Goal: Transaction & Acquisition: Purchase product/service

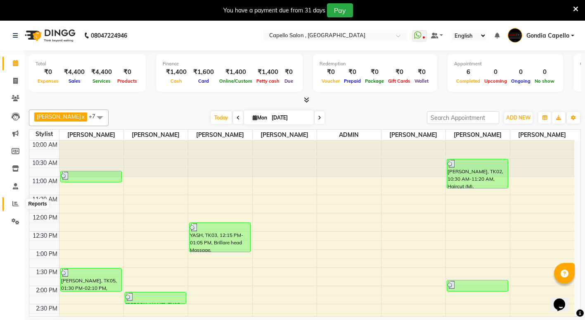
click at [19, 204] on span at bounding box center [15, 203] width 14 height 9
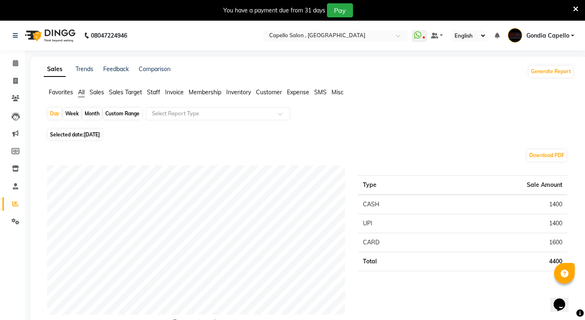
click at [156, 89] on span "Staff" at bounding box center [153, 91] width 13 height 7
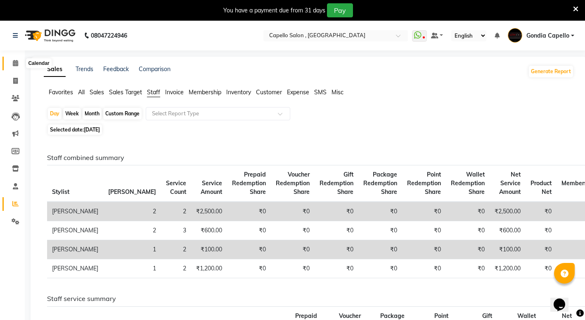
drag, startPoint x: 16, startPoint y: 63, endPoint x: 22, endPoint y: 63, distance: 6.2
click at [16, 63] on icon at bounding box center [15, 63] width 5 height 6
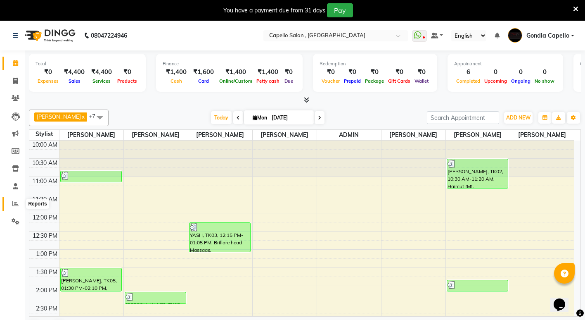
click at [17, 204] on icon at bounding box center [15, 203] width 6 height 6
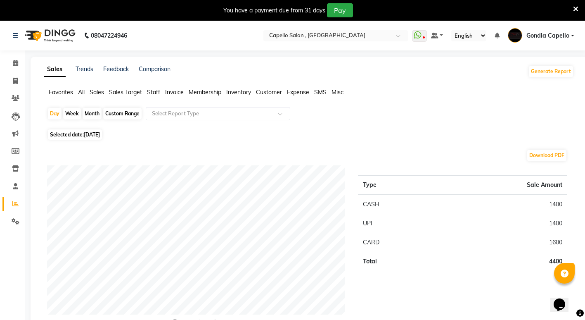
click at [89, 114] on div "Month" at bounding box center [92, 114] width 19 height 12
select select "9"
select select "2025"
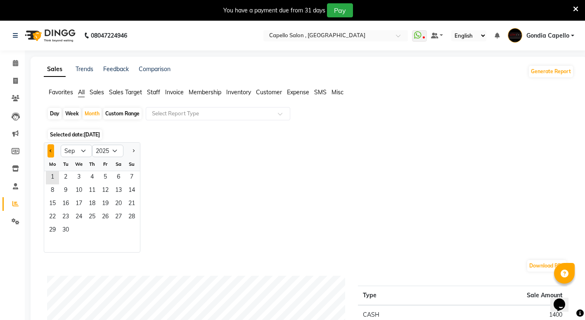
click at [53, 152] on button "Previous month" at bounding box center [50, 150] width 7 height 13
select select "8"
click at [104, 175] on span "1" at bounding box center [105, 177] width 13 height 13
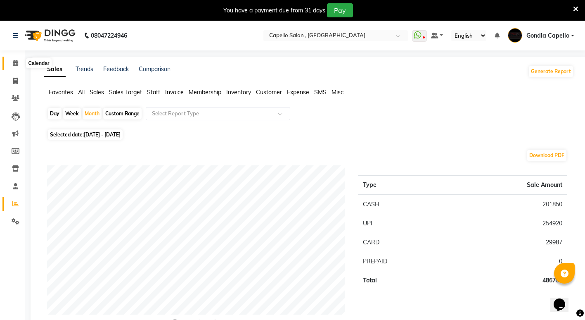
click at [19, 65] on span at bounding box center [15, 63] width 14 height 9
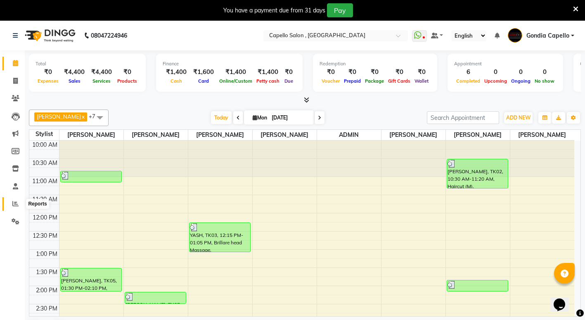
click at [19, 206] on span at bounding box center [15, 203] width 14 height 9
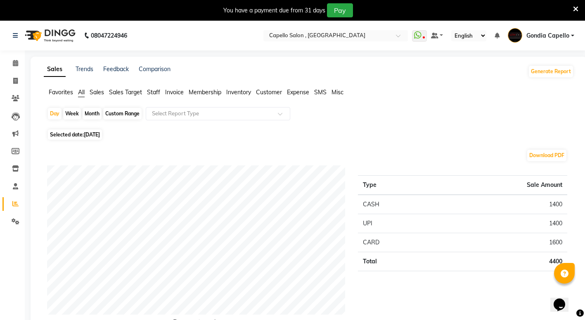
click at [153, 89] on span "Staff" at bounding box center [153, 91] width 13 height 7
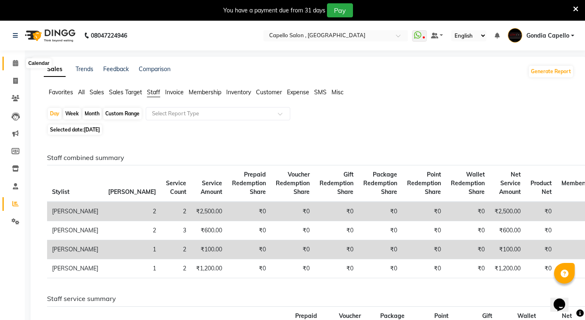
click at [11, 62] on span at bounding box center [15, 63] width 14 height 9
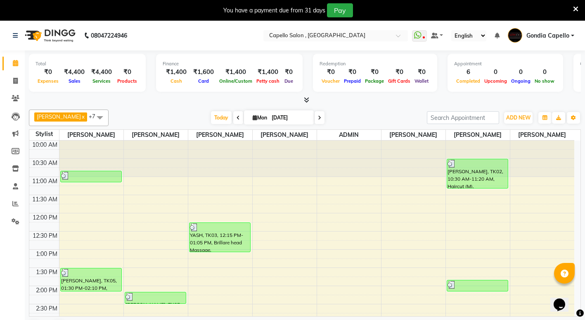
click at [253, 120] on icon at bounding box center [255, 117] width 5 height 5
select select "9"
select select "2025"
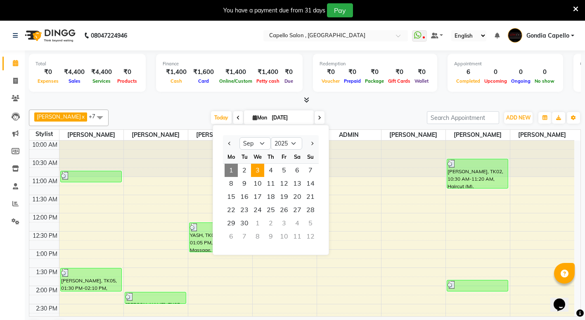
click at [261, 171] on span "3" at bounding box center [257, 170] width 13 height 13
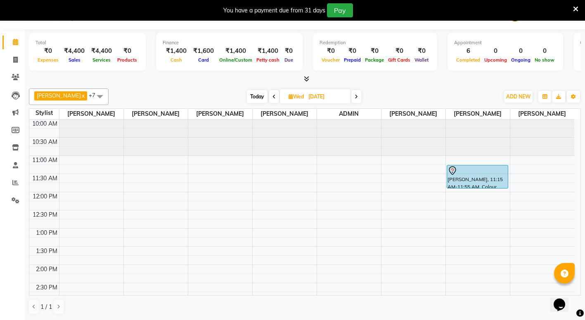
click at [254, 96] on span "Today" at bounding box center [257, 96] width 21 height 13
type input "[DATE]"
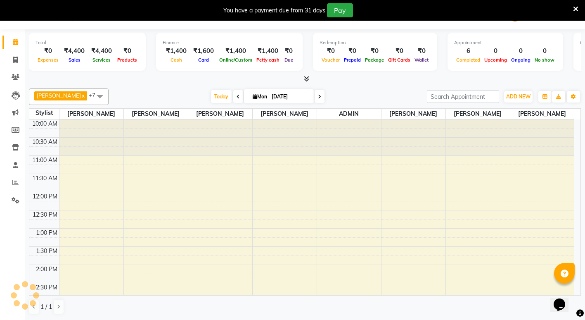
scroll to position [255, 0]
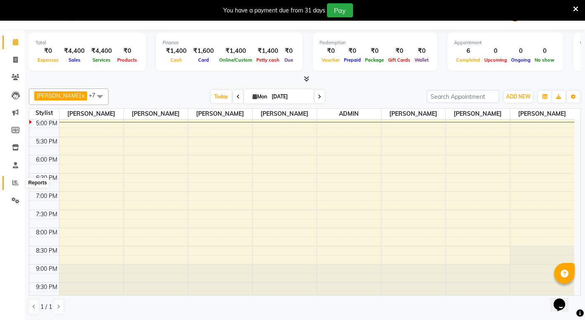
click at [17, 182] on icon at bounding box center [15, 182] width 6 height 6
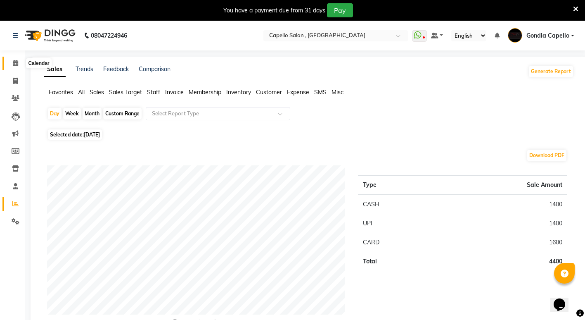
click at [14, 66] on icon at bounding box center [15, 63] width 5 height 6
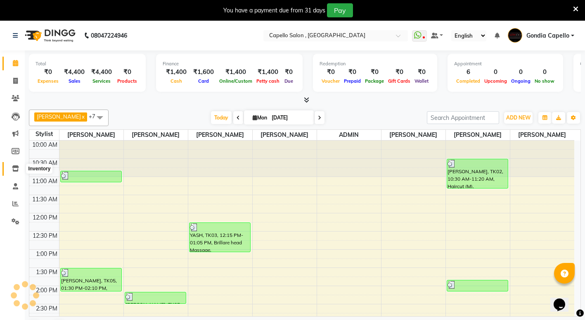
click at [15, 168] on icon at bounding box center [15, 168] width 7 height 6
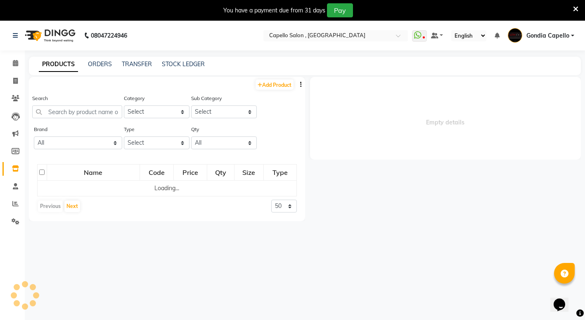
select select
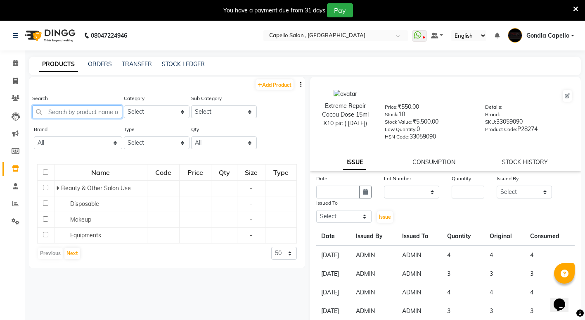
click at [75, 111] on input "text" at bounding box center [77, 111] width 90 height 13
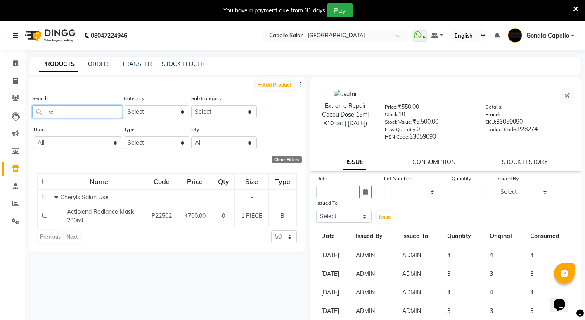
type input "r"
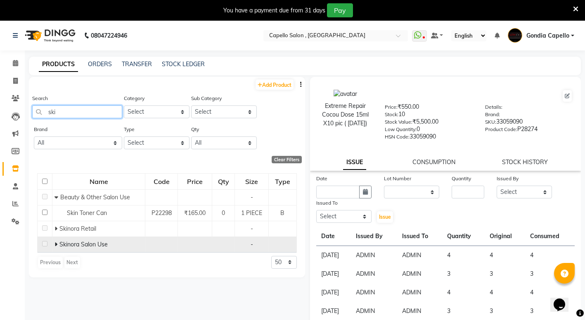
type input "ski"
click at [57, 243] on icon at bounding box center [56, 244] width 3 height 6
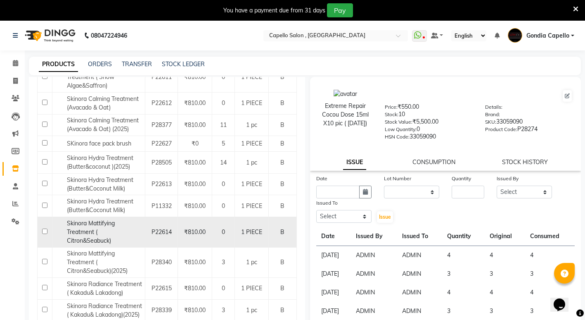
scroll to position [233, 0]
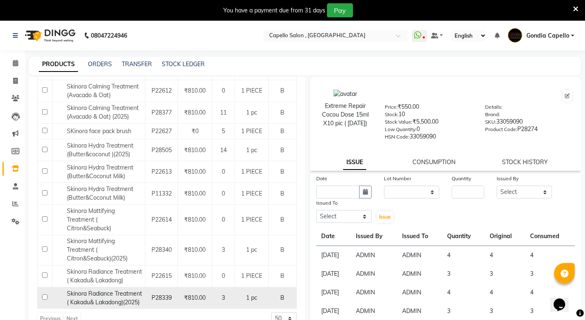
click at [42, 295] on input "checkbox" at bounding box center [44, 296] width 5 height 5
checkbox input "true"
select select
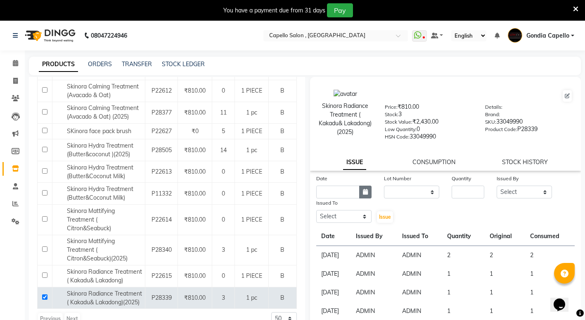
click at [365, 194] on icon "button" at bounding box center [365, 192] width 5 height 6
select select "9"
select select "2025"
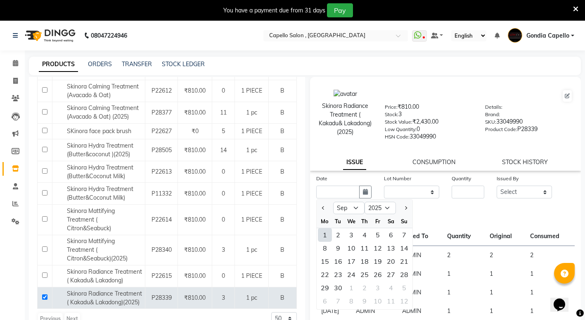
click at [326, 239] on div "1" at bounding box center [324, 234] width 13 height 13
type input "[DATE]"
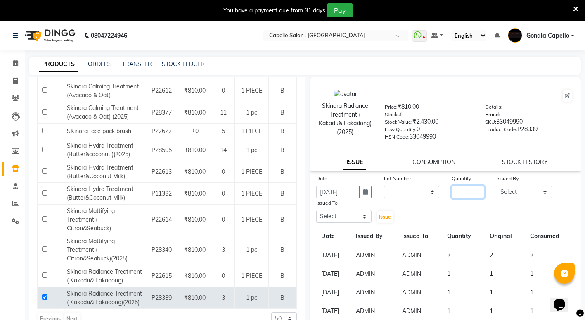
click at [464, 190] on input "number" at bounding box center [468, 191] width 33 height 13
type input "2"
click at [499, 192] on select "Select ADMIN ANIKET BAGDE BHASKAR KAWDE GAURAV KHOBRAGADE Gondia Capello NIKHIL…" at bounding box center [524, 191] width 55 height 13
select select "14667"
click at [497, 185] on select "Select ADMIN ANIKET BAGDE BHASKAR KAWDE GAURAV KHOBRAGADE Gondia Capello NIKHIL…" at bounding box center [524, 191] width 55 height 13
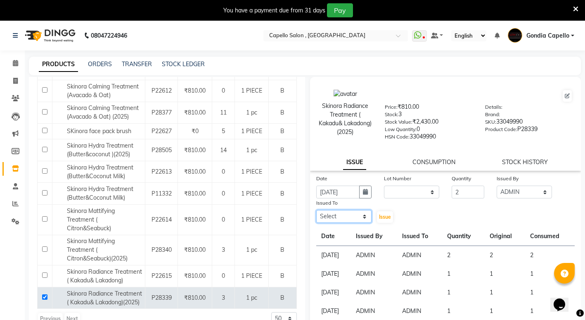
drag, startPoint x: 331, startPoint y: 218, endPoint x: 335, endPoint y: 213, distance: 6.7
click at [332, 218] on select "Select ADMIN ANIKET BAGDE BHASKAR KAWDE GAURAV KHOBRAGADE Gondia Capello NIKHIL…" at bounding box center [343, 216] width 55 height 13
select select "14667"
click at [316, 210] on select "Select ADMIN ANIKET BAGDE BHASKAR KAWDE GAURAV KHOBRAGADE Gondia Capello NIKHIL…" at bounding box center [343, 216] width 55 height 13
click at [385, 215] on span "Issue" at bounding box center [385, 216] width 12 height 6
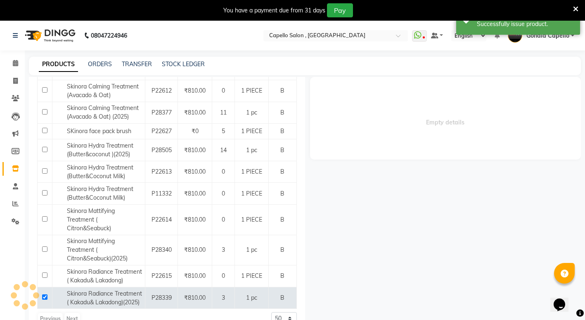
select select
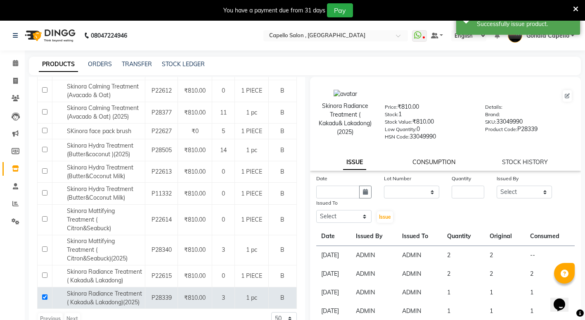
click at [437, 160] on link "CONSUMPTION" at bounding box center [434, 161] width 43 height 7
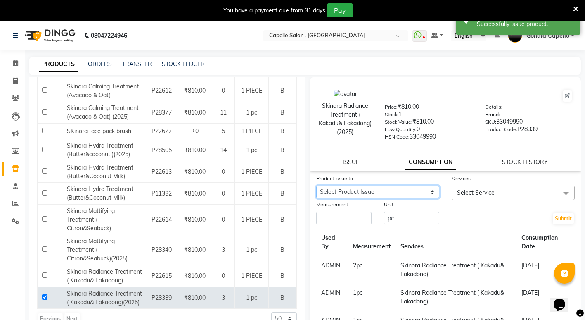
click at [348, 189] on select "Select Product Issue 2025-09-01, Issued to: ADMIN, Balance: 2" at bounding box center [377, 191] width 123 height 13
select select "1198508"
click at [316, 185] on select "Select Product Issue 2025-09-01, Issued to: ADMIN, Balance: 2" at bounding box center [377, 191] width 123 height 13
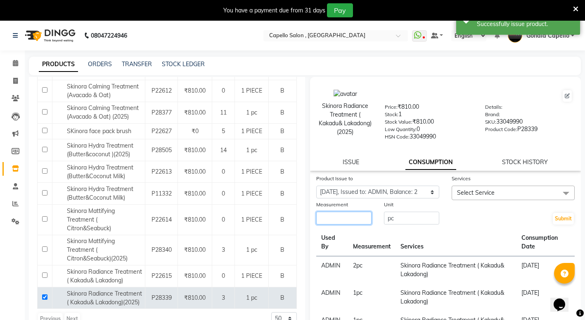
click at [346, 217] on input "number" at bounding box center [343, 217] width 55 height 13
type input "2"
click at [458, 194] on span "Select Service" at bounding box center [476, 192] width 38 height 7
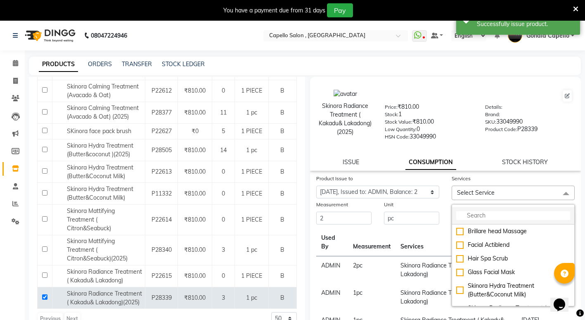
click at [465, 213] on input "multiselect-search" at bounding box center [513, 215] width 114 height 9
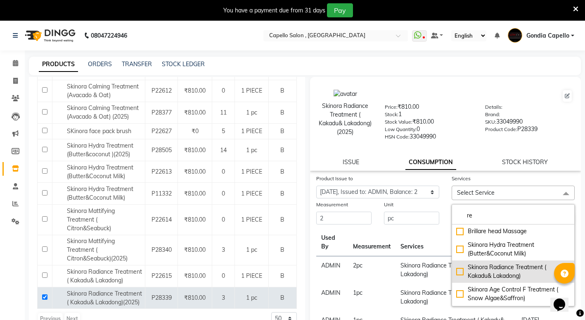
type input "re"
click at [456, 271] on div "Skinora Radiance Treatment ( Kakadu& Lakadong)" at bounding box center [513, 271] width 114 height 17
checkbox input "true"
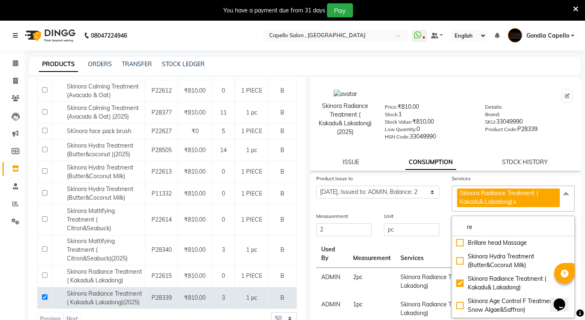
click at [464, 136] on div "HSN Code: 33049990" at bounding box center [429, 138] width 88 height 12
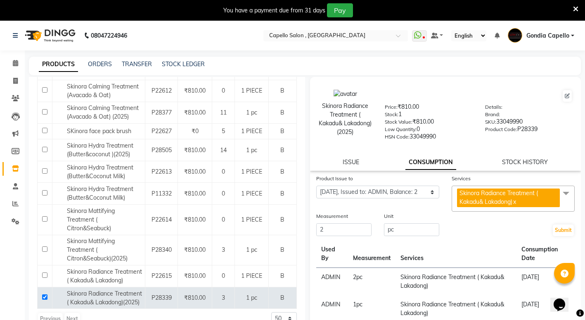
click at [550, 223] on div "Submit" at bounding box center [513, 223] width 135 height 25
click at [556, 232] on button "Submit" at bounding box center [563, 230] width 21 height 12
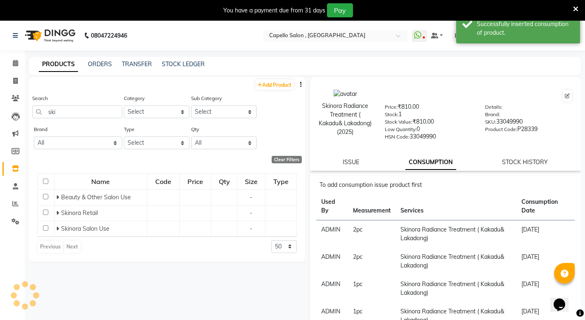
scroll to position [0, 0]
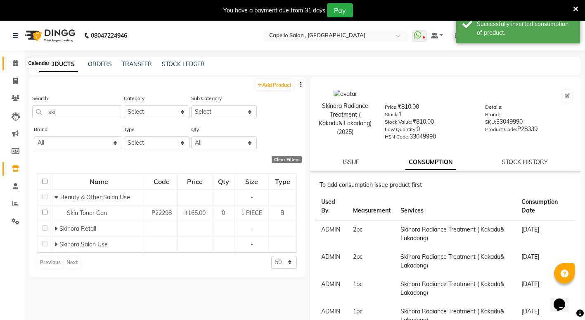
click at [8, 59] on span at bounding box center [15, 63] width 14 height 9
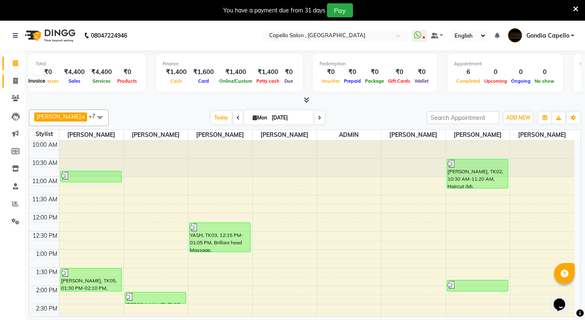
click at [15, 81] on icon at bounding box center [15, 81] width 5 height 6
select select "service"
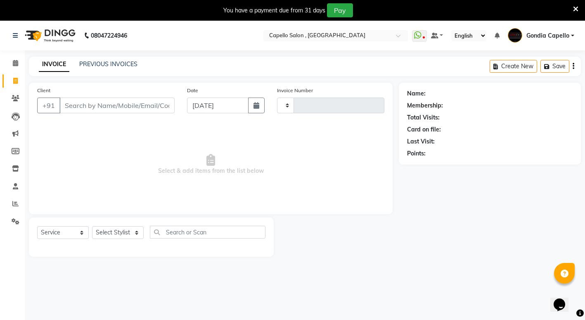
type input "2188"
select select "853"
click at [18, 60] on icon at bounding box center [15, 63] width 5 height 6
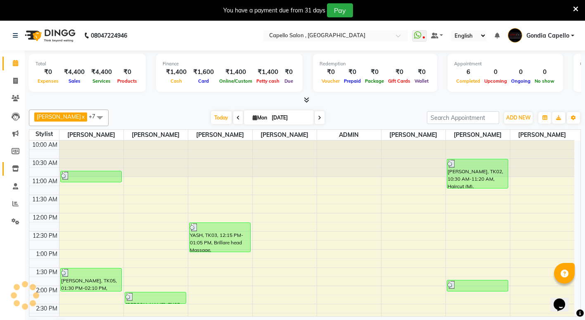
click at [14, 163] on link "Inventory" at bounding box center [12, 169] width 20 height 14
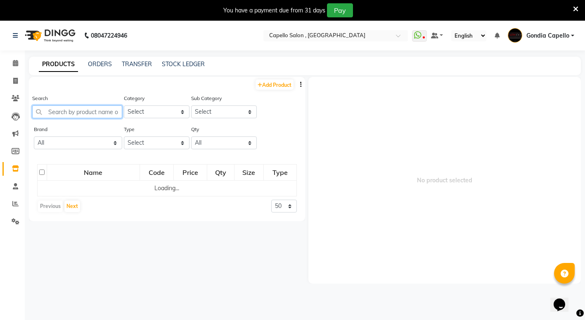
click at [67, 111] on input "text" at bounding box center [77, 111] width 90 height 13
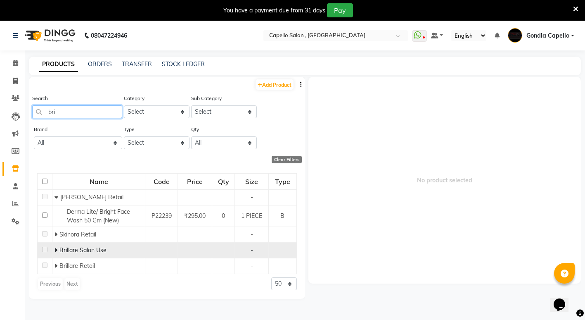
type input "bri"
click at [57, 250] on icon at bounding box center [56, 250] width 3 height 6
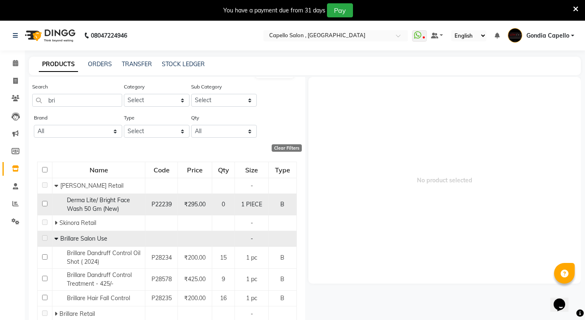
scroll to position [25, 0]
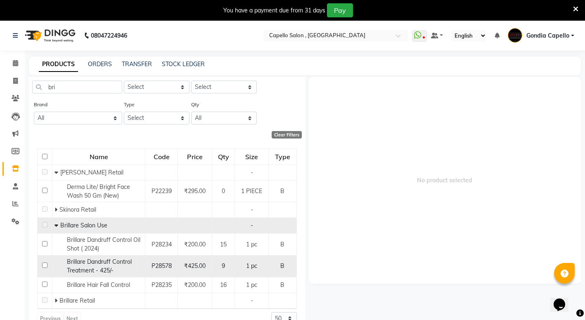
click at [45, 265] on tbody "Cheryls Retail - Derma Lite/ Bright Face Wash 50 Gm (New) P22239 ₹295.00 0 1 PI…" at bounding box center [167, 236] width 259 height 144
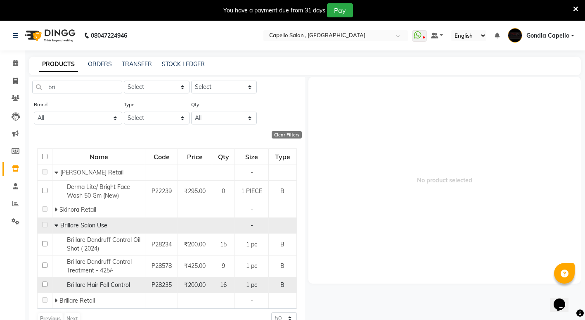
scroll to position [26, 0]
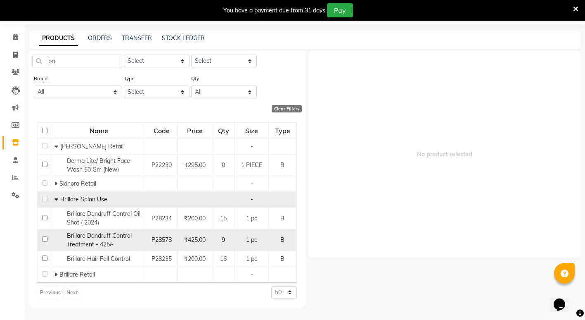
click at [45, 241] on input "checkbox" at bounding box center [44, 238] width 5 height 5
checkbox input "true"
select select
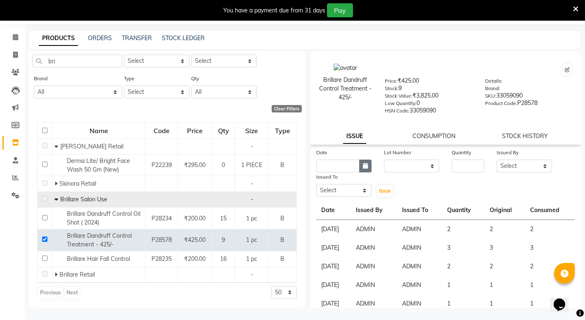
click at [363, 164] on icon "button" at bounding box center [365, 166] width 5 height 6
select select "9"
select select "2025"
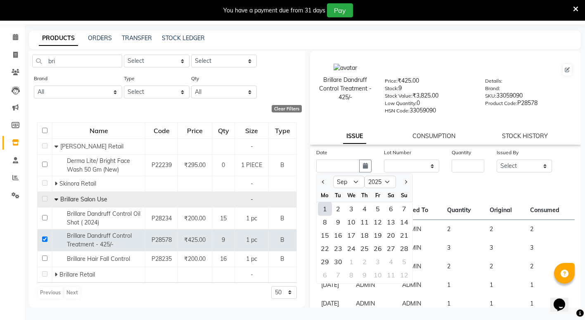
click at [322, 209] on div "1" at bounding box center [324, 208] width 13 height 13
type input "[DATE]"
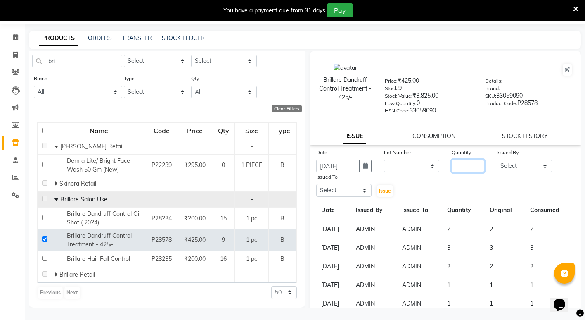
click at [461, 164] on input "number" at bounding box center [468, 165] width 33 height 13
type input "2"
click at [515, 166] on select "Select ADMIN ANIKET BAGDE BHASKAR KAWDE GAURAV KHOBRAGADE Gondia Capello NIKHIL…" at bounding box center [524, 165] width 55 height 13
select select "14667"
click at [497, 159] on select "Select ADMIN ANIKET BAGDE BHASKAR KAWDE GAURAV KHOBRAGADE Gondia Capello NIKHIL…" at bounding box center [524, 165] width 55 height 13
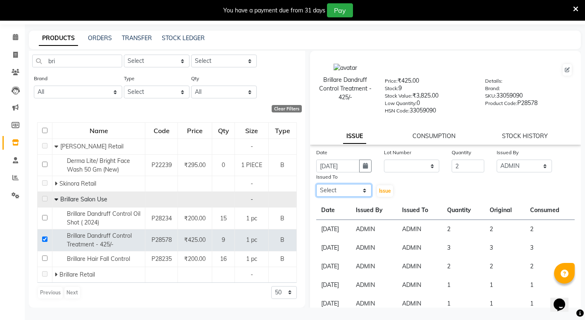
click at [325, 189] on select "Select ADMIN ANIKET BAGDE BHASKAR KAWDE GAURAV KHOBRAGADE Gondia Capello NIKHIL…" at bounding box center [343, 190] width 55 height 13
select select "14667"
click at [316, 184] on select "Select ADMIN ANIKET BAGDE BHASKAR KAWDE GAURAV KHOBRAGADE Gondia Capello NIKHIL…" at bounding box center [343, 190] width 55 height 13
drag, startPoint x: 380, startPoint y: 192, endPoint x: 386, endPoint y: 187, distance: 6.8
click at [380, 192] on span "Issue" at bounding box center [385, 190] width 12 height 6
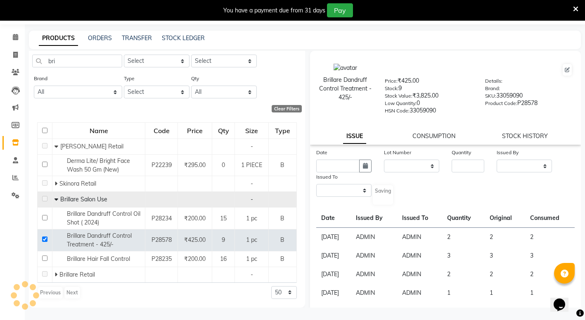
select select
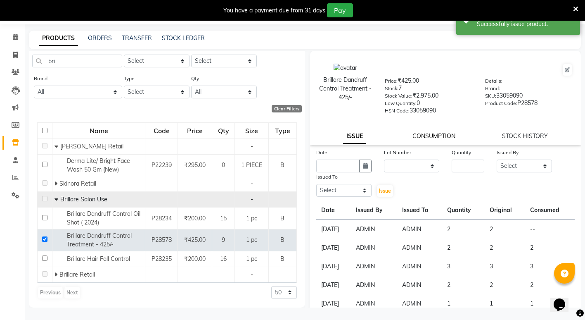
click at [417, 137] on link "CONSUMPTION" at bounding box center [434, 135] width 43 height 7
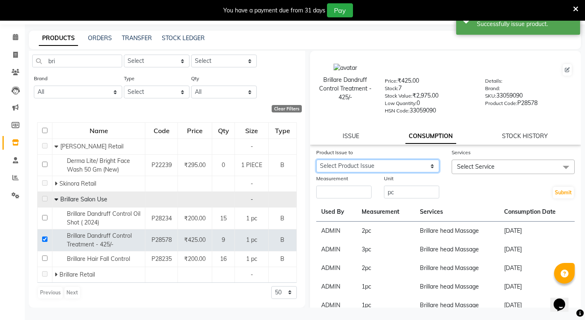
click at [361, 163] on select "Select Product Issue 2025-09-01, Issued to: ADMIN, Balance: 2" at bounding box center [377, 165] width 123 height 13
select select "1198516"
click at [316, 159] on select "Select Product Issue 2025-09-01, Issued to: ADMIN, Balance: 2" at bounding box center [377, 165] width 123 height 13
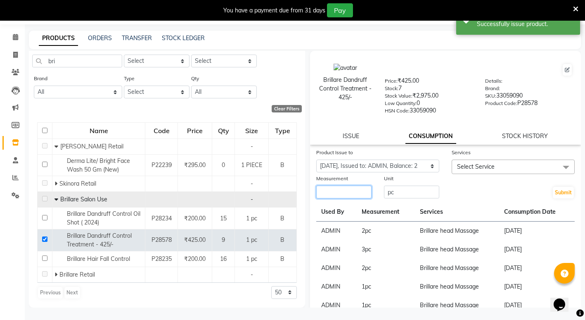
click at [341, 193] on input "number" at bounding box center [343, 191] width 55 height 13
type input "2"
click at [477, 169] on span "Select Service" at bounding box center [476, 166] width 38 height 7
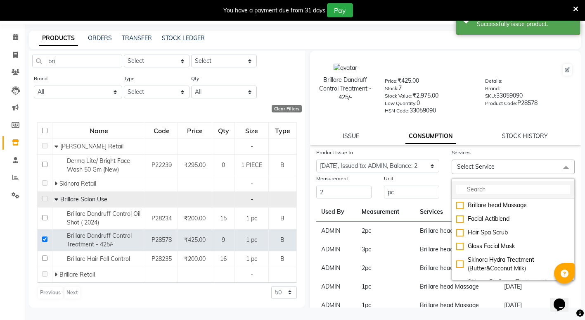
click at [482, 187] on input "multiselect-search" at bounding box center [513, 189] width 114 height 9
click at [457, 204] on div "Brillare head Massage" at bounding box center [513, 205] width 114 height 9
checkbox input "true"
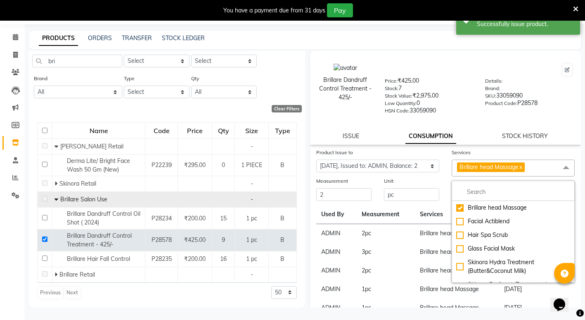
click at [462, 127] on div "Brillare Dandruff Control Treatment - 425/- Price: ₹425.00 Stock: 7 Stock Value…" at bounding box center [445, 98] width 271 height 94
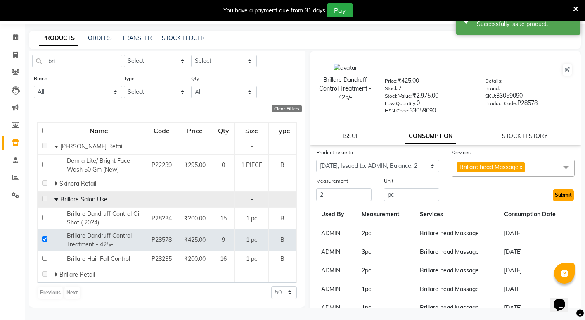
click at [563, 194] on button "Submit" at bounding box center [563, 195] width 21 height 12
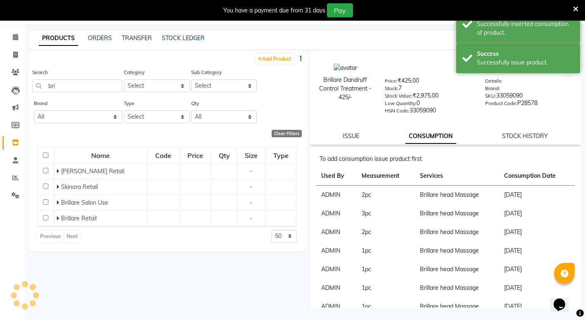
scroll to position [0, 0]
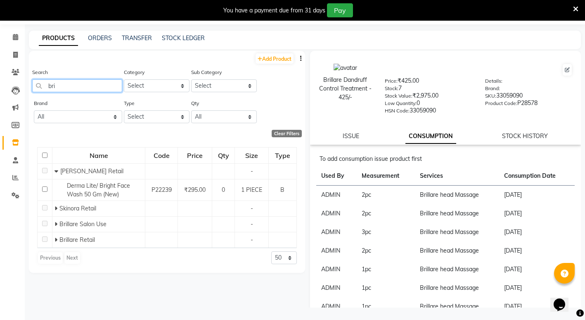
click at [61, 85] on input "bri" at bounding box center [77, 85] width 90 height 13
type input "b"
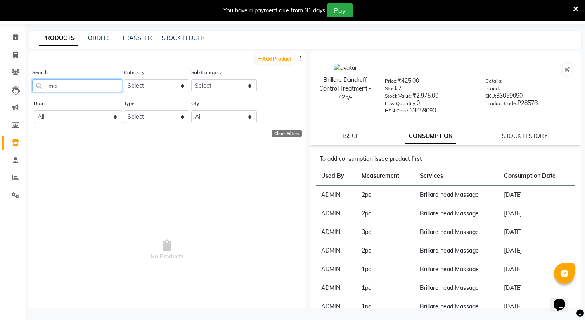
type input "m"
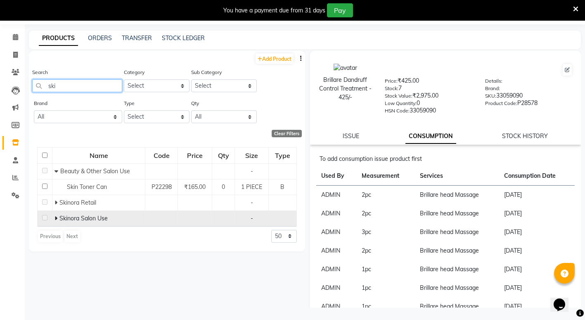
type input "ski"
click at [57, 218] on span at bounding box center [57, 217] width 5 height 7
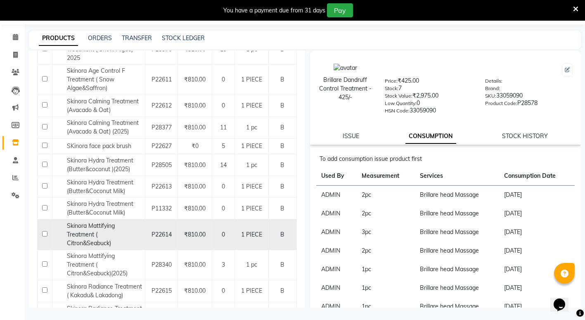
scroll to position [206, 0]
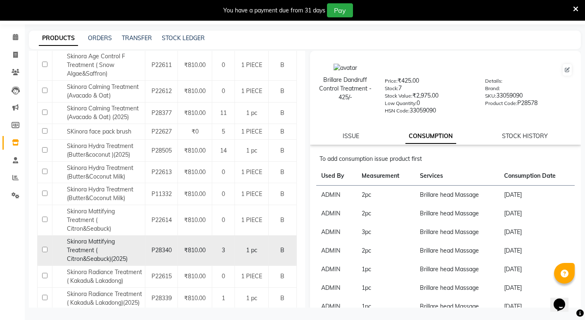
click at [43, 248] on input "checkbox" at bounding box center [44, 249] width 5 height 5
checkbox input "true"
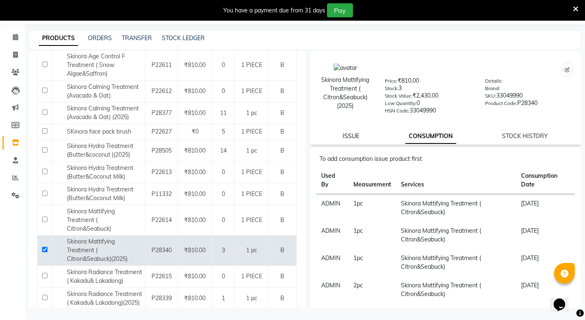
click at [354, 135] on link "ISSUE" at bounding box center [351, 135] width 17 height 7
select select
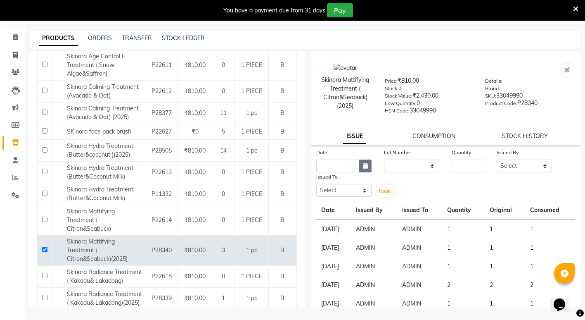
click at [360, 163] on button "button" at bounding box center [365, 165] width 12 height 13
select select "9"
select select "2025"
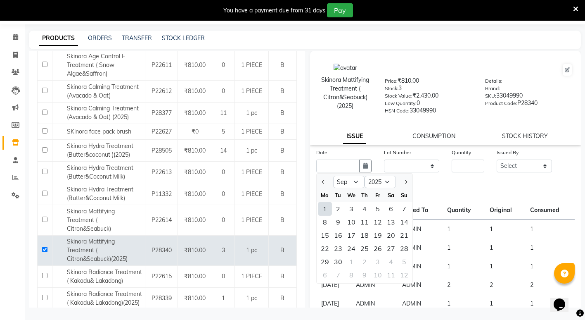
click at [325, 210] on div "1" at bounding box center [324, 208] width 13 height 13
type input "[DATE]"
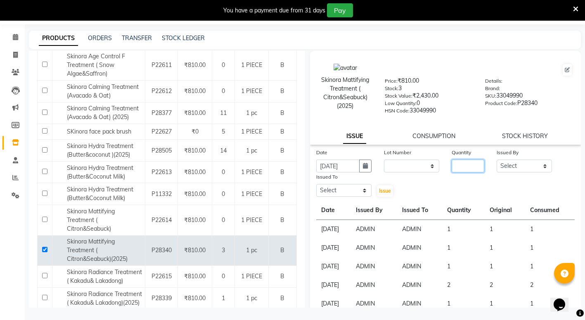
click at [462, 165] on input "number" at bounding box center [468, 165] width 33 height 13
type input "1"
click at [519, 164] on select "Select ADMIN ANIKET BAGDE BHASKAR KAWDE GAURAV KHOBRAGADE Gondia Capello NIKHIL…" at bounding box center [524, 165] width 55 height 13
select select "14667"
click at [497, 159] on select "Select ADMIN ANIKET BAGDE BHASKAR KAWDE GAURAV KHOBRAGADE Gondia Capello NIKHIL…" at bounding box center [524, 165] width 55 height 13
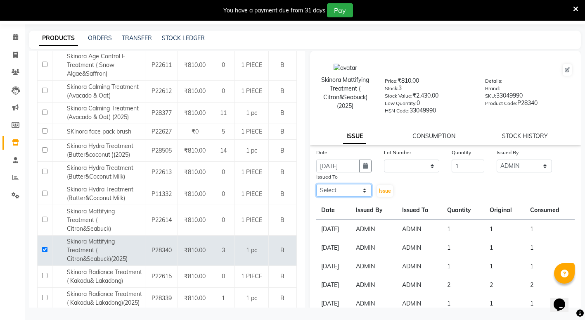
click at [345, 190] on select "Select ADMIN ANIKET BAGDE BHASKAR KAWDE GAURAV KHOBRAGADE Gondia Capello NIKHIL…" at bounding box center [343, 190] width 55 height 13
select select "14667"
click at [316, 184] on select "Select ADMIN ANIKET BAGDE BHASKAR KAWDE GAURAV KHOBRAGADE Gondia Capello NIKHIL…" at bounding box center [343, 190] width 55 height 13
click at [390, 188] on button "Issue" at bounding box center [385, 191] width 16 height 12
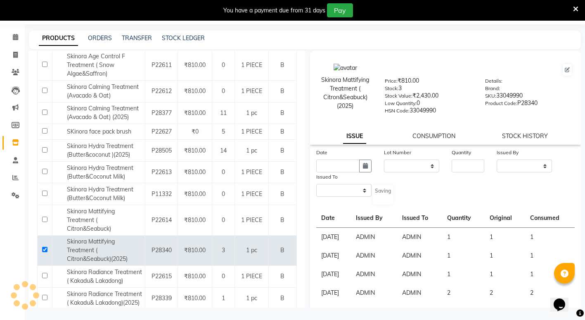
select select
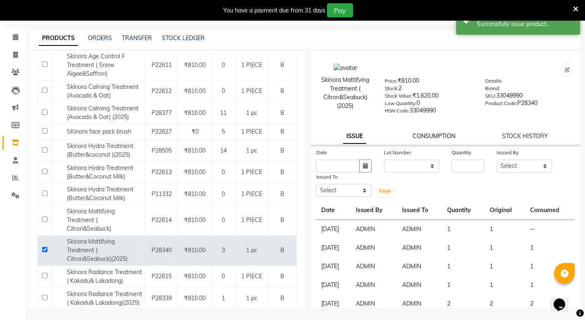
click at [435, 135] on link "CONSUMPTION" at bounding box center [434, 135] width 43 height 7
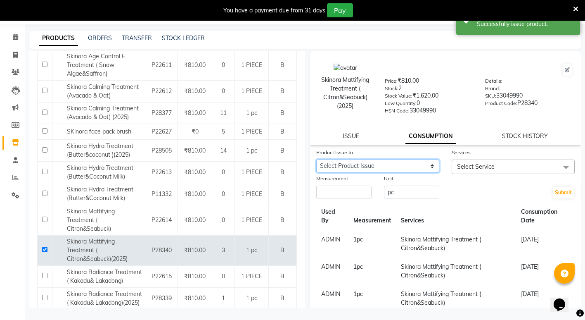
click at [339, 163] on select "Select Product Issue 2025-09-01, Issued to: ADMIN, Balance: 1" at bounding box center [377, 165] width 123 height 13
select select "1198517"
click at [316, 159] on select "Select Product Issue 2025-09-01, Issued to: ADMIN, Balance: 1" at bounding box center [377, 165] width 123 height 13
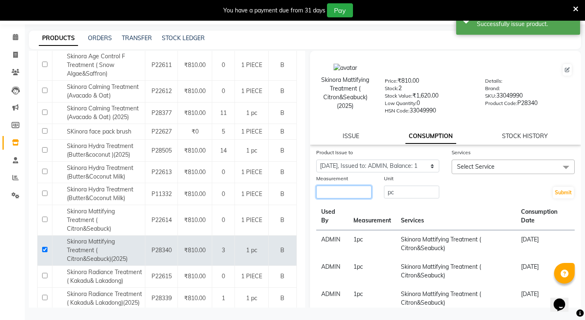
click at [340, 190] on input "number" at bounding box center [343, 191] width 55 height 13
type input "1"
click at [484, 164] on span "Select Service" at bounding box center [476, 166] width 38 height 7
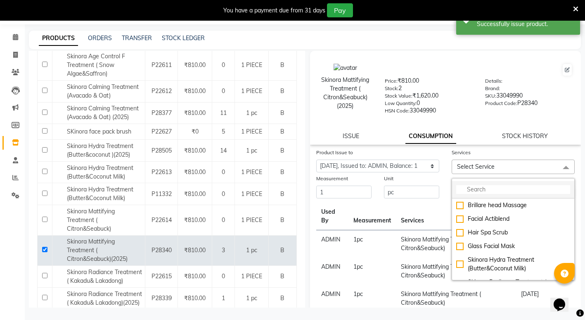
click at [472, 191] on input "multiselect-search" at bounding box center [513, 189] width 114 height 9
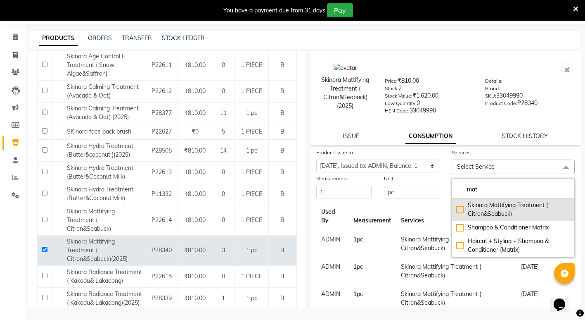
type input "mat"
click at [456, 209] on div "Skinora Mattifying Treatment ( Citron&Seabuck)" at bounding box center [513, 209] width 114 height 17
checkbox input "true"
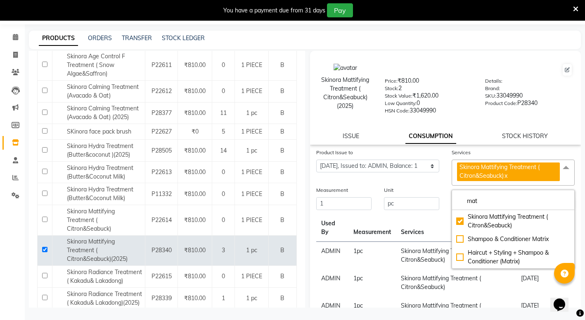
click at [455, 109] on div "HSN Code: 33049990" at bounding box center [429, 112] width 88 height 12
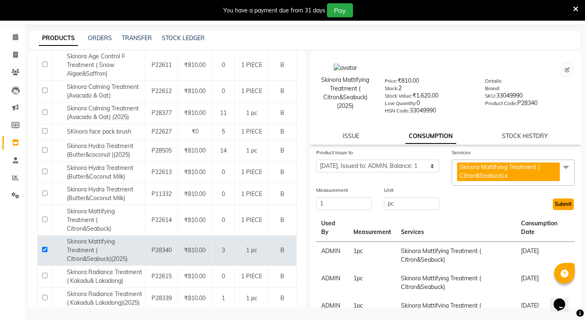
click at [556, 205] on button "Submit" at bounding box center [563, 204] width 21 height 12
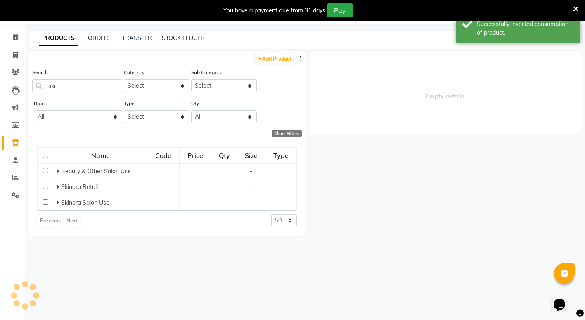
scroll to position [0, 0]
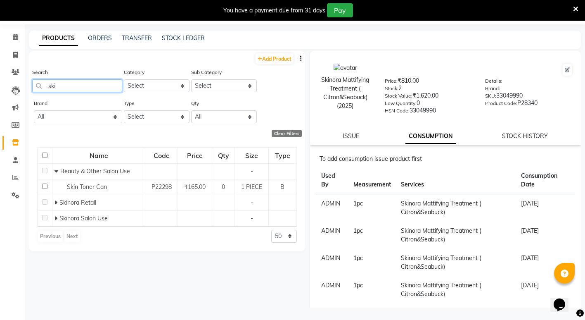
click at [70, 85] on input "ski" at bounding box center [77, 85] width 90 height 13
type input "s"
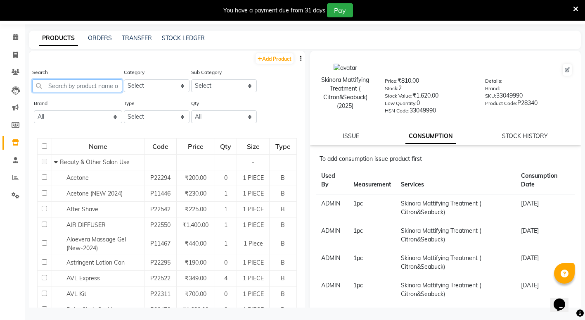
type input "3"
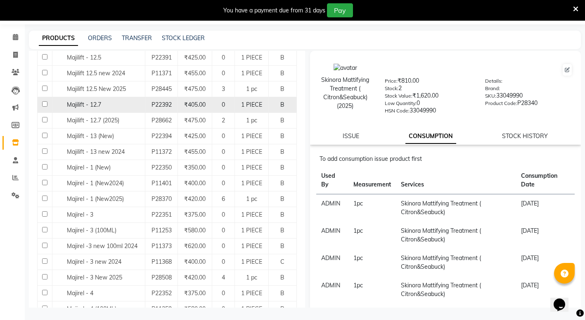
scroll to position [248, 0]
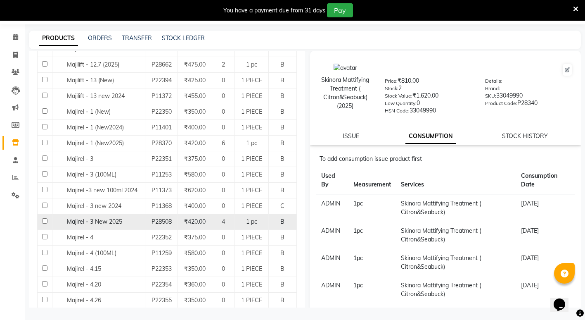
type input "maj"
click at [43, 221] on input "checkbox" at bounding box center [44, 220] width 5 height 5
checkbox input "true"
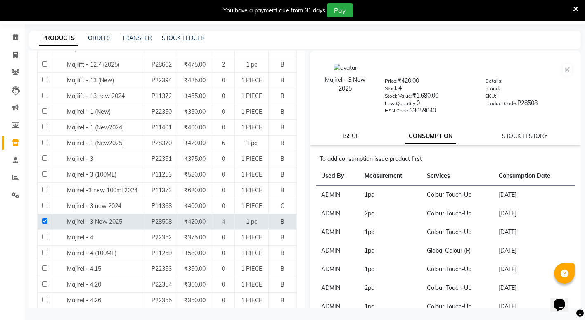
click at [357, 134] on link "ISSUE" at bounding box center [351, 135] width 17 height 7
select select
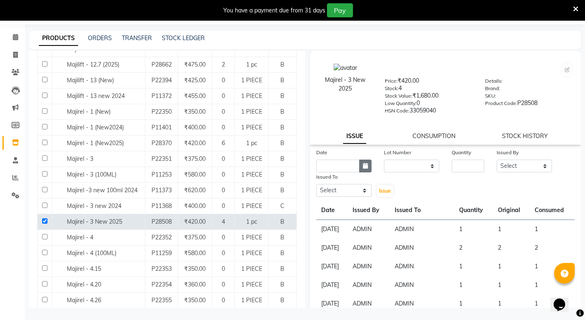
click at [370, 167] on button "button" at bounding box center [365, 165] width 12 height 13
select select "9"
select select "2025"
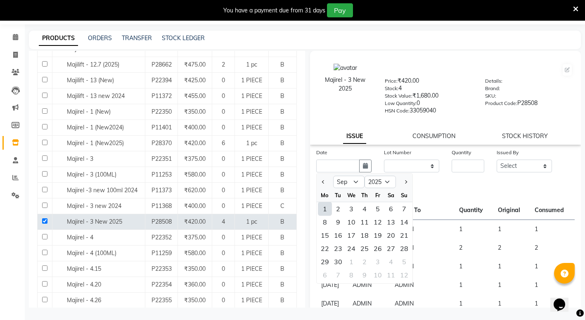
click at [325, 211] on div "1" at bounding box center [324, 208] width 13 height 13
type input "[DATE]"
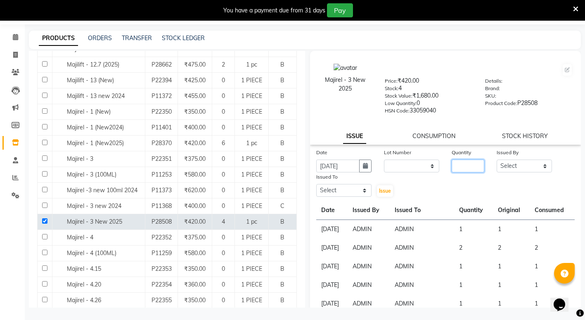
click at [455, 166] on input "number" at bounding box center [468, 165] width 33 height 13
type input "1"
click at [506, 162] on select "Select ADMIN ANIKET BAGDE BHASKAR KAWDE GAURAV KHOBRAGADE Gondia Capello NIKHIL…" at bounding box center [524, 165] width 55 height 13
select select "14667"
click at [497, 159] on select "Select ADMIN ANIKET BAGDE BHASKAR KAWDE GAURAV KHOBRAGADE Gondia Capello NIKHIL…" at bounding box center [524, 165] width 55 height 13
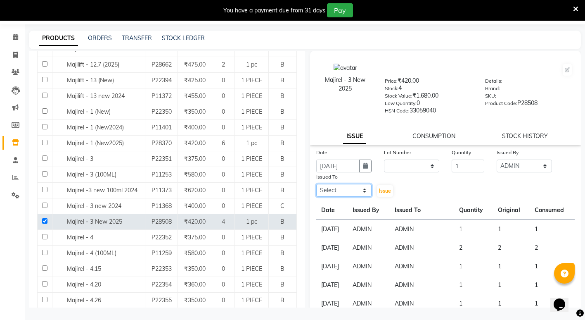
click at [330, 191] on select "Select ADMIN ANIKET BAGDE BHASKAR KAWDE GAURAV KHOBRAGADE Gondia Capello NIKHIL…" at bounding box center [343, 190] width 55 height 13
select select "14667"
click at [316, 184] on select "Select ADMIN ANIKET BAGDE BHASKAR KAWDE GAURAV KHOBRAGADE Gondia Capello NIKHIL…" at bounding box center [343, 190] width 55 height 13
click at [383, 187] on button "Issue" at bounding box center [385, 191] width 16 height 12
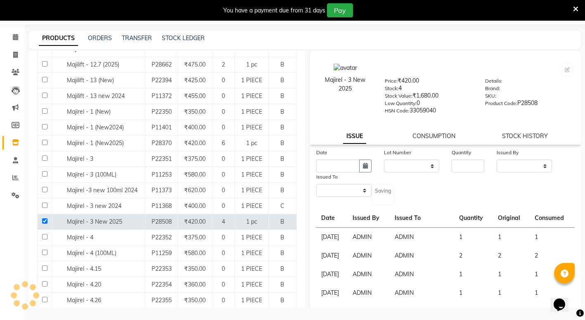
select select
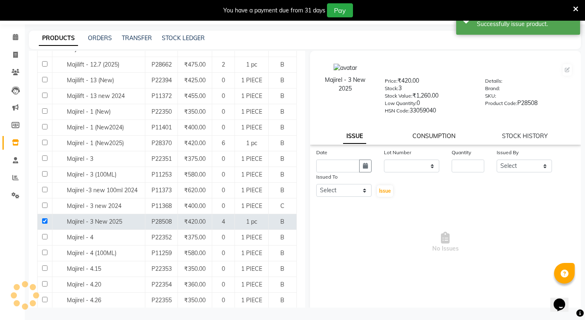
click at [427, 133] on link "CONSUMPTION" at bounding box center [434, 135] width 43 height 7
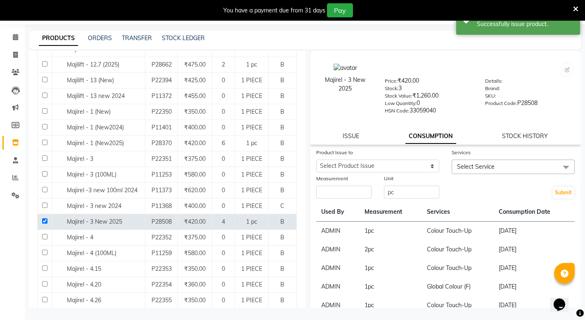
click at [429, 136] on link "CONSUMPTION" at bounding box center [430, 136] width 51 height 15
click at [366, 163] on select "Select Product Issue 2025-09-01, Issued to: ADMIN, Balance: 1" at bounding box center [377, 165] width 123 height 13
select select "1198526"
click at [316, 159] on select "Select Product Issue 2025-09-01, Issued to: ADMIN, Balance: 1" at bounding box center [377, 165] width 123 height 13
click at [351, 194] on input "number" at bounding box center [343, 191] width 55 height 13
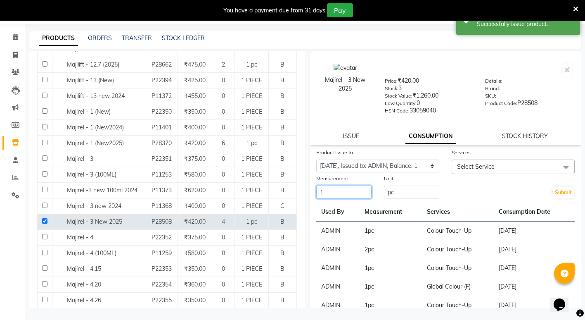
type input "1"
click at [482, 165] on span "Select Service" at bounding box center [476, 166] width 38 height 7
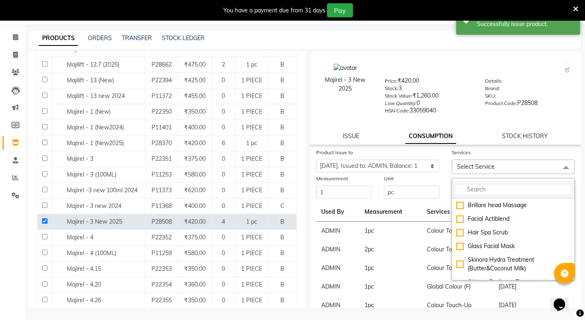
click at [471, 188] on input "multiselect-search" at bounding box center [513, 189] width 114 height 9
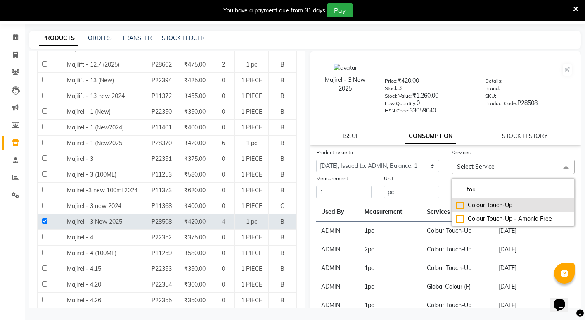
type input "tou"
click at [457, 207] on div "Colour Touch-Up" at bounding box center [513, 205] width 114 height 9
checkbox input "true"
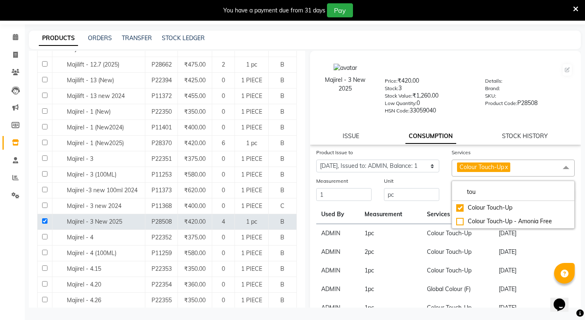
click at [448, 107] on div "HSN Code: 33059040" at bounding box center [429, 112] width 88 height 12
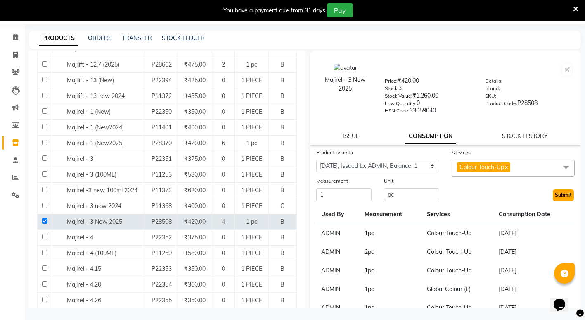
click at [554, 195] on button "Submit" at bounding box center [563, 195] width 21 height 12
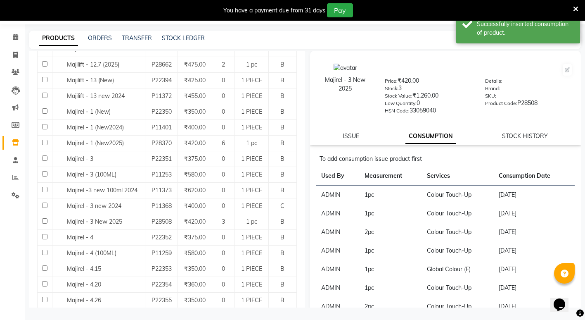
scroll to position [0, 0]
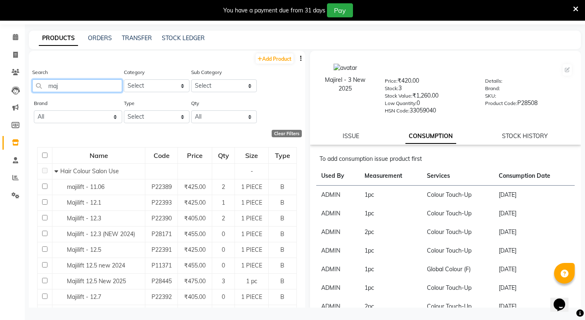
click at [95, 88] on input "maj" at bounding box center [77, 85] width 90 height 13
type input "m"
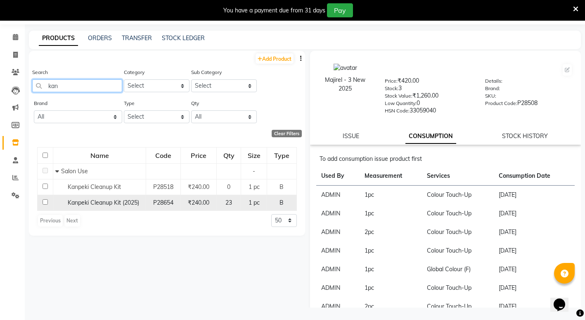
type input "kan"
click at [44, 202] on input "checkbox" at bounding box center [45, 201] width 5 height 5
checkbox input "true"
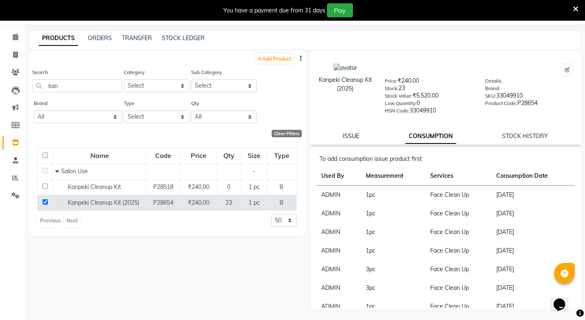
click at [353, 133] on link "ISSUE" at bounding box center [351, 135] width 17 height 7
select select
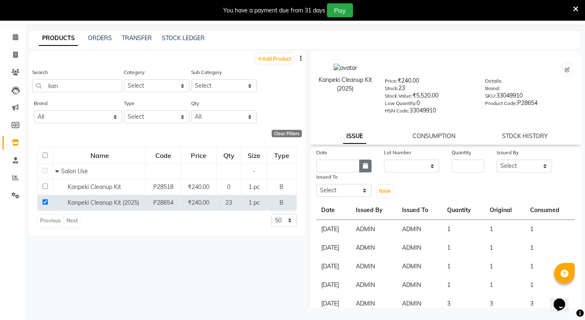
click at [366, 169] on button "button" at bounding box center [365, 165] width 12 height 13
select select "9"
select select "2025"
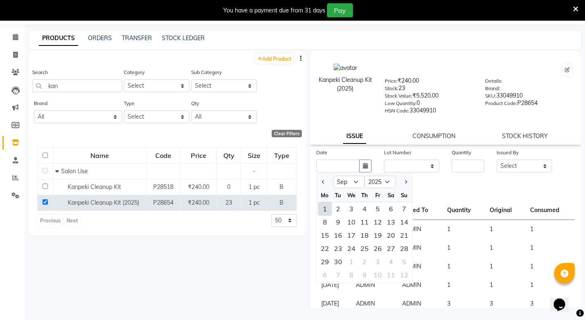
click at [325, 211] on div "1" at bounding box center [324, 208] width 13 height 13
type input "[DATE]"
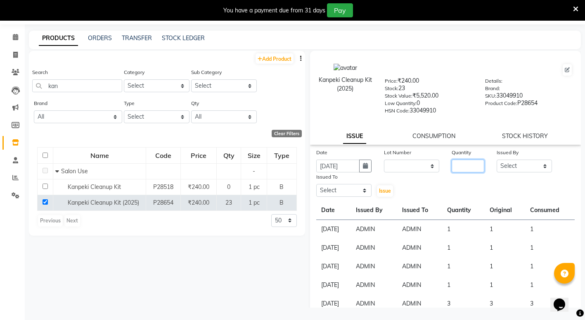
click at [462, 167] on input "number" at bounding box center [468, 165] width 33 height 13
type input "1"
click at [498, 164] on select "Select ADMIN ANIKET BAGDE BHASKAR KAWDE GAURAV KHOBRAGADE Gondia Capello NIKHIL…" at bounding box center [524, 165] width 55 height 13
select select "14667"
click at [497, 159] on select "Select ADMIN ANIKET BAGDE BHASKAR KAWDE GAURAV KHOBRAGADE Gondia Capello NIKHIL…" at bounding box center [524, 165] width 55 height 13
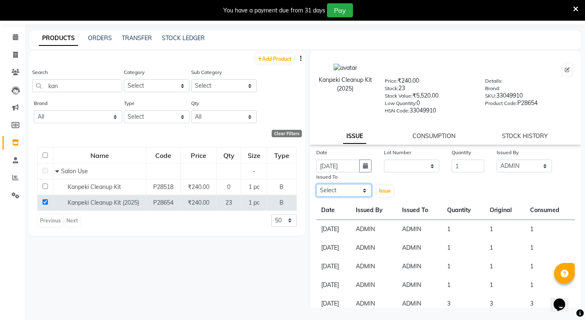
click at [330, 193] on select "Select ADMIN ANIKET BAGDE BHASKAR KAWDE GAURAV KHOBRAGADE Gondia Capello NIKHIL…" at bounding box center [343, 190] width 55 height 13
select select "14667"
click at [316, 184] on select "Select ADMIN ANIKET BAGDE BHASKAR KAWDE GAURAV KHOBRAGADE Gondia Capello NIKHIL…" at bounding box center [343, 190] width 55 height 13
click at [380, 187] on button "Issue" at bounding box center [385, 191] width 16 height 12
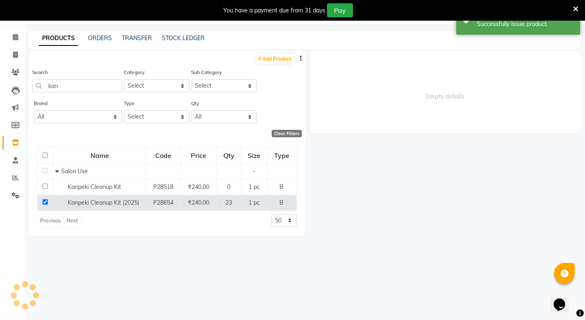
select select
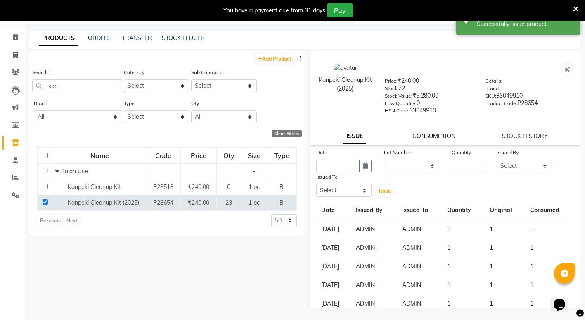
click at [425, 135] on link "CONSUMPTION" at bounding box center [434, 135] width 43 height 7
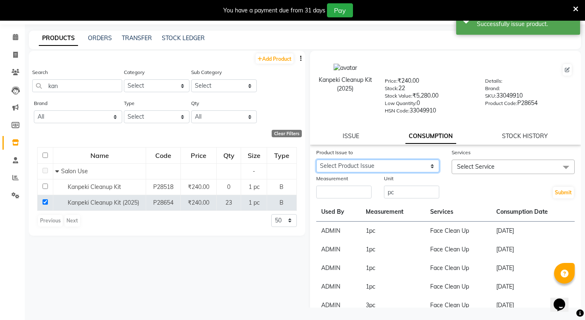
click at [343, 162] on select "Select Product Issue 2025-09-01, Issued to: ADMIN, Balance: 1" at bounding box center [377, 165] width 123 height 13
select select "1198530"
click at [316, 159] on select "Select Product Issue 2025-09-01, Issued to: ADMIN, Balance: 1" at bounding box center [377, 165] width 123 height 13
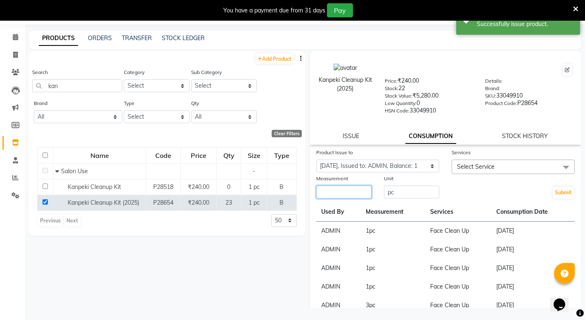
click at [345, 189] on input "number" at bounding box center [343, 191] width 55 height 13
type input "1"
click at [482, 163] on span "Select Service" at bounding box center [476, 166] width 38 height 7
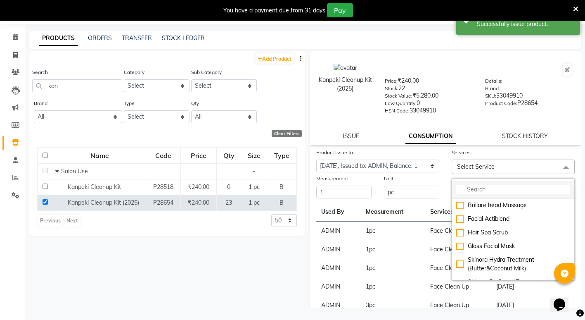
click at [482, 187] on input "multiselect-search" at bounding box center [513, 189] width 114 height 9
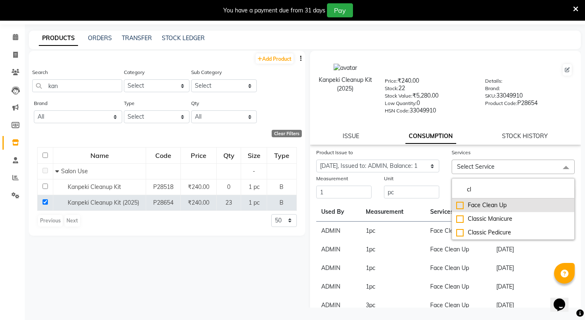
type input "cl"
click at [457, 205] on div "Face Clean Up" at bounding box center [513, 205] width 114 height 9
checkbox input "true"
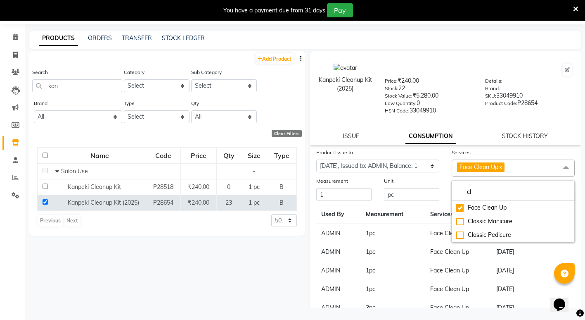
click at [257, 254] on div "Add Product Search kan Category Select Keramelon Skin Makeup Personal Care Appl…" at bounding box center [167, 179] width 276 height 256
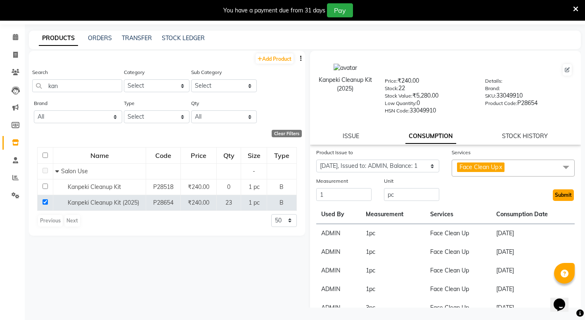
click at [562, 198] on button "Submit" at bounding box center [563, 195] width 21 height 12
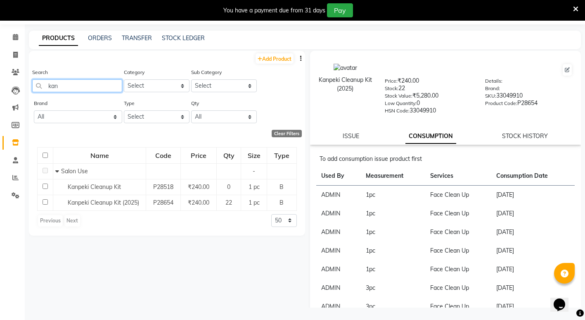
click at [71, 85] on input "kan" at bounding box center [77, 85] width 90 height 13
type input "k"
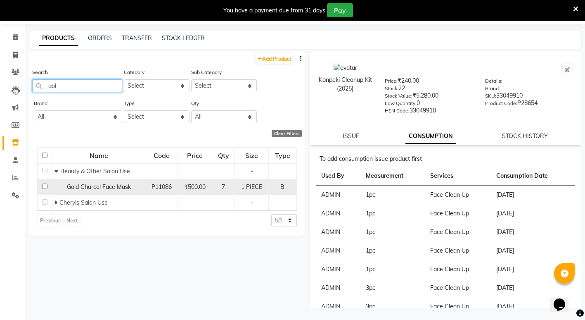
type input "gol"
click at [44, 185] on input "checkbox" at bounding box center [44, 185] width 5 height 5
checkbox input "true"
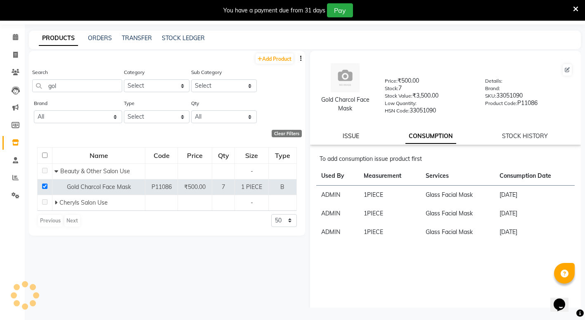
click at [348, 138] on link "ISSUE" at bounding box center [351, 135] width 17 height 7
select select
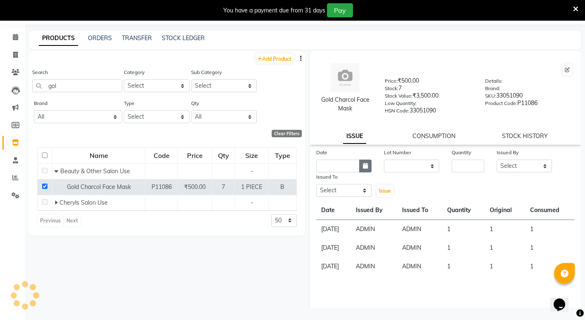
click at [363, 166] on icon "button" at bounding box center [365, 166] width 5 height 6
select select "9"
select select "2025"
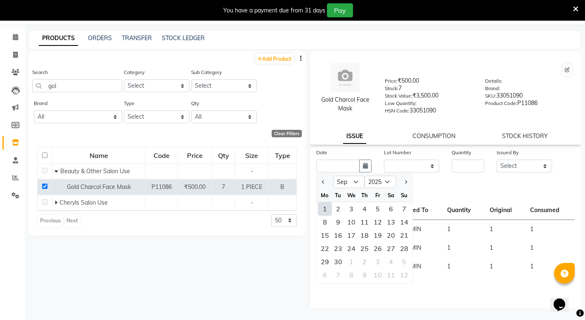
click at [322, 210] on div "1" at bounding box center [324, 208] width 13 height 13
type input "[DATE]"
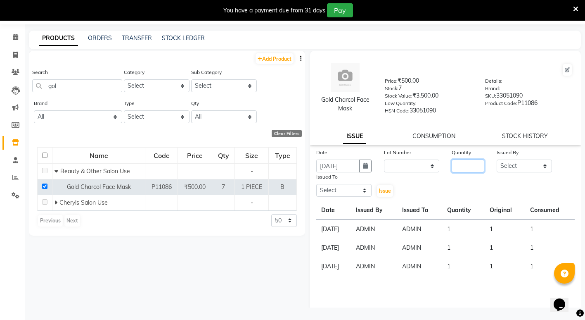
click at [457, 164] on input "number" at bounding box center [468, 165] width 33 height 13
type input "1"
click at [517, 166] on select "Select ADMIN ANIKET BAGDE BHASKAR KAWDE GAURAV KHOBRAGADE Gondia Capello NIKHIL…" at bounding box center [524, 165] width 55 height 13
select select "14667"
click at [497, 159] on select "Select ADMIN ANIKET BAGDE BHASKAR KAWDE GAURAV KHOBRAGADE Gondia Capello NIKHIL…" at bounding box center [524, 165] width 55 height 13
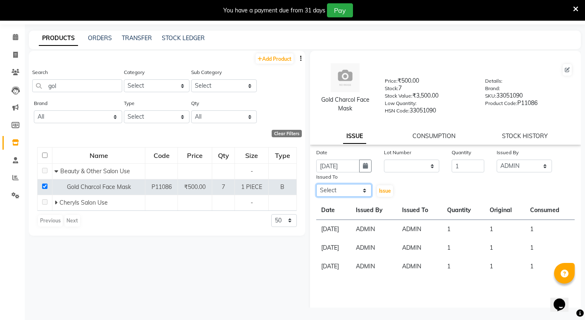
click at [350, 188] on select "Select ADMIN ANIKET BAGDE BHASKAR KAWDE GAURAV KHOBRAGADE Gondia Capello NIKHIL…" at bounding box center [343, 190] width 55 height 13
select select "14667"
click at [316, 184] on select "Select ADMIN ANIKET BAGDE BHASKAR KAWDE GAURAV KHOBRAGADE Gondia Capello NIKHIL…" at bounding box center [343, 190] width 55 height 13
click at [383, 192] on span "Issue" at bounding box center [385, 190] width 12 height 6
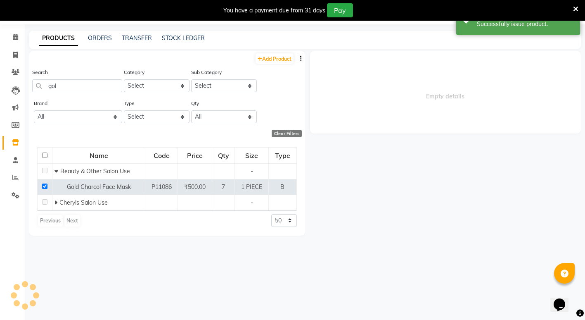
select select
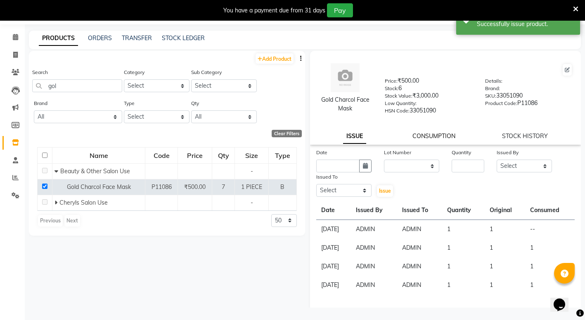
click at [414, 132] on link "CONSUMPTION" at bounding box center [434, 135] width 43 height 7
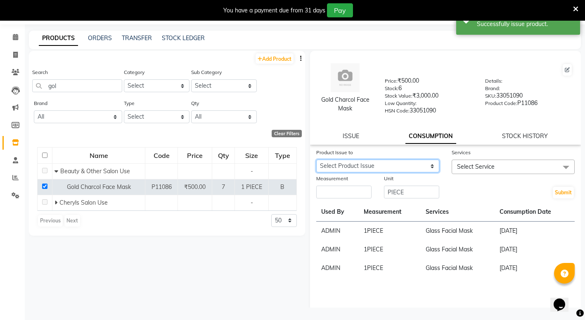
click at [359, 164] on select "Select Product Issue 2025-09-01, Issued to: ADMIN, Balance: 1" at bounding box center [377, 165] width 123 height 13
select select "1198549"
click at [316, 159] on select "Select Product Issue 2025-09-01, Issued to: ADMIN, Balance: 1" at bounding box center [377, 165] width 123 height 13
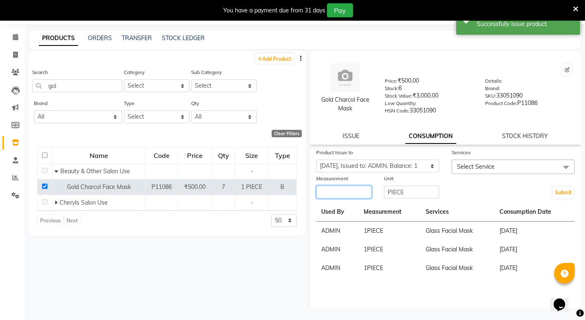
click at [347, 190] on input "number" at bounding box center [343, 191] width 55 height 13
type input "1"
click at [469, 170] on span "Select Service" at bounding box center [476, 166] width 38 height 7
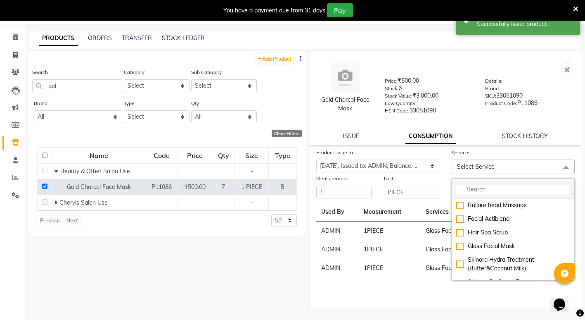
click at [477, 193] on input "multiselect-search" at bounding box center [513, 189] width 114 height 9
drag, startPoint x: 459, startPoint y: 245, endPoint x: 443, endPoint y: 246, distance: 16.2
click at [458, 245] on div "Glass Facial Mask" at bounding box center [513, 246] width 114 height 9
checkbox input "true"
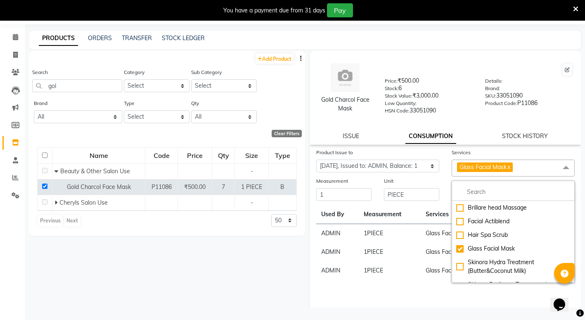
click at [255, 258] on div "Add Product Search gol Category Select Keramelon Skin Makeup Personal Care Appl…" at bounding box center [167, 179] width 276 height 256
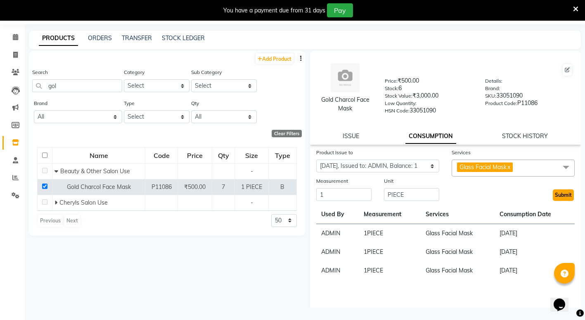
click at [560, 196] on button "Submit" at bounding box center [563, 195] width 21 height 12
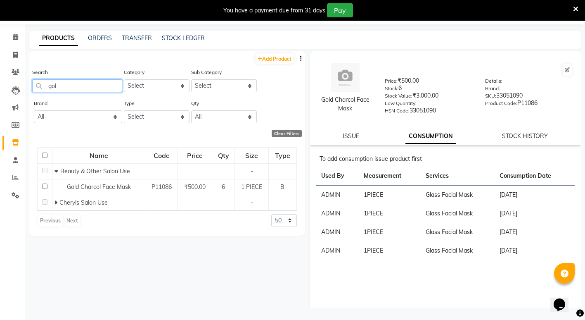
click at [71, 85] on input "gol" at bounding box center [77, 85] width 90 height 13
type input "g"
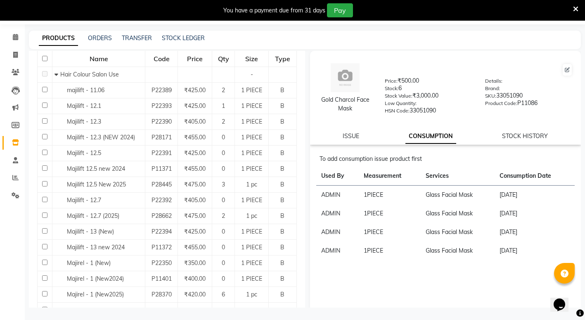
scroll to position [248, 0]
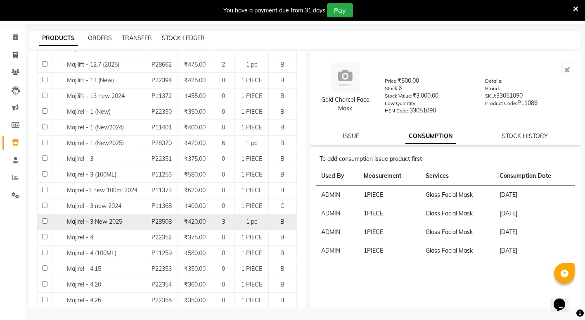
type input "maj"
click at [43, 221] on input "checkbox" at bounding box center [44, 220] width 5 height 5
checkbox input "true"
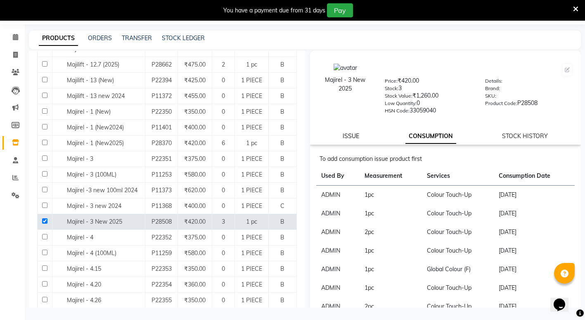
click at [344, 133] on link "ISSUE" at bounding box center [351, 135] width 17 height 7
select select
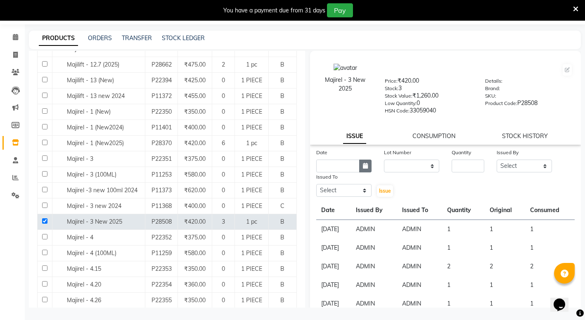
click at [364, 163] on icon "button" at bounding box center [365, 166] width 5 height 6
select select "9"
select select "2025"
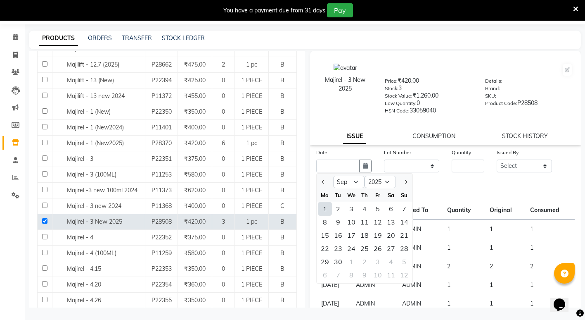
click at [327, 210] on div "1" at bounding box center [324, 208] width 13 height 13
type input "[DATE]"
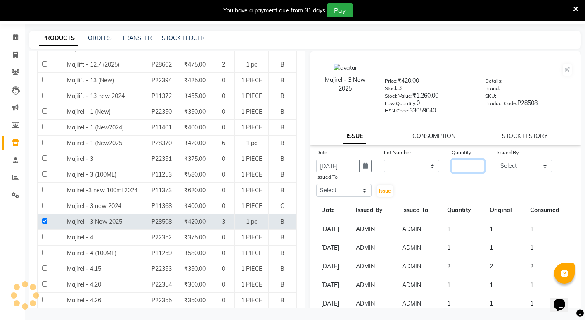
click at [462, 170] on input "number" at bounding box center [468, 165] width 33 height 13
type input "1"
click at [512, 161] on select "Select ADMIN ANIKET BAGDE BHASKAR KAWDE GAURAV KHOBRAGADE Gondia Capello NIKHIL…" at bounding box center [524, 165] width 55 height 13
select select "14667"
click at [497, 159] on select "Select ADMIN ANIKET BAGDE BHASKAR KAWDE GAURAV KHOBRAGADE Gondia Capello NIKHIL…" at bounding box center [524, 165] width 55 height 13
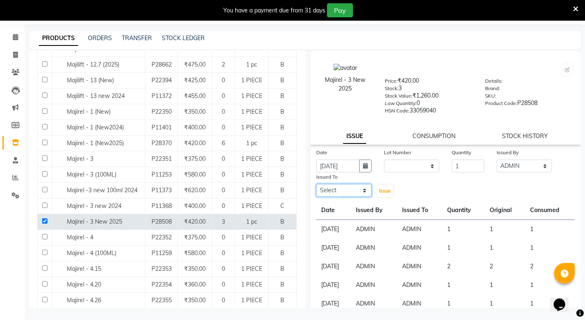
click at [341, 192] on select "Select ADMIN ANIKET BAGDE BHASKAR KAWDE GAURAV KHOBRAGADE Gondia Capello NIKHIL…" at bounding box center [343, 190] width 55 height 13
click at [316, 184] on select "Select ADMIN ANIKET BAGDE BHASKAR KAWDE GAURAV KHOBRAGADE Gondia Capello NIKHIL…" at bounding box center [343, 190] width 55 height 13
click at [333, 190] on select "Select ADMIN ANIKET BAGDE BHASKAR KAWDE GAURAV KHOBRAGADE Gondia Capello NIKHIL…" at bounding box center [343, 190] width 55 height 13
select select "14667"
click at [316, 184] on select "Select ADMIN ANIKET BAGDE BHASKAR KAWDE GAURAV KHOBRAGADE Gondia Capello NIKHIL…" at bounding box center [343, 190] width 55 height 13
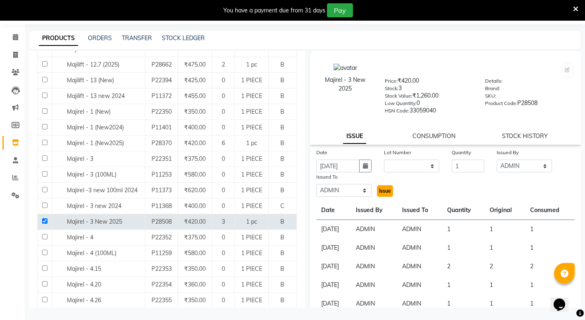
click at [384, 192] on span "Issue" at bounding box center [385, 190] width 12 height 6
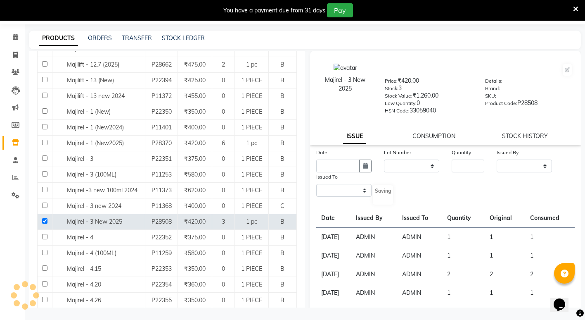
select select
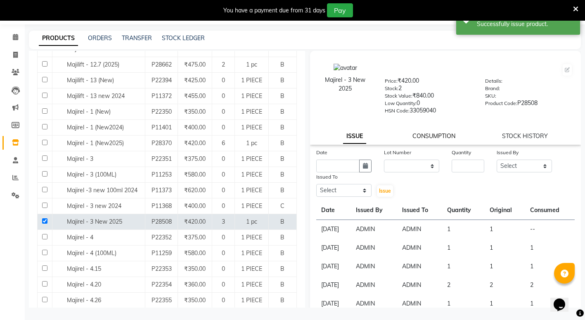
click at [430, 135] on link "CONSUMPTION" at bounding box center [434, 135] width 43 height 7
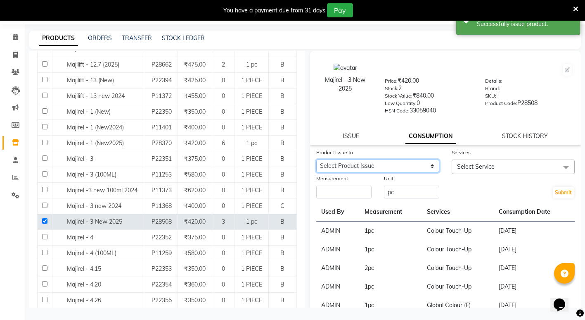
click at [347, 161] on select "Select Product Issue 2025-09-01, Issued to: ADMIN, Balance: 1" at bounding box center [377, 165] width 123 height 13
select select "1198561"
click at [316, 159] on select "Select Product Issue 2025-09-01, Issued to: ADMIN, Balance: 1" at bounding box center [377, 165] width 123 height 13
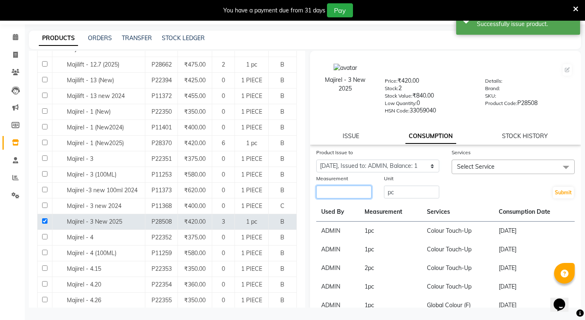
click at [339, 196] on input "number" at bounding box center [343, 191] width 55 height 13
type input "1"
click at [482, 166] on span "Select Service" at bounding box center [476, 166] width 38 height 7
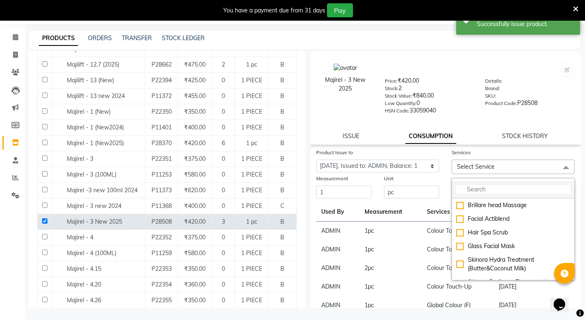
click at [476, 187] on input "multiselect-search" at bounding box center [513, 189] width 114 height 9
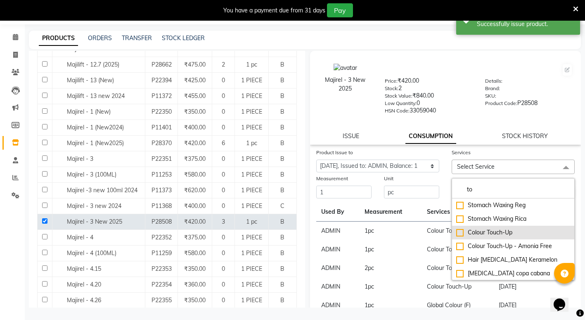
type input "to"
click at [456, 233] on div "Colour Touch-Up" at bounding box center [513, 232] width 114 height 9
checkbox input "true"
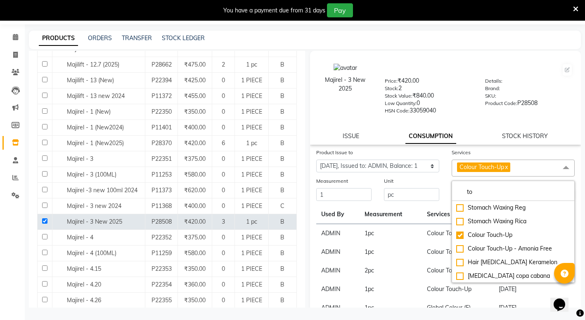
click at [451, 89] on div "Stock: 2" at bounding box center [429, 90] width 88 height 12
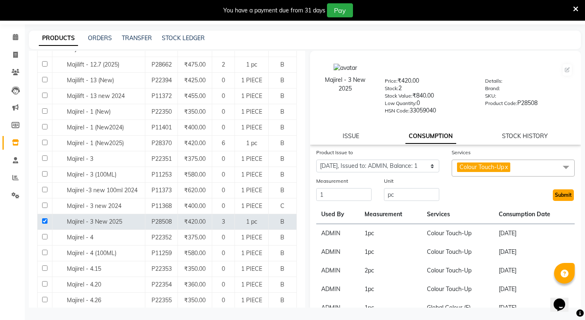
click at [553, 194] on button "Submit" at bounding box center [563, 195] width 21 height 12
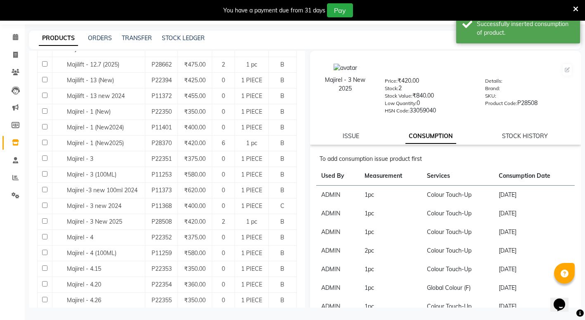
scroll to position [0, 0]
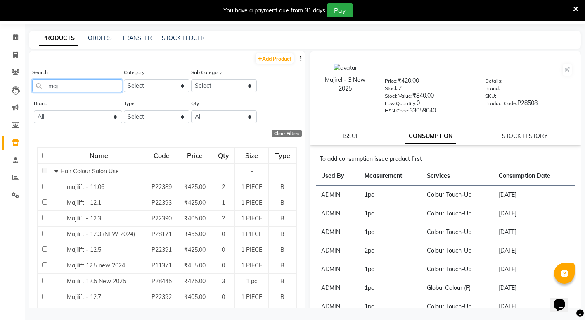
click at [67, 81] on input "maj" at bounding box center [77, 85] width 90 height 13
type input "m"
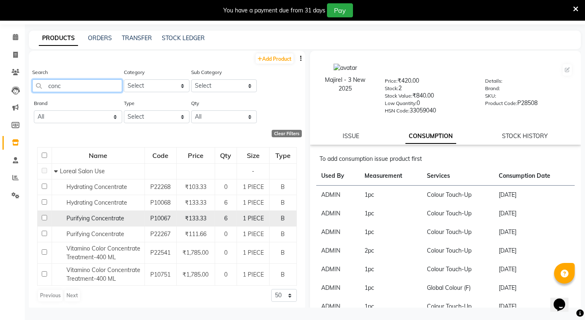
type input "conc"
click at [44, 218] on input "checkbox" at bounding box center [44, 217] width 5 height 5
checkbox input "true"
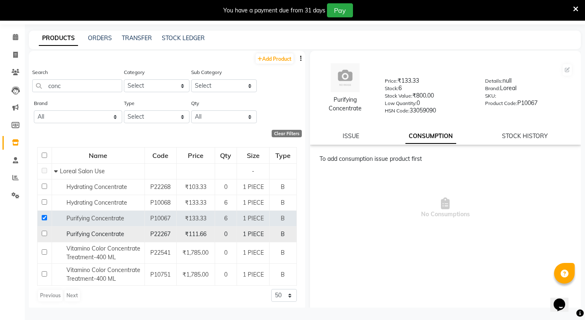
scroll to position [3, 0]
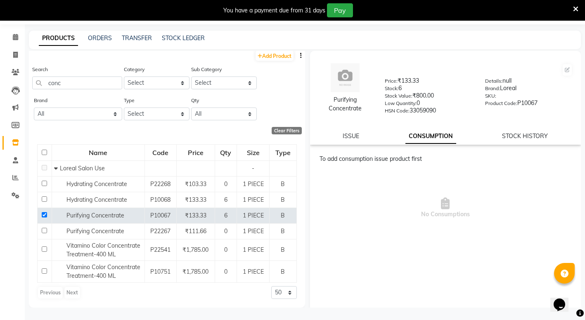
click at [342, 131] on div "Purifying Concentrate Price: ₹133.33 Stock: 6 Stock Value: ₹800.00 Low Quantity…" at bounding box center [445, 98] width 271 height 94
click at [344, 133] on link "ISSUE" at bounding box center [351, 135] width 17 height 7
select select
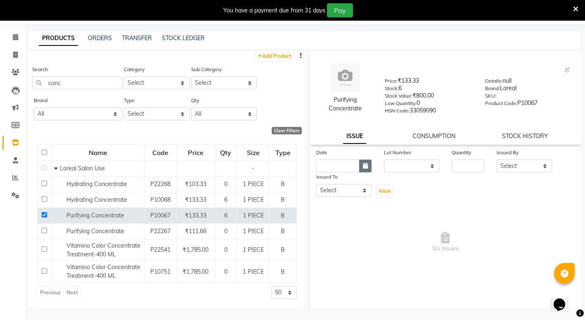
click at [365, 164] on icon "button" at bounding box center [365, 166] width 5 height 6
select select "9"
select select "2025"
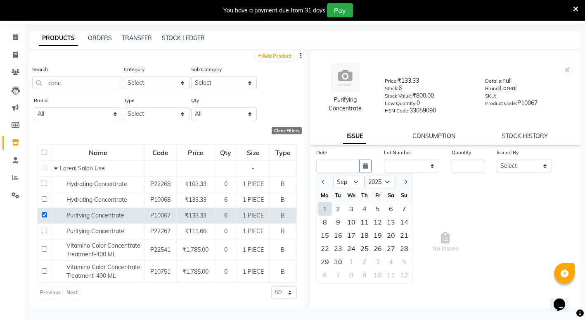
click at [325, 208] on div "1" at bounding box center [324, 208] width 13 height 13
type input "[DATE]"
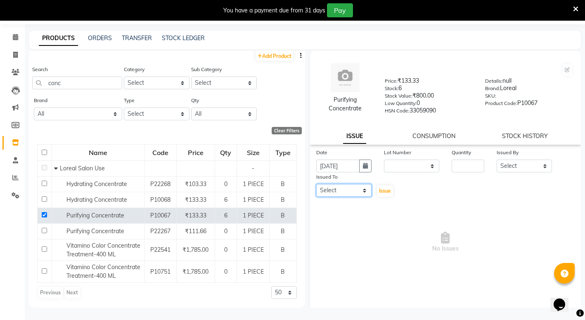
click at [336, 192] on select "Select ADMIN ANIKET BAGDE BHASKAR KAWDE GAURAV KHOBRAGADE Gondia Capello NIKHIL…" at bounding box center [343, 190] width 55 height 13
select select "14667"
click at [316, 184] on select "Select ADMIN ANIKET BAGDE BHASKAR KAWDE GAURAV KHOBRAGADE Gondia Capello NIKHIL…" at bounding box center [343, 190] width 55 height 13
click at [462, 164] on input "number" at bounding box center [468, 165] width 33 height 13
type input "1"
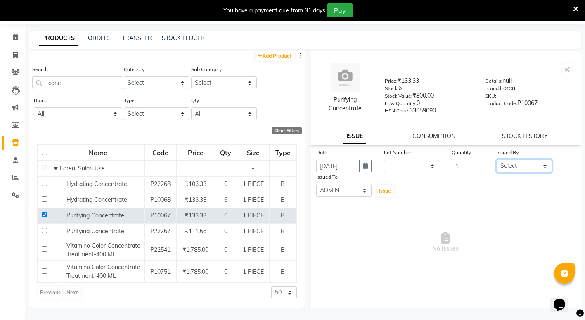
click at [510, 169] on select "Select ADMIN ANIKET BAGDE BHASKAR KAWDE GAURAV KHOBRAGADE Gondia Capello NIKHIL…" at bounding box center [524, 165] width 55 height 13
select select "14667"
click at [497, 159] on select "Select ADMIN ANIKET BAGDE BHASKAR KAWDE GAURAV KHOBRAGADE Gondia Capello NIKHIL…" at bounding box center [524, 165] width 55 height 13
click at [382, 193] on span "Issue" at bounding box center [385, 190] width 12 height 6
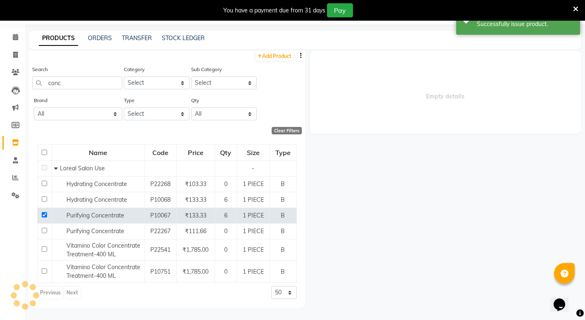
select select
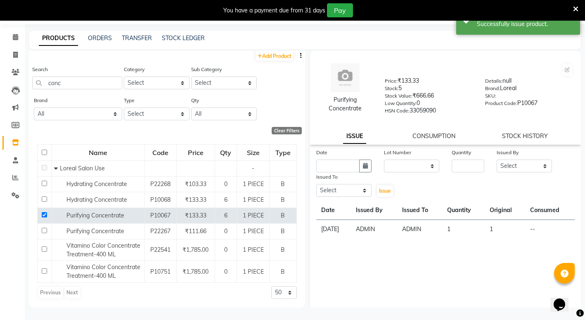
click at [424, 133] on link "CONSUMPTION" at bounding box center [434, 135] width 43 height 7
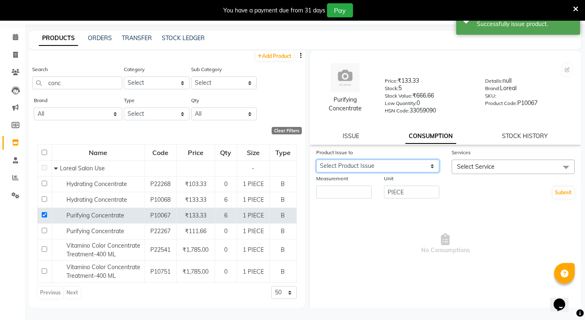
click at [348, 161] on select "Select Product Issue 2025-09-01, Issued to: ADMIN, Balance: 1" at bounding box center [377, 165] width 123 height 13
select select "1198572"
click at [316, 159] on select "Select Product Issue 2025-09-01, Issued to: ADMIN, Balance: 1" at bounding box center [377, 165] width 123 height 13
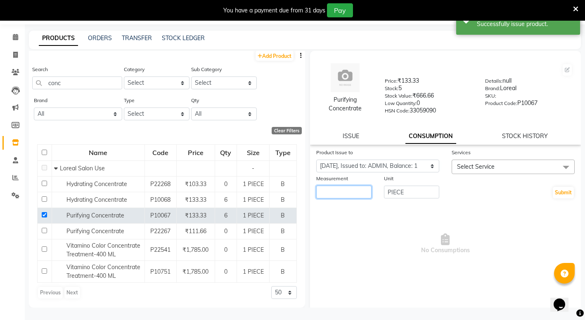
click at [349, 190] on input "number" at bounding box center [343, 191] width 55 height 13
type input "1"
click at [475, 162] on span "Select Service" at bounding box center [513, 166] width 123 height 14
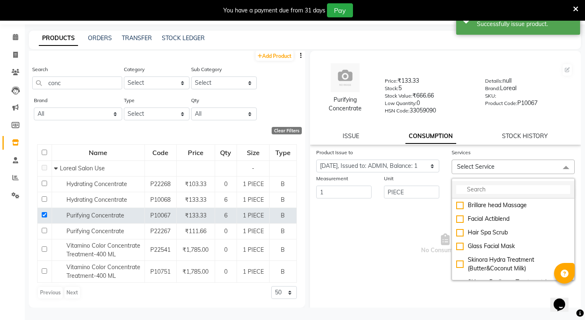
click at [475, 190] on input "multiselect-search" at bounding box center [513, 189] width 114 height 9
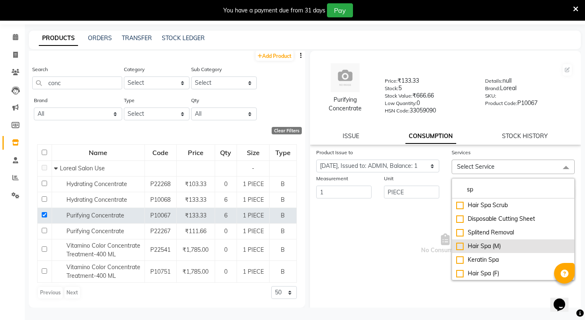
type input "sp"
click at [457, 246] on div "Hair Spa (M)" at bounding box center [513, 246] width 114 height 9
checkbox input "true"
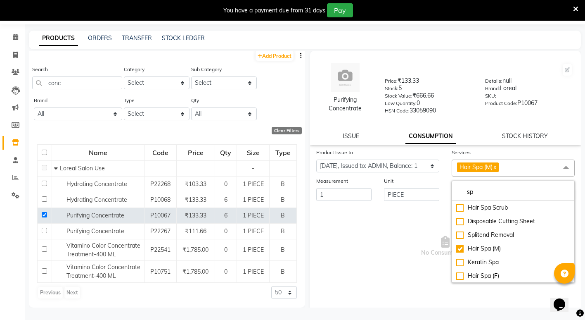
drag, startPoint x: 330, startPoint y: 232, endPoint x: 500, endPoint y: 226, distance: 170.6
click at [331, 232] on span "No Consumptions" at bounding box center [445, 246] width 259 height 83
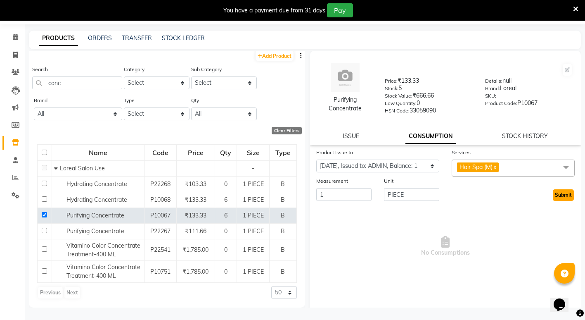
click at [553, 193] on button "Submit" at bounding box center [563, 195] width 21 height 12
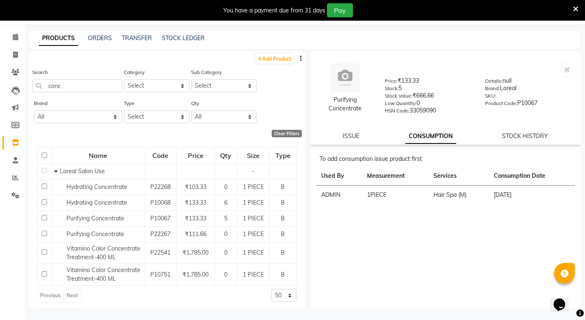
scroll to position [0, 0]
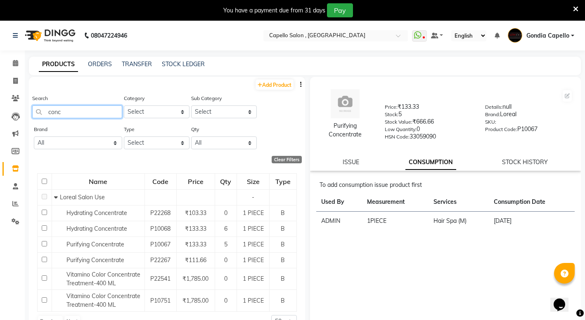
click at [74, 106] on input "conc" at bounding box center [77, 111] width 90 height 13
type input "c"
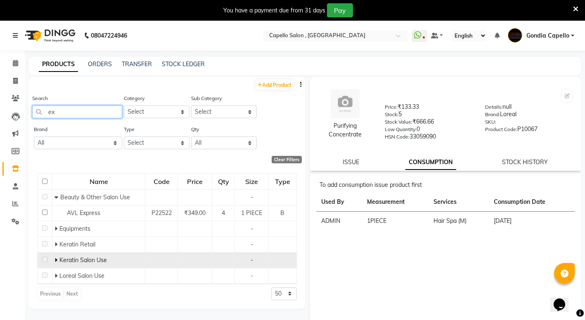
type input "ex"
click at [55, 263] on span at bounding box center [56, 259] width 3 height 7
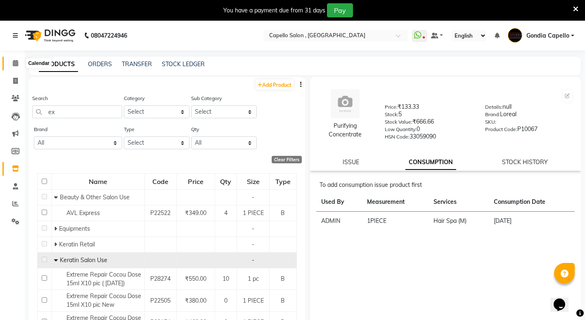
click at [15, 61] on icon at bounding box center [15, 63] width 5 height 6
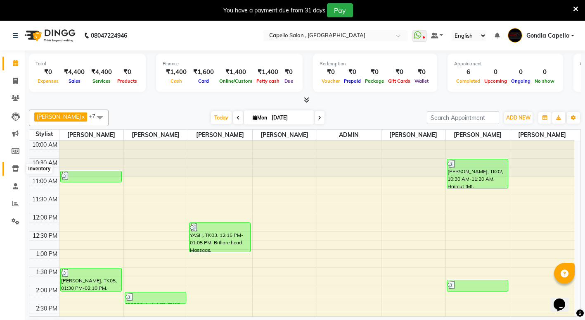
drag, startPoint x: 14, startPoint y: 169, endPoint x: 22, endPoint y: 163, distance: 10.6
click at [14, 169] on icon at bounding box center [15, 168] width 7 height 6
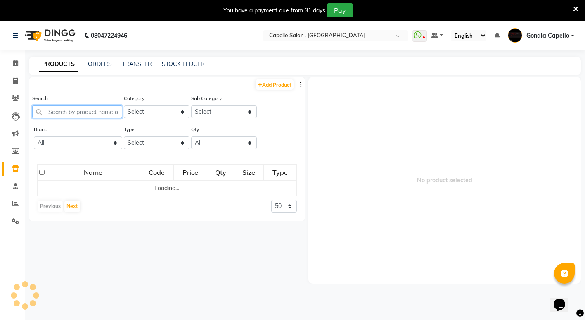
click at [63, 111] on input "text" at bounding box center [77, 111] width 90 height 13
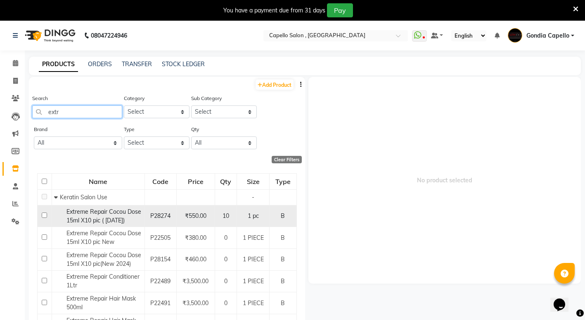
type input "extr"
click at [43, 214] on input "checkbox" at bounding box center [44, 214] width 5 height 5
checkbox input "true"
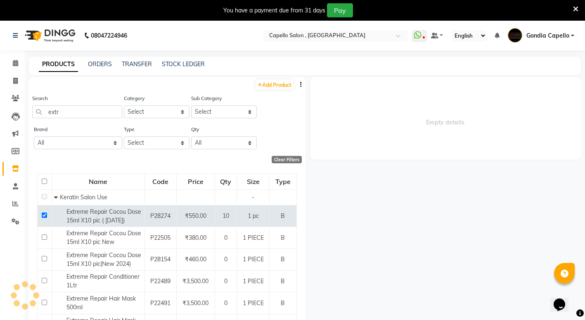
select select
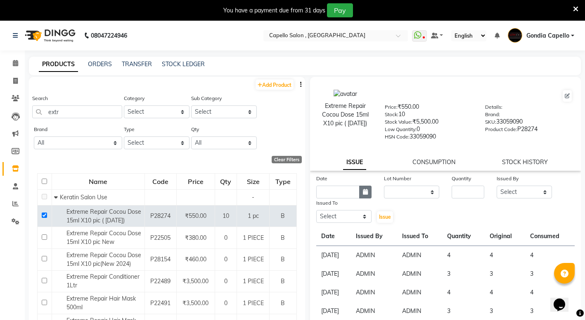
click at [365, 192] on icon "button" at bounding box center [365, 192] width 5 height 6
select select "9"
select select "2025"
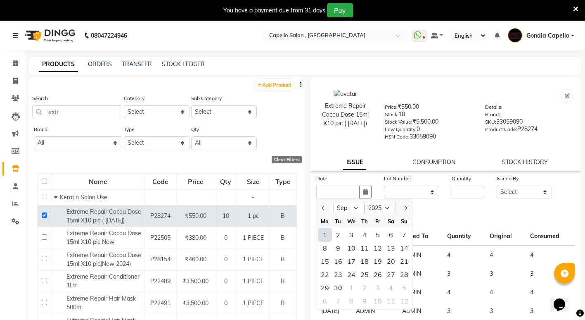
click at [326, 231] on div "1" at bounding box center [324, 234] width 13 height 13
type input "[DATE]"
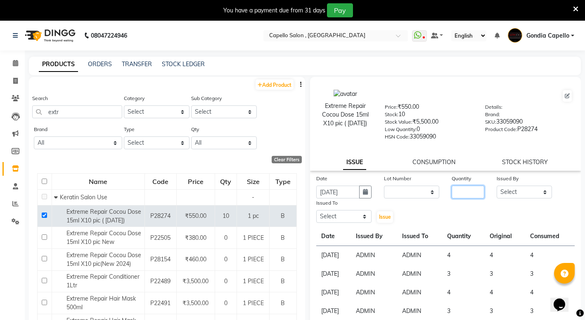
click at [457, 187] on input "number" at bounding box center [468, 191] width 33 height 13
type input "2"
click at [504, 192] on select "Select ADMIN ANIKET BAGDE BHASKAR KAWDE GAURAV KHOBRAGADE Gondia Capello NIKHIL…" at bounding box center [524, 191] width 55 height 13
select select "14667"
click at [497, 185] on select "Select ADMIN ANIKET BAGDE BHASKAR KAWDE GAURAV KHOBRAGADE Gondia Capello NIKHIL…" at bounding box center [524, 191] width 55 height 13
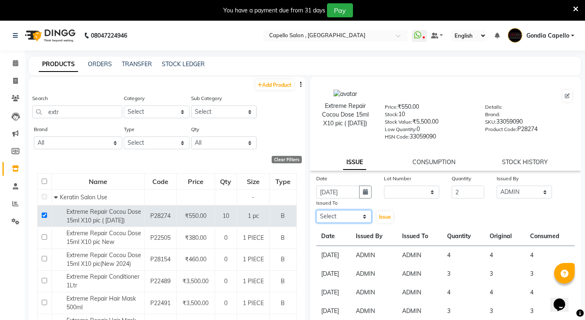
click at [340, 222] on select "Select ADMIN ANIKET BAGDE BHASKAR KAWDE GAURAV KHOBRAGADE Gondia Capello NIKHIL…" at bounding box center [343, 216] width 55 height 13
select select "14667"
click at [316, 210] on select "Select ADMIN ANIKET BAGDE BHASKAR KAWDE GAURAV KHOBRAGADE Gondia Capello NIKHIL…" at bounding box center [343, 216] width 55 height 13
click at [381, 216] on span "Issue" at bounding box center [385, 216] width 12 height 6
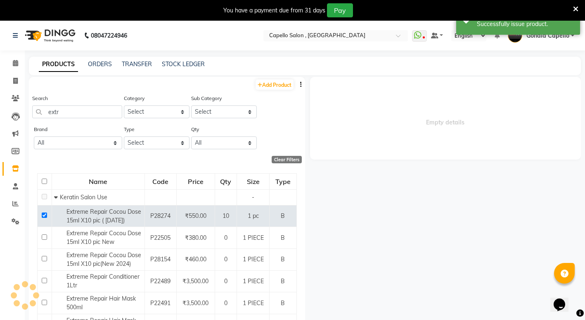
select select
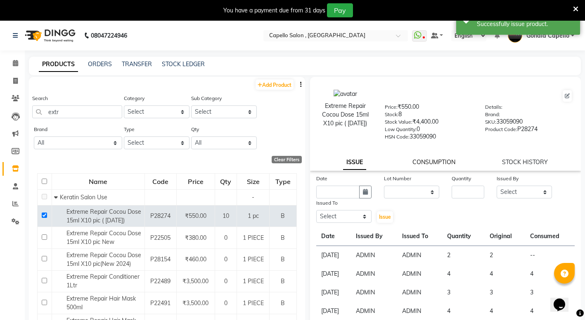
click at [413, 160] on link "CONSUMPTION" at bounding box center [434, 161] width 43 height 7
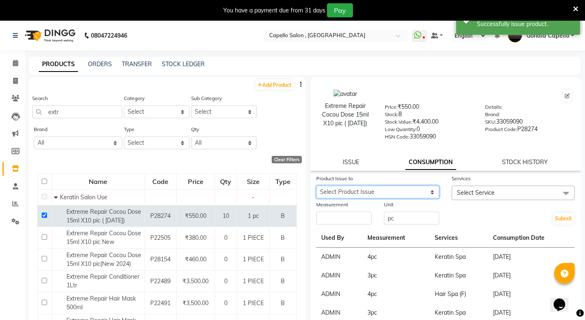
click at [364, 192] on select "Select Product Issue 2025-09-01, Issued to: ADMIN, Balance: 2" at bounding box center [377, 191] width 123 height 13
select select "1198595"
click at [316, 185] on select "Select Product Issue 2025-09-01, Issued to: ADMIN, Balance: 2" at bounding box center [377, 191] width 123 height 13
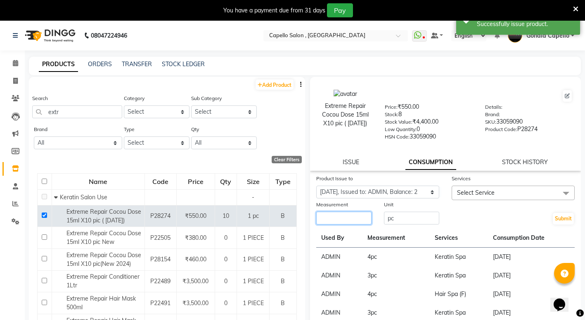
click at [350, 214] on input "number" at bounding box center [343, 217] width 55 height 13
type input "2"
click at [478, 187] on span "Select Service" at bounding box center [513, 192] width 123 height 14
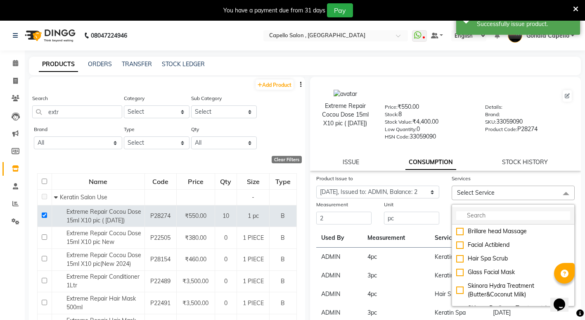
click at [467, 215] on input "multiselect-search" at bounding box center [513, 215] width 114 height 9
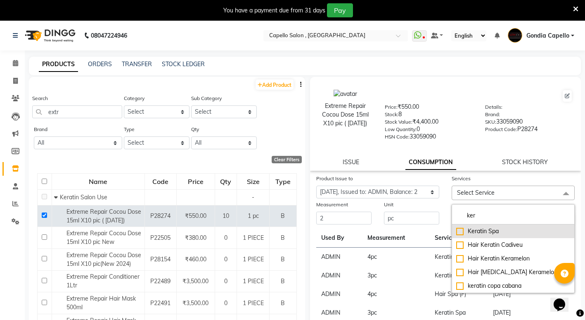
type input "ker"
click at [458, 232] on div "Keratin Spa" at bounding box center [513, 231] width 114 height 9
checkbox input "true"
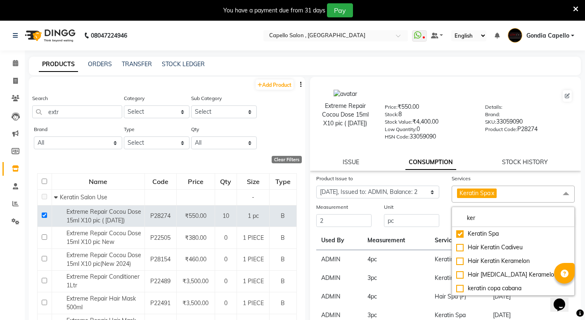
click at [469, 116] on div "Stock: 8" at bounding box center [429, 116] width 88 height 12
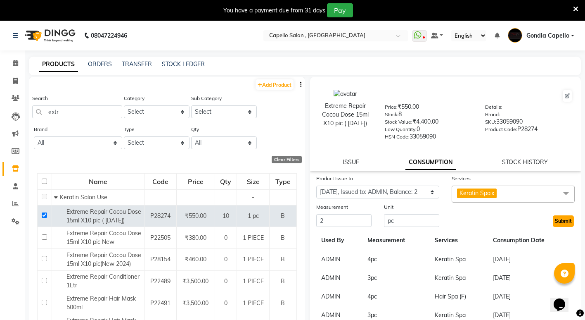
click at [554, 219] on button "Submit" at bounding box center [563, 221] width 21 height 12
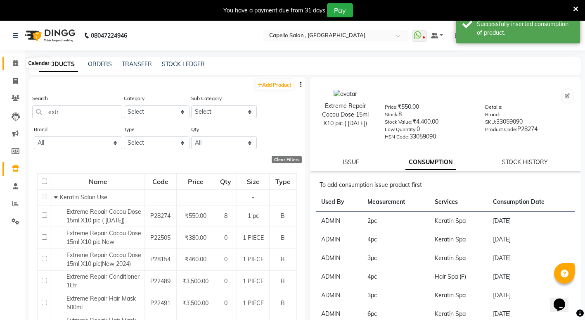
click at [19, 60] on span at bounding box center [15, 63] width 14 height 9
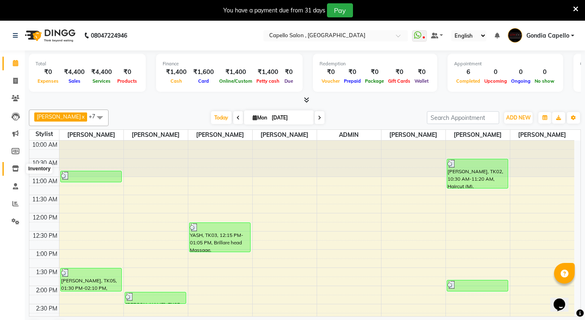
click at [16, 171] on span at bounding box center [15, 168] width 14 height 9
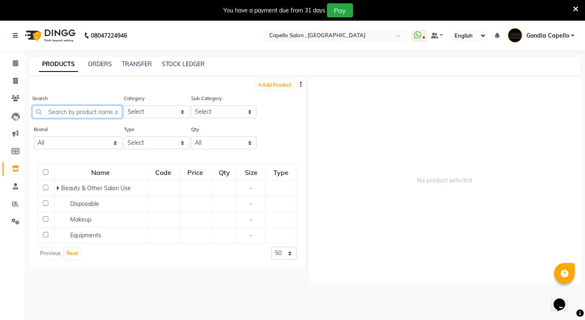
click at [70, 113] on input "text" at bounding box center [77, 111] width 90 height 13
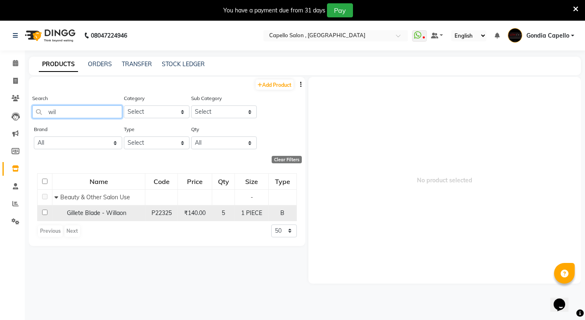
type input "wil"
click at [44, 212] on input "checkbox" at bounding box center [44, 211] width 5 height 5
checkbox input "true"
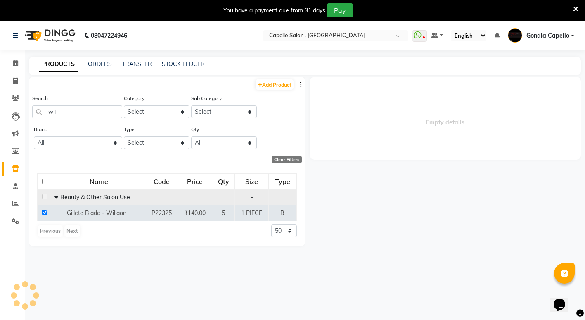
select select
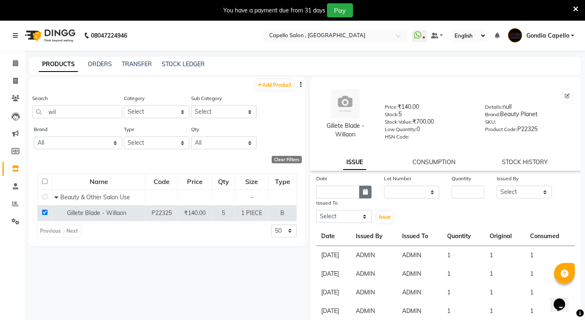
click at [364, 195] on button "button" at bounding box center [365, 191] width 12 height 13
select select "9"
select select "2025"
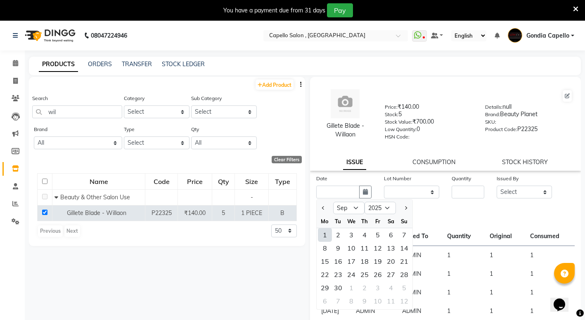
click at [322, 237] on div "1" at bounding box center [324, 234] width 13 height 13
type input "[DATE]"
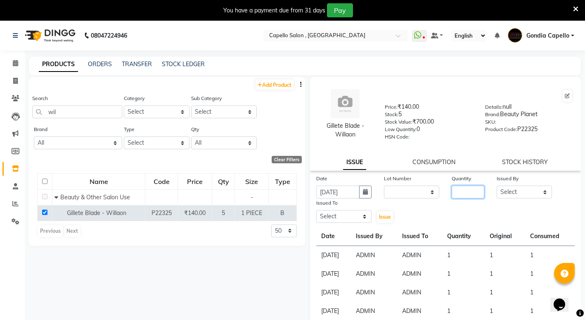
click at [462, 190] on input "number" at bounding box center [468, 191] width 33 height 13
type input "1"
click at [498, 194] on select "Select ADMIN ANIKET BAGDE BHASKAR KAWDE GAURAV KHOBRAGADE Gondia Capello NIKHIL…" at bounding box center [524, 191] width 55 height 13
select select "14667"
click at [497, 185] on select "Select ADMIN ANIKET BAGDE BHASKAR KAWDE GAURAV KHOBRAGADE Gondia Capello NIKHIL…" at bounding box center [524, 191] width 55 height 13
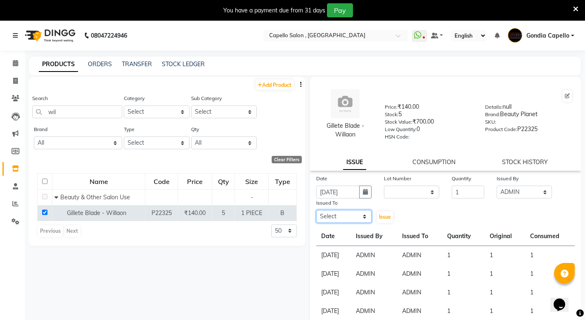
click at [335, 218] on select "Select ADMIN ANIKET BAGDE BHASKAR KAWDE GAURAV KHOBRAGADE Gondia Capello NIKHIL…" at bounding box center [343, 216] width 55 height 13
select select "14667"
click at [316, 210] on select "Select ADMIN ANIKET BAGDE BHASKAR KAWDE GAURAV KHOBRAGADE Gondia Capello NIKHIL…" at bounding box center [343, 216] width 55 height 13
click at [383, 214] on span "Issue" at bounding box center [385, 216] width 12 height 6
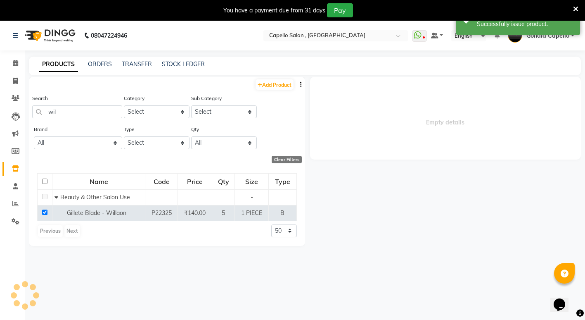
select select
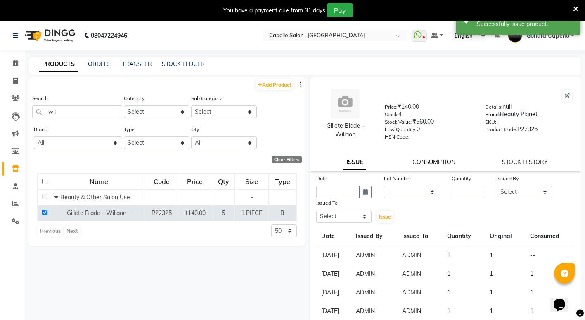
click at [413, 159] on link "CONSUMPTION" at bounding box center [434, 161] width 43 height 7
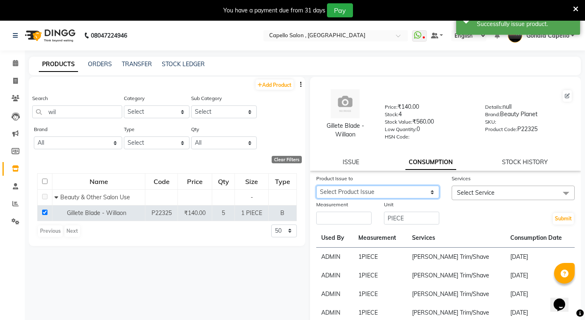
click at [338, 192] on select "Select Product Issue 2025-09-01, Issued to: ADMIN, Balance: 1" at bounding box center [377, 191] width 123 height 13
select select "1198601"
click at [316, 185] on select "Select Product Issue 2025-09-01, Issued to: ADMIN, Balance: 1" at bounding box center [377, 191] width 123 height 13
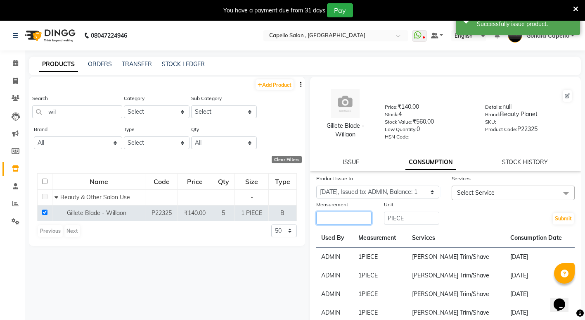
click at [334, 216] on input "number" at bounding box center [343, 217] width 55 height 13
type input "1"
click at [463, 192] on span "Select Service" at bounding box center [476, 192] width 38 height 7
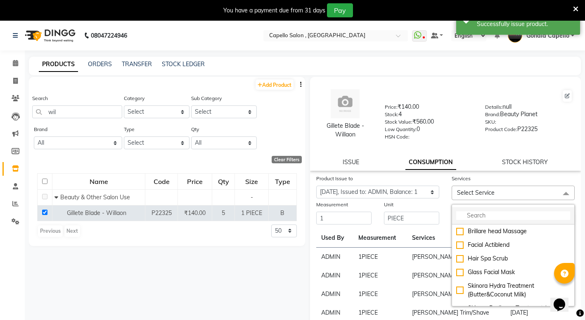
click at [467, 216] on input "multiselect-search" at bounding box center [513, 215] width 114 height 9
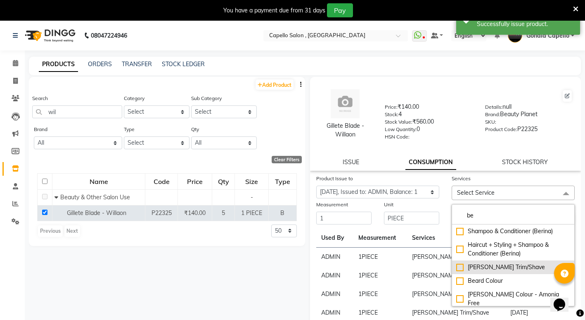
type input "be"
click at [456, 263] on div "[PERSON_NAME] Trim/Shave" at bounding box center [513, 267] width 114 height 9
checkbox input "true"
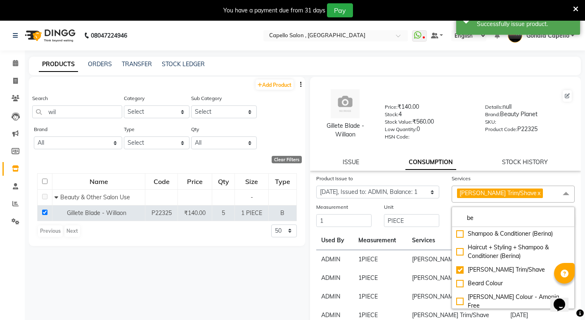
click at [241, 262] on div "Add Product Search wil Category Select Keramelon Skin Makeup Personal Care Appl…" at bounding box center [167, 205] width 276 height 256
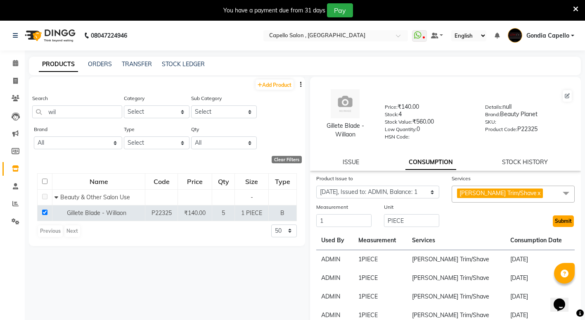
click at [560, 222] on button "Submit" at bounding box center [563, 221] width 21 height 12
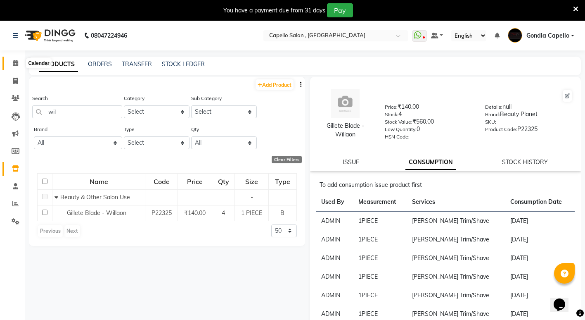
click at [16, 62] on icon at bounding box center [15, 63] width 5 height 6
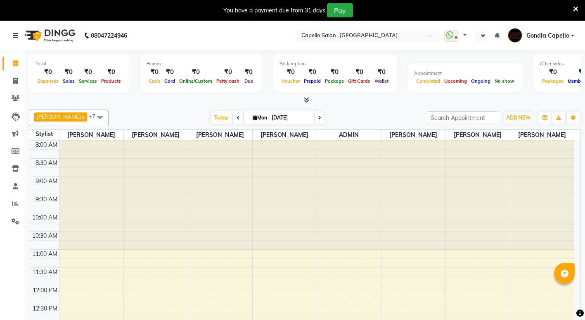
select select "en"
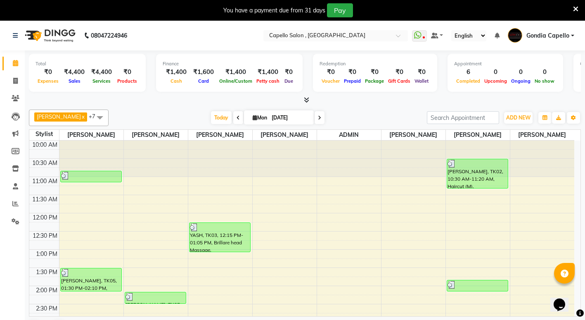
click at [12, 59] on link "Calendar" at bounding box center [12, 64] width 20 height 14
click at [19, 80] on span at bounding box center [15, 80] width 14 height 9
select select "service"
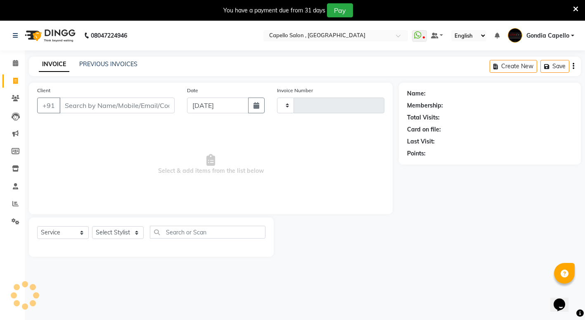
type input "2188"
select select "853"
click at [116, 232] on select "Select Stylist ADMIN ANIKET BAGDE BHASKAR KAWDE GAURAV KHOBRAGADE Gondia Capell…" at bounding box center [118, 232] width 52 height 13
select select "66896"
click at [92, 226] on select "Select Stylist ADMIN ANIKET BAGDE BHASKAR KAWDE GAURAV KHOBRAGADE Gondia Capell…" at bounding box center [118, 232] width 52 height 13
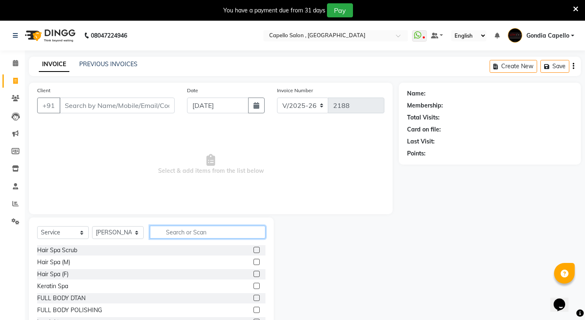
click at [184, 234] on input "text" at bounding box center [208, 231] width 116 height 13
type input "ke"
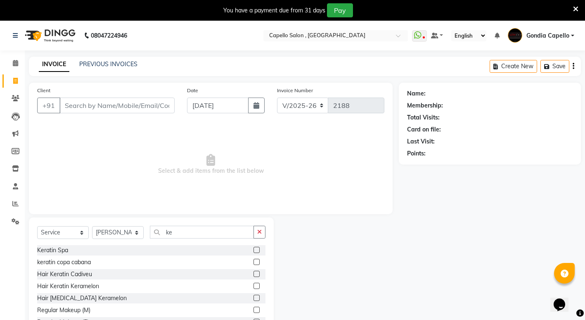
click at [254, 249] on label at bounding box center [257, 250] width 6 height 6
click at [254, 249] on input "checkbox" at bounding box center [256, 249] width 5 height 5
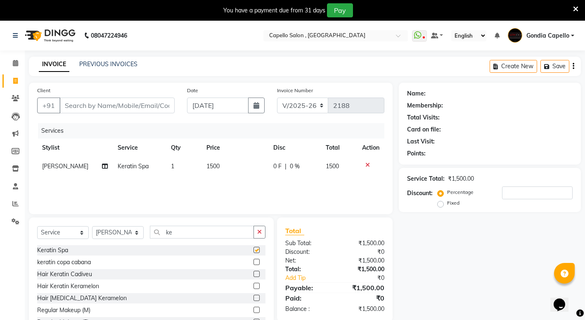
checkbox input "false"
click at [235, 162] on td "1500" at bounding box center [235, 166] width 67 height 19
select select "66896"
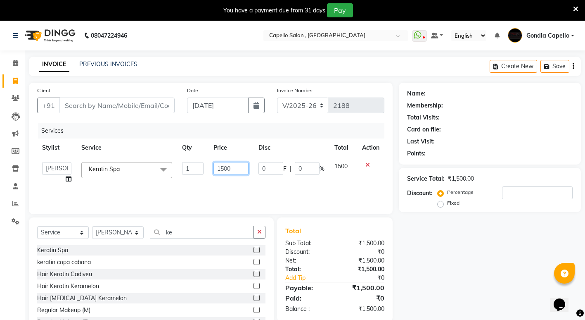
click at [239, 169] on input "1500" at bounding box center [230, 168] width 35 height 13
type input "1"
type input "2000"
click at [109, 107] on input "Client" at bounding box center [116, 105] width 115 height 16
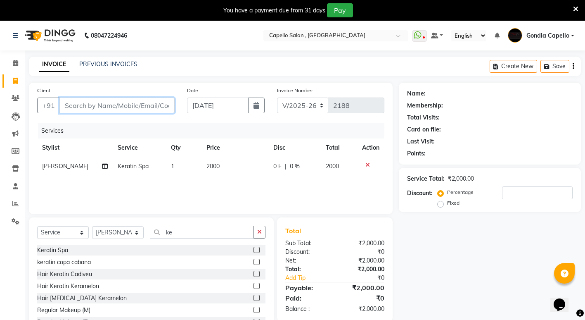
click at [108, 109] on input "Client" at bounding box center [116, 105] width 115 height 16
click at [116, 108] on input "Client" at bounding box center [116, 105] width 115 height 16
type input "8"
type input "0"
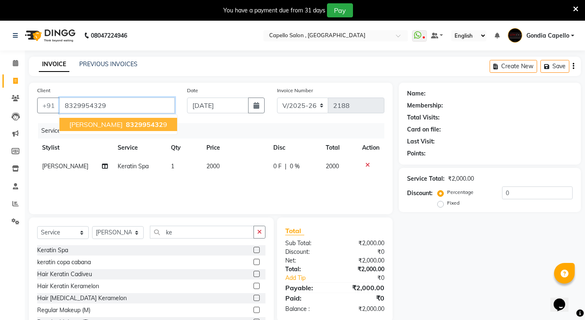
type input "8329954329"
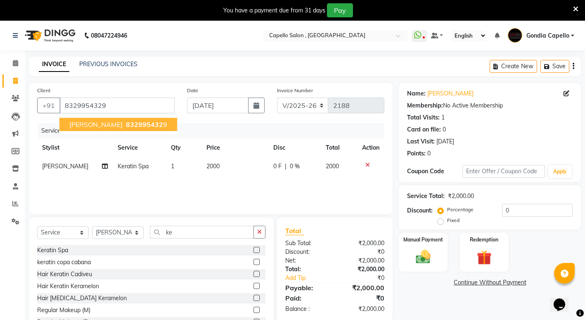
click at [417, 296] on div "Name: Nitu Membership: No Active Membership Total Visits: 1 Card on file: 0 Las…" at bounding box center [493, 211] width 188 height 256
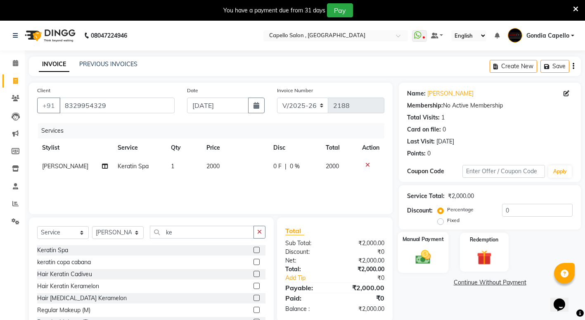
click at [423, 257] on img at bounding box center [423, 257] width 25 height 18
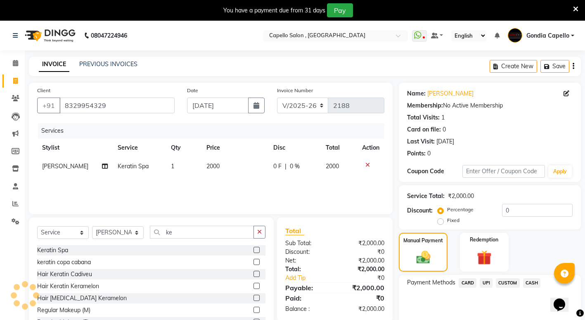
click at [534, 283] on span "CASH" at bounding box center [532, 282] width 18 height 9
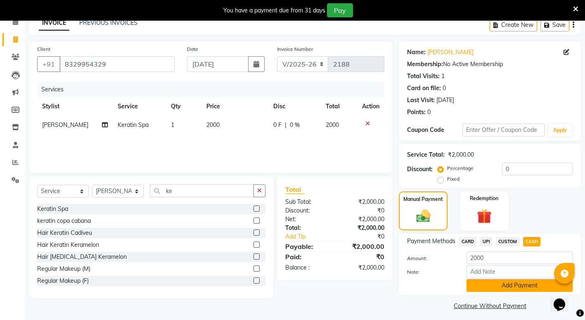
click at [495, 284] on button "Add Payment" at bounding box center [520, 285] width 106 height 13
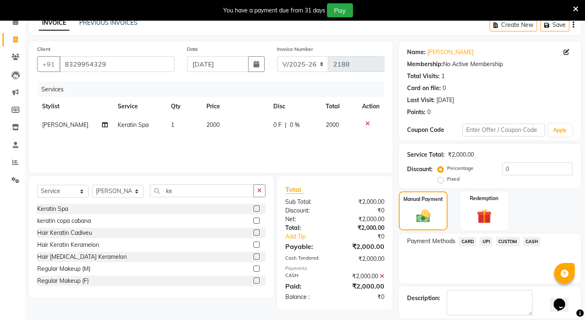
scroll to position [81, 0]
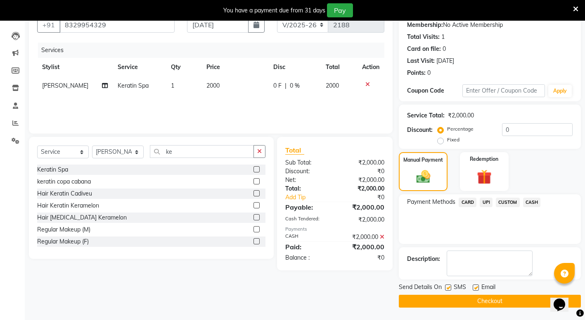
click at [478, 299] on button "Checkout" at bounding box center [490, 300] width 182 height 13
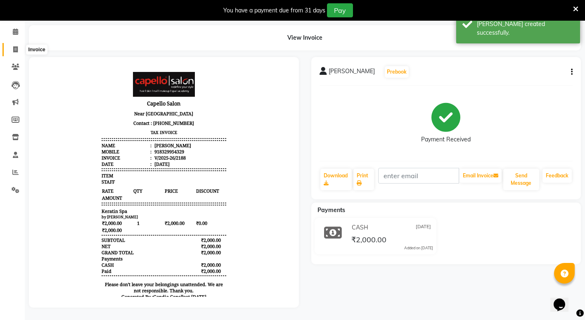
click at [19, 45] on span at bounding box center [15, 49] width 14 height 9
select select "service"
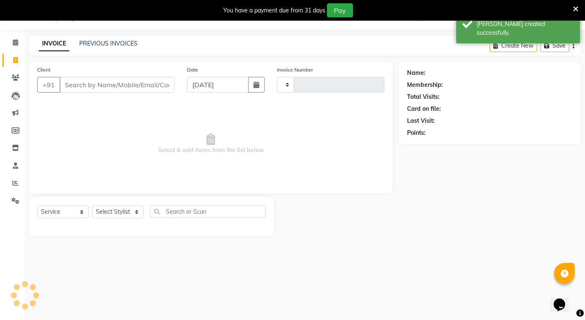
scroll to position [21, 0]
type input "2189"
select select "853"
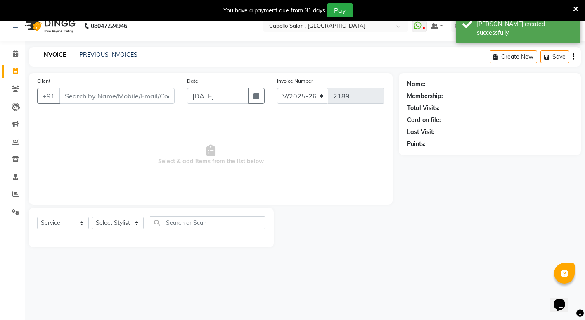
scroll to position [0, 0]
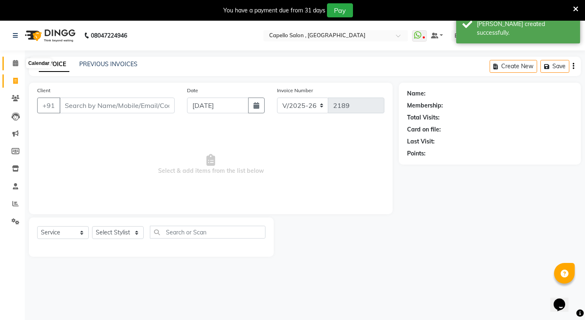
click at [17, 62] on icon at bounding box center [15, 63] width 5 height 6
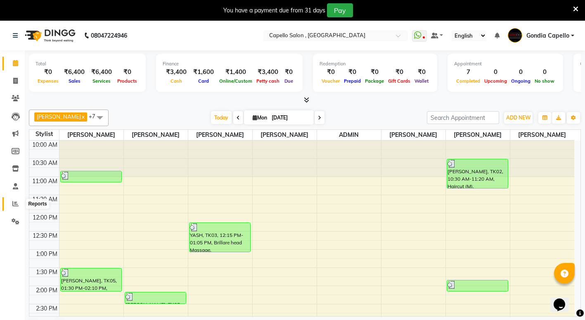
click at [18, 206] on icon at bounding box center [15, 203] width 6 height 6
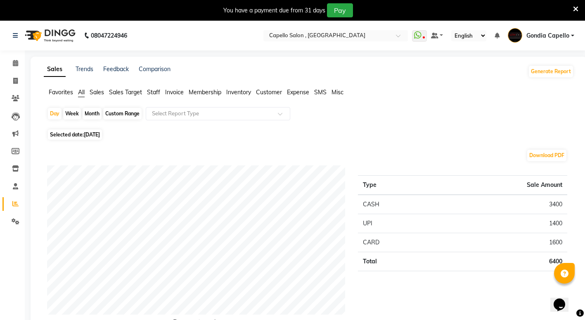
click at [92, 113] on div "Month" at bounding box center [92, 114] width 19 height 12
select select "9"
select select "2025"
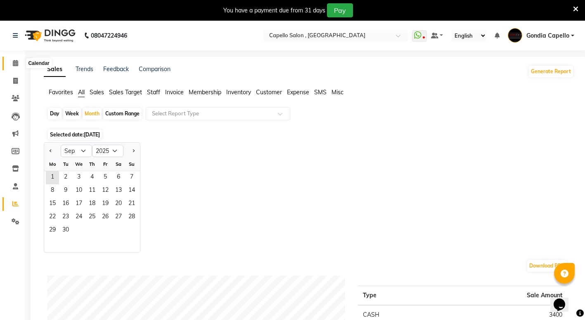
click at [17, 64] on icon at bounding box center [15, 63] width 5 height 6
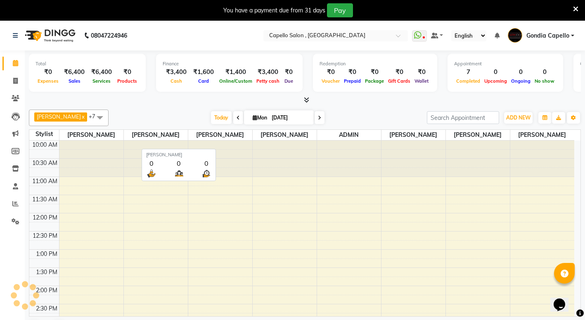
scroll to position [253, 0]
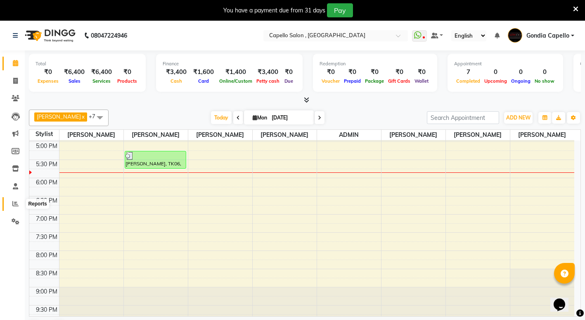
click at [17, 205] on icon at bounding box center [15, 203] width 6 height 6
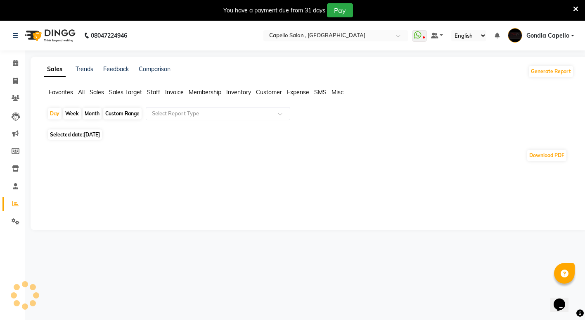
click at [93, 113] on div "Month" at bounding box center [92, 114] width 19 height 12
select select "9"
select select "2025"
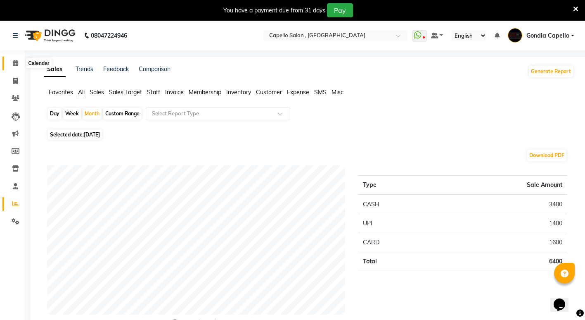
click at [16, 62] on icon at bounding box center [15, 63] width 5 height 6
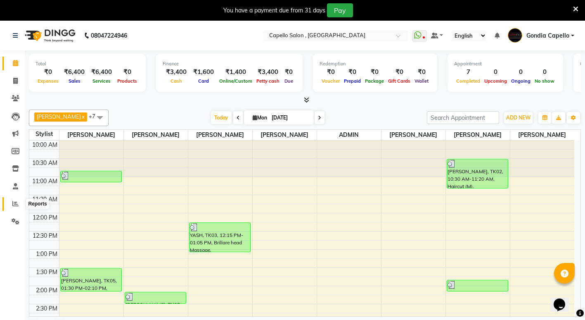
click at [11, 204] on span at bounding box center [15, 203] width 14 height 9
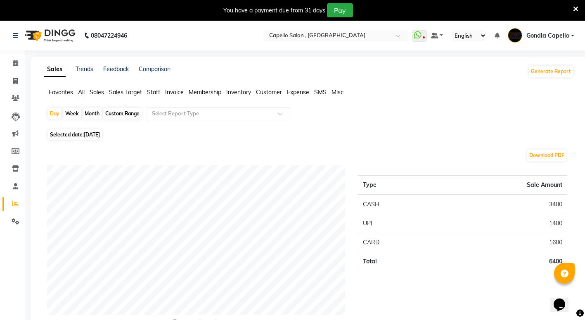
click at [156, 90] on span "Staff" at bounding box center [153, 91] width 13 height 7
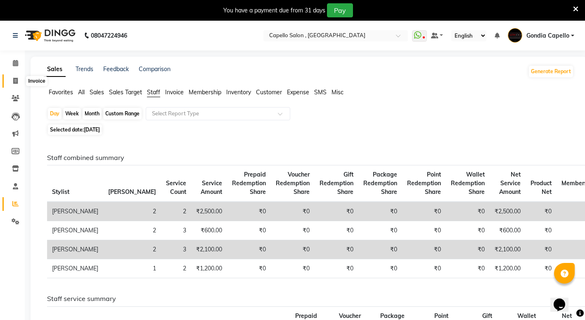
click at [12, 80] on span at bounding box center [15, 80] width 14 height 9
select select "service"
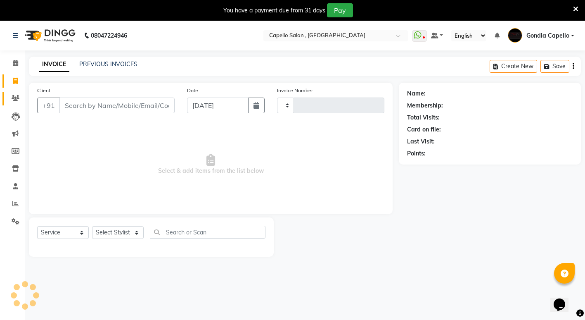
type input "2189"
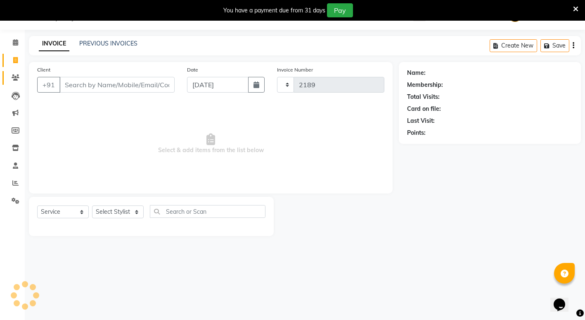
select select "853"
click at [11, 39] on span at bounding box center [15, 42] width 14 height 9
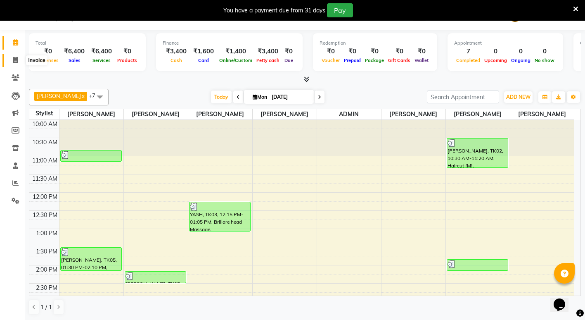
click at [16, 57] on icon at bounding box center [15, 60] width 5 height 6
select select "service"
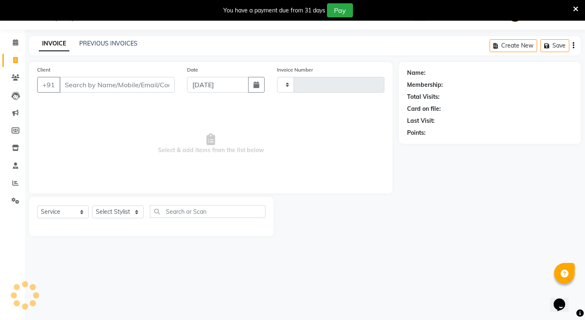
type input "2189"
select select "853"
click at [114, 44] on link "PREVIOUS INVOICES" at bounding box center [108, 43] width 58 height 7
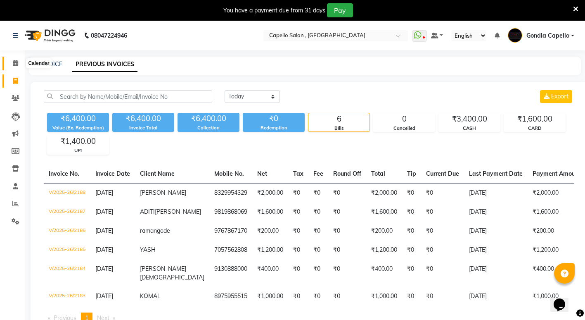
click at [12, 60] on span at bounding box center [15, 63] width 14 height 9
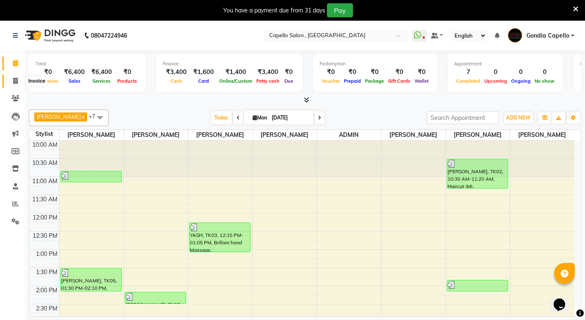
click at [13, 80] on icon at bounding box center [15, 81] width 5 height 6
select select "service"
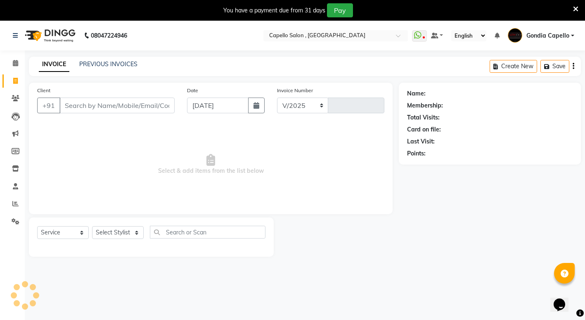
select select "853"
type input "2189"
click at [106, 235] on select "Select Stylist ADMIN ANIKET BAGDE BHASKAR KAWDE GAURAV KHOBRAGADE Gondia Capell…" at bounding box center [118, 232] width 52 height 13
select select "16500"
click at [92, 226] on select "Select Stylist ADMIN ANIKET BAGDE BHASKAR KAWDE GAURAV KHOBRAGADE Gondia Capell…" at bounding box center [118, 232] width 52 height 13
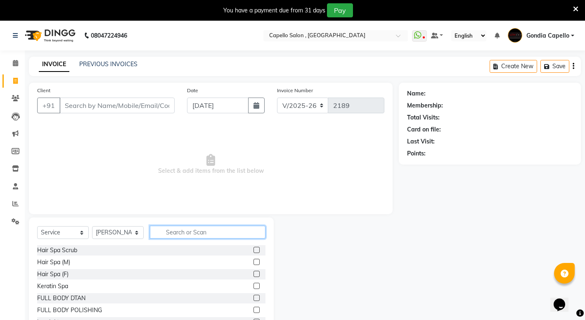
click at [196, 231] on input "text" at bounding box center [208, 231] width 116 height 13
type input "ke"
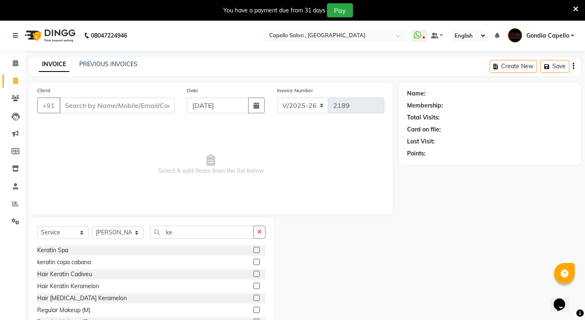
click at [254, 249] on label at bounding box center [257, 250] width 6 height 6
click at [254, 249] on input "checkbox" at bounding box center [256, 249] width 5 height 5
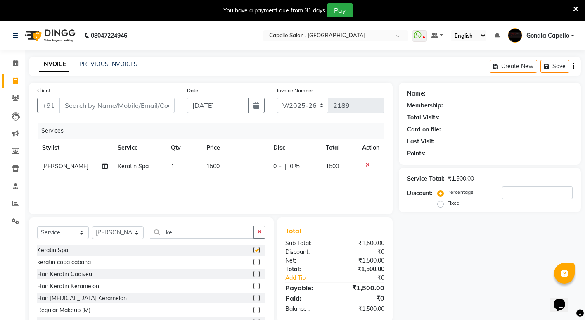
checkbox input "false"
click at [230, 166] on td "1500" at bounding box center [235, 166] width 67 height 19
select select "16500"
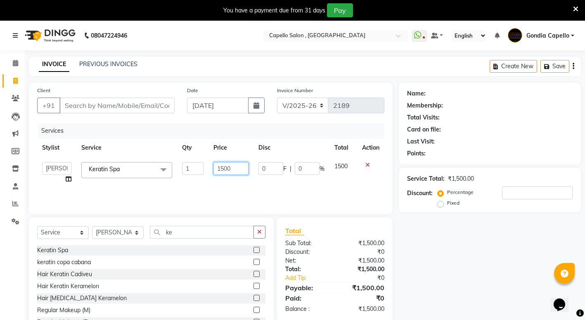
click at [233, 168] on input "1500" at bounding box center [230, 168] width 35 height 13
type input "1"
type input "2000"
click at [141, 108] on input "Client" at bounding box center [116, 105] width 115 height 16
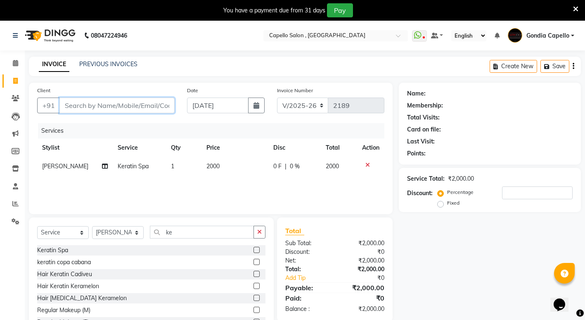
type input "8"
type input "0"
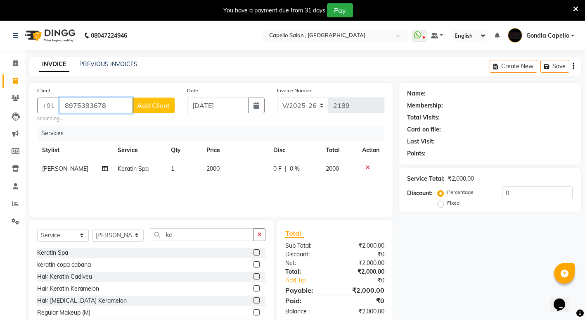
type input "8975383678"
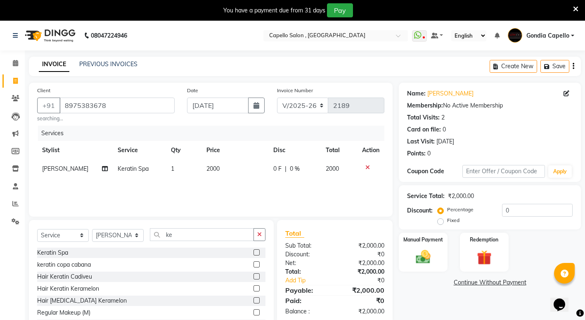
click at [416, 303] on div "Name: Muskan Rathi Membership: No Active Membership Total Visits: 2 Card on fil…" at bounding box center [493, 212] width 188 height 259
click at [431, 261] on img at bounding box center [423, 257] width 25 height 18
click at [532, 282] on span "CASH" at bounding box center [532, 282] width 18 height 9
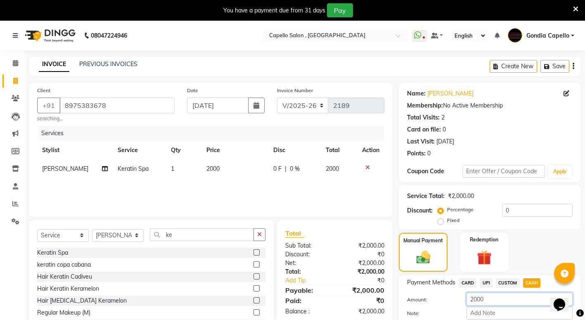
click at [494, 297] on input "2000" at bounding box center [520, 298] width 106 height 13
type input "2"
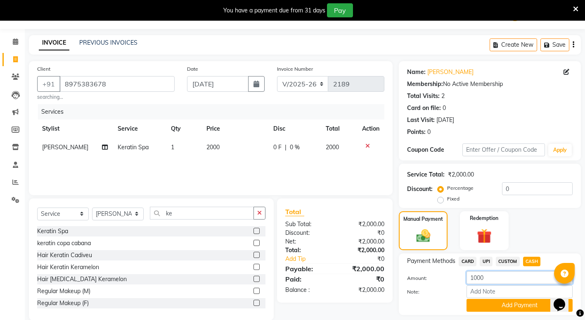
scroll to position [41, 0]
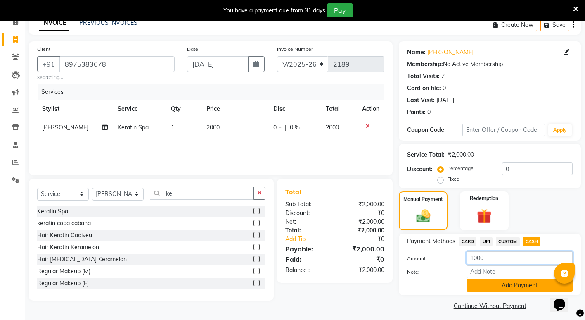
type input "1000"
click at [481, 284] on button "Add Payment" at bounding box center [520, 285] width 106 height 13
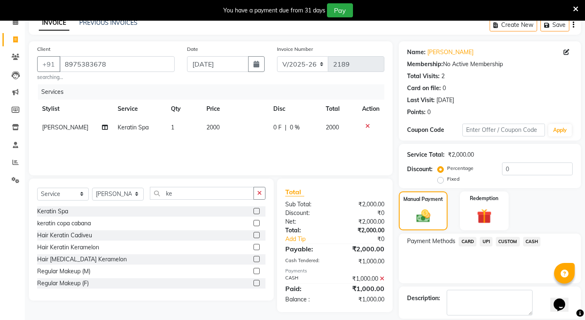
click at [484, 240] on span "UPI" at bounding box center [486, 241] width 13 height 9
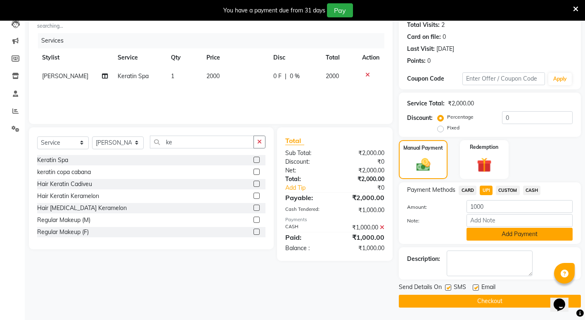
click at [493, 231] on button "Add Payment" at bounding box center [520, 234] width 106 height 13
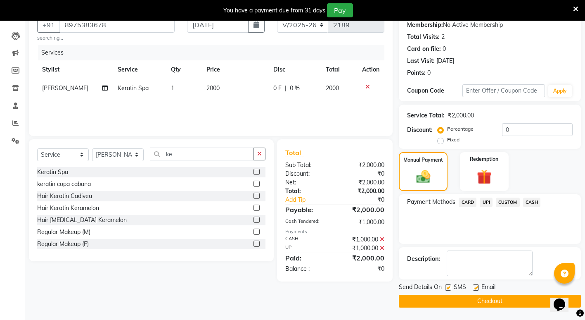
scroll to position [81, 0]
click at [454, 298] on button "Checkout" at bounding box center [490, 300] width 182 height 13
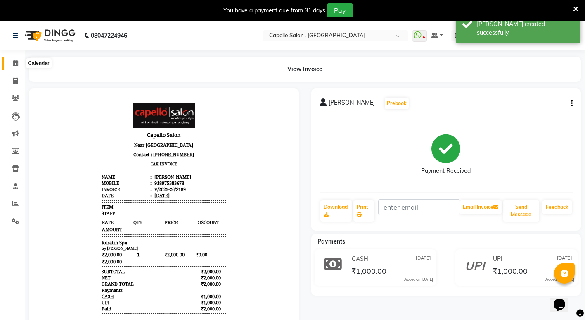
click at [17, 60] on icon at bounding box center [15, 63] width 5 height 6
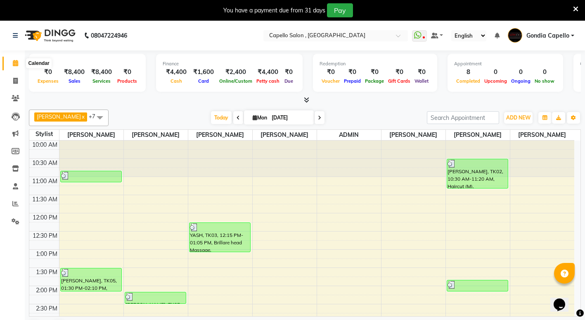
click at [15, 62] on icon at bounding box center [15, 63] width 5 height 6
click at [15, 84] on span at bounding box center [15, 80] width 14 height 9
select select "service"
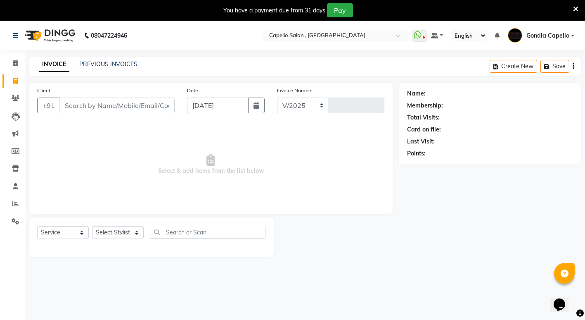
select select "853"
type input "2190"
click at [106, 233] on select "Select Stylist ADMIN [PERSON_NAME] [PERSON_NAME] [PERSON_NAME] Gondia [PERSON_N…" at bounding box center [118, 232] width 52 height 13
select select "14375"
click at [92, 226] on select "Select Stylist ADMIN [PERSON_NAME] [PERSON_NAME] [PERSON_NAME] Gondia [PERSON_N…" at bounding box center [118, 232] width 52 height 13
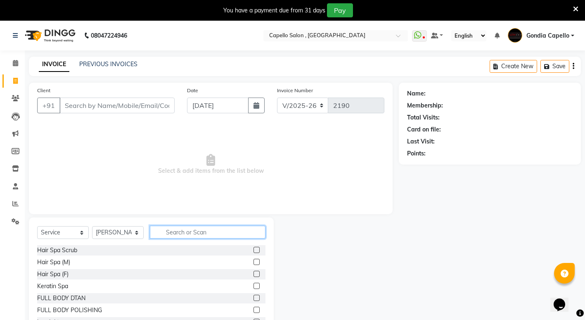
click at [188, 235] on input "text" at bounding box center [208, 231] width 116 height 13
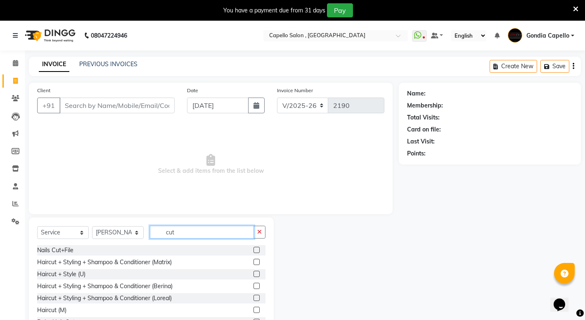
type input "cut"
click at [254, 308] on label at bounding box center [257, 309] width 6 height 6
click at [254, 308] on input "checkbox" at bounding box center [256, 309] width 5 height 5
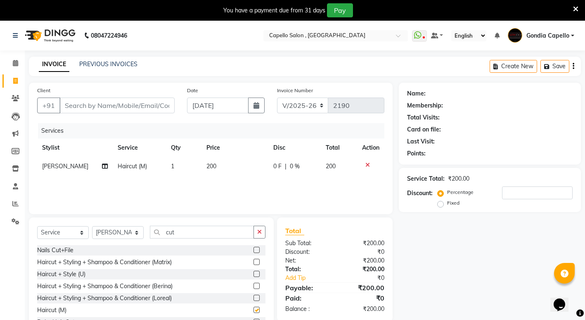
checkbox input "false"
click at [206, 231] on input "cut" at bounding box center [202, 231] width 104 height 13
type input "c"
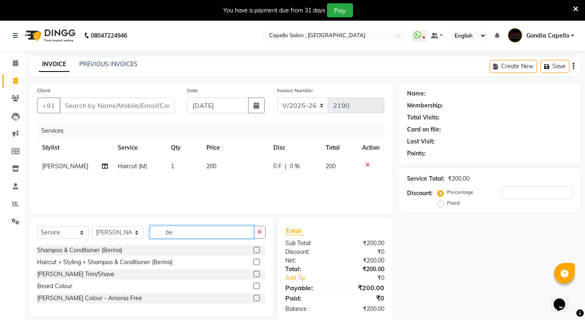
type input "be"
click at [254, 272] on label at bounding box center [257, 273] width 6 height 6
click at [254, 272] on input "checkbox" at bounding box center [256, 273] width 5 height 5
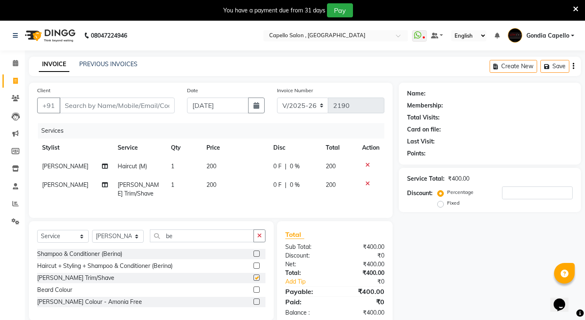
checkbox input "false"
click at [136, 104] on input "Client" at bounding box center [116, 105] width 115 height 16
click at [184, 239] on input "be" at bounding box center [202, 235] width 104 height 13
type input "b"
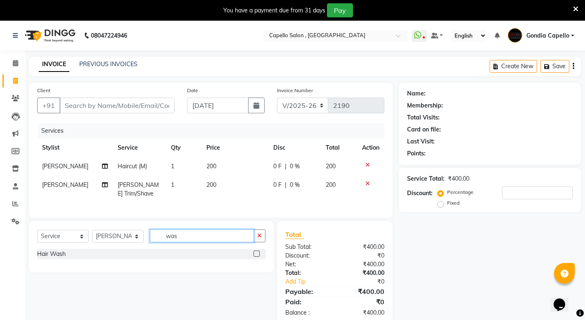
type input "was"
click at [258, 256] on label at bounding box center [257, 253] width 6 height 6
click at [258, 256] on input "checkbox" at bounding box center [256, 253] width 5 height 5
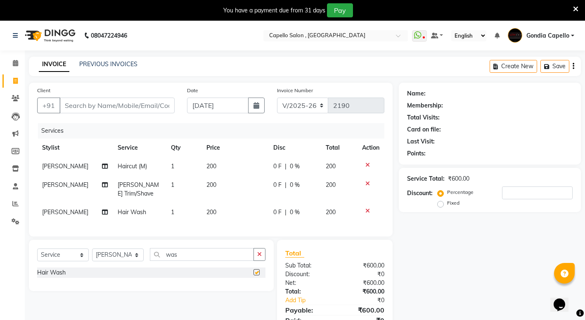
checkbox input "false"
drag, startPoint x: 225, startPoint y: 210, endPoint x: 235, endPoint y: 213, distance: 10.2
click at [225, 210] on td "200" at bounding box center [235, 212] width 67 height 19
select select "14375"
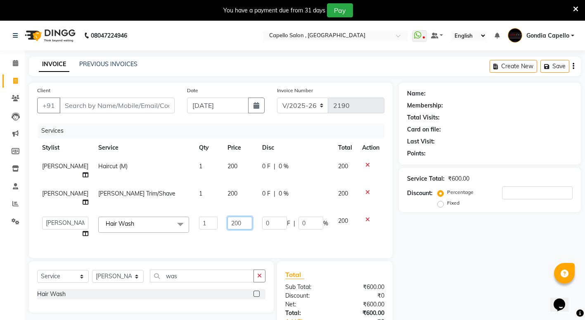
click at [238, 224] on input "200" at bounding box center [240, 222] width 25 height 13
type input "2"
type input "100"
click at [117, 104] on input "Client" at bounding box center [116, 105] width 115 height 16
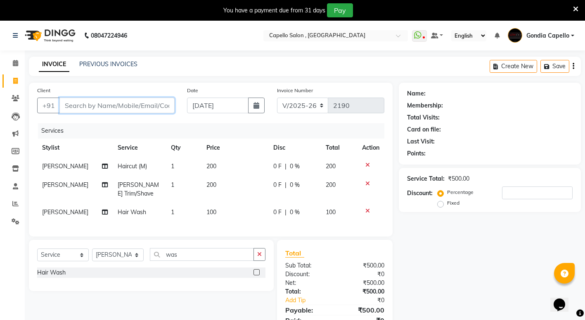
type input "9"
type input "0"
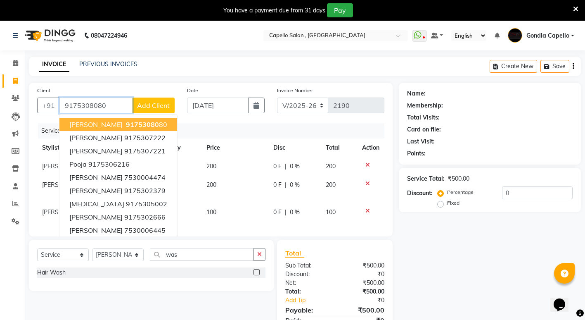
type input "9175308080"
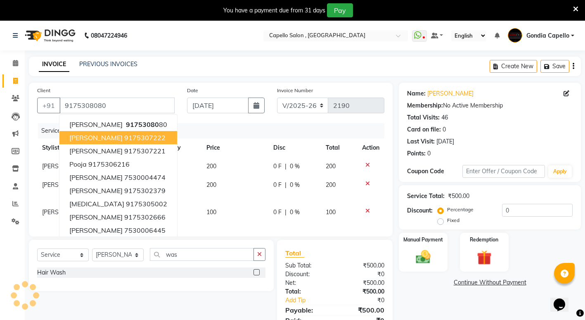
click at [417, 289] on div "Name: Kaustubh Jaiswal Membership: No Active Membership Total Visits: 46 Card o…" at bounding box center [493, 213] width 188 height 261
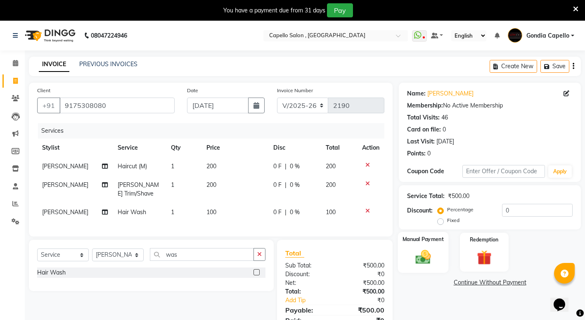
click at [422, 258] on img at bounding box center [423, 257] width 25 height 18
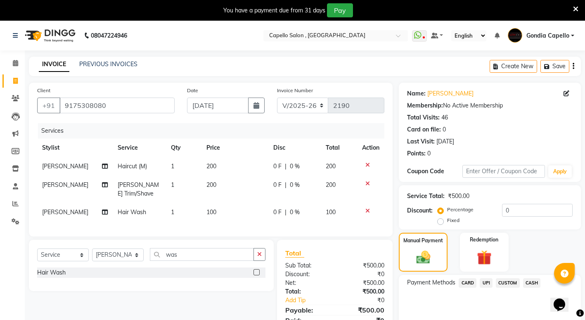
click at [487, 281] on span "UPI" at bounding box center [486, 282] width 13 height 9
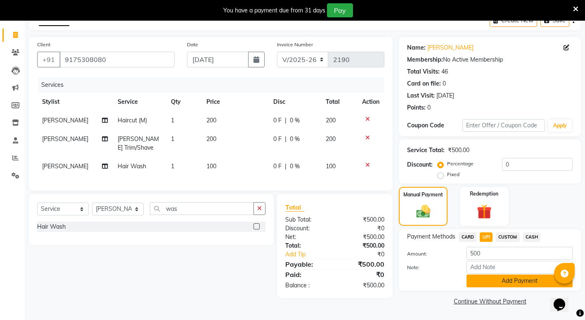
click at [499, 280] on button "Add Payment" at bounding box center [520, 280] width 106 height 13
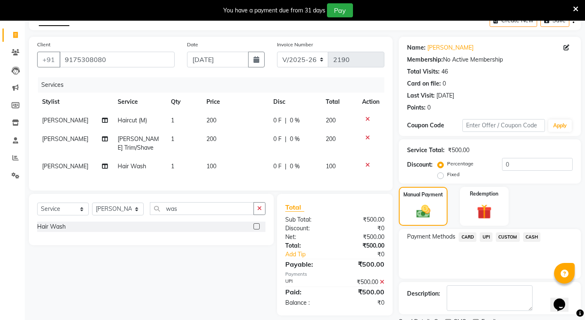
scroll to position [81, 0]
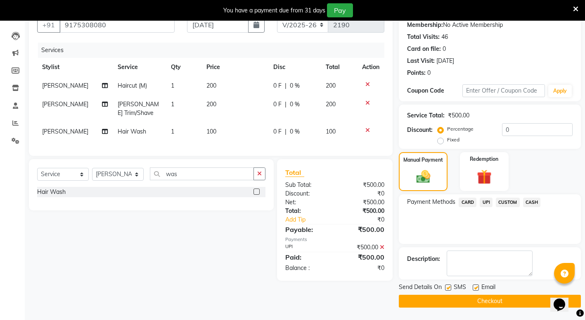
click at [496, 299] on button "Checkout" at bounding box center [490, 300] width 182 height 13
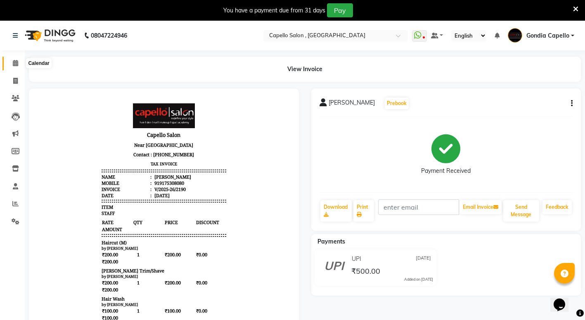
click at [13, 62] on icon at bounding box center [15, 63] width 5 height 6
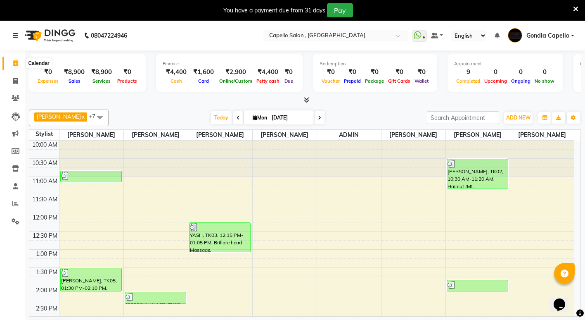
click at [14, 64] on icon at bounding box center [15, 63] width 5 height 6
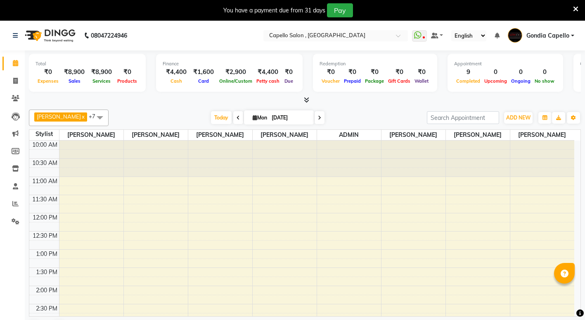
select select "en"
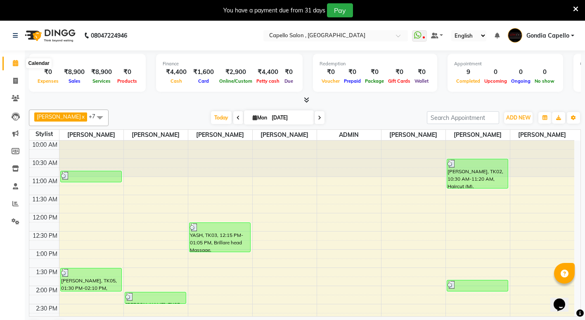
click at [14, 64] on icon at bounding box center [15, 63] width 5 height 6
click at [19, 207] on span at bounding box center [15, 203] width 14 height 9
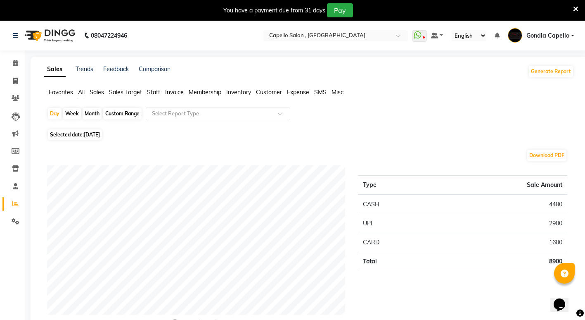
click at [92, 111] on div "Month" at bounding box center [92, 114] width 19 height 12
select select "9"
select select "2025"
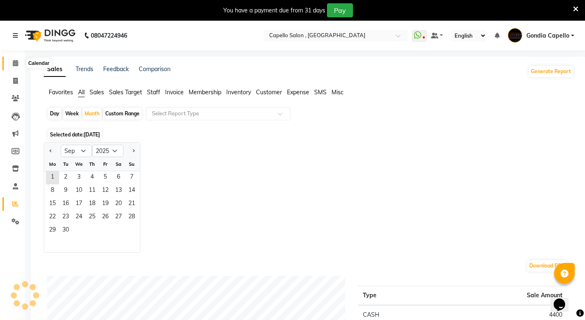
click at [11, 60] on span at bounding box center [15, 63] width 14 height 9
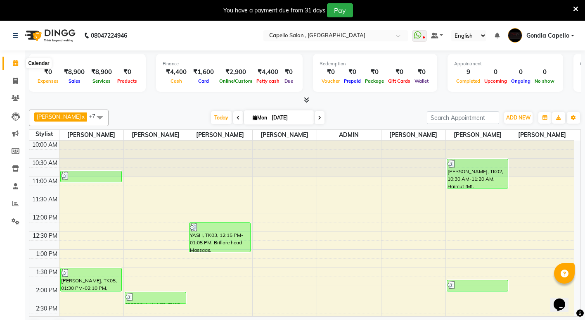
click at [15, 65] on icon at bounding box center [15, 63] width 5 height 6
click at [17, 63] on icon at bounding box center [15, 63] width 5 height 6
click at [14, 64] on icon at bounding box center [15, 63] width 5 height 6
click at [13, 64] on icon at bounding box center [15, 63] width 5 height 6
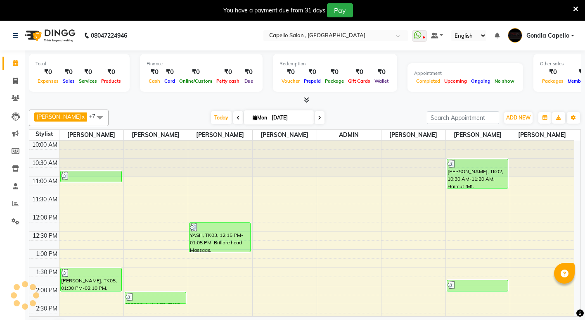
select select "en"
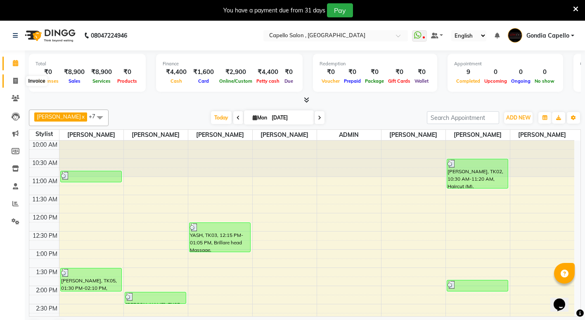
click at [12, 81] on span at bounding box center [15, 80] width 14 height 9
select select "service"
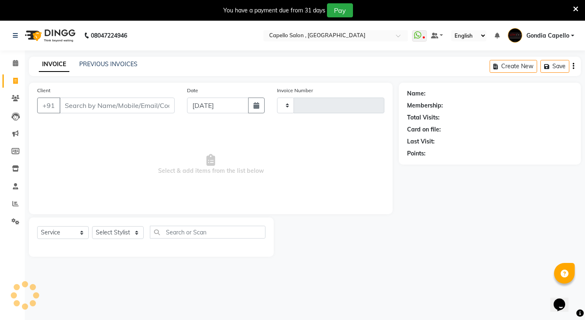
type input "2191"
select select "853"
click at [118, 239] on select "Select Stylist" at bounding box center [118, 232] width 52 height 13
click at [122, 232] on select "Select Stylist" at bounding box center [118, 232] width 52 height 13
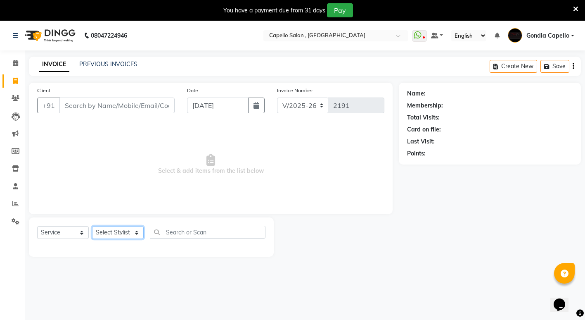
select select "58211"
click at [92, 226] on select "Select Stylist ADMIN [PERSON_NAME] [PERSON_NAME] [PERSON_NAME] Gondia [PERSON_N…" at bounding box center [118, 232] width 52 height 13
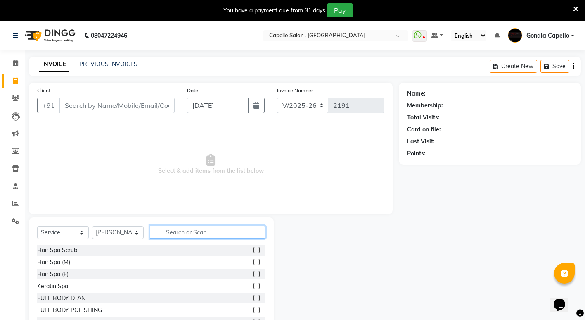
click at [182, 232] on input "text" at bounding box center [208, 231] width 116 height 13
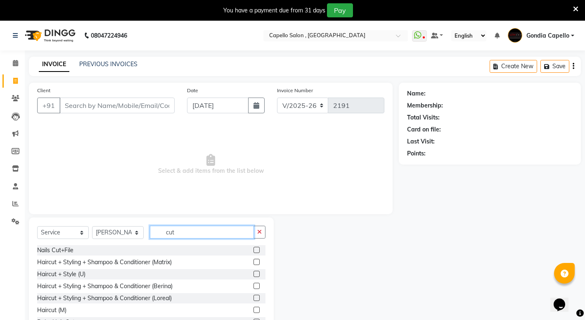
type input "cut"
click at [254, 312] on label at bounding box center [257, 309] width 6 height 6
click at [254, 312] on input "checkbox" at bounding box center [256, 309] width 5 height 5
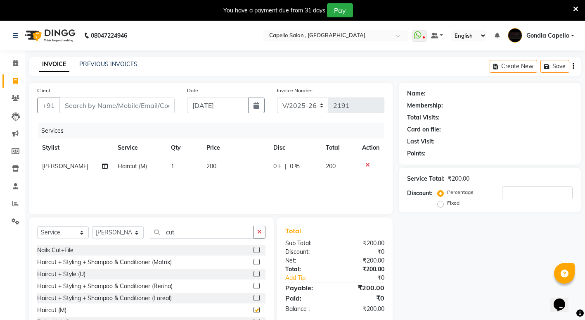
checkbox input "false"
click at [191, 230] on input "cut" at bounding box center [202, 231] width 104 height 13
type input "c"
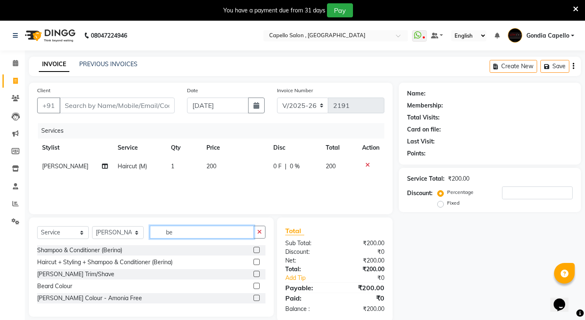
type input "be"
click at [259, 275] on label at bounding box center [257, 273] width 6 height 6
click at [259, 275] on input "checkbox" at bounding box center [256, 273] width 5 height 5
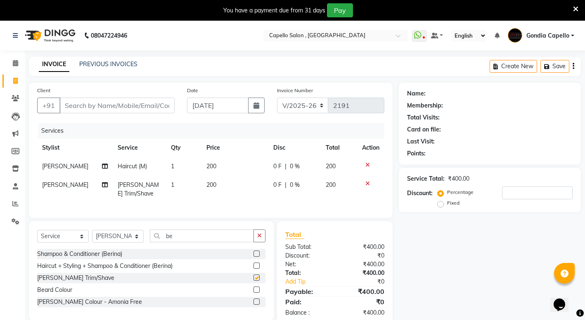
checkbox input "false"
click at [179, 241] on input "be" at bounding box center [202, 235] width 104 height 13
type input "b"
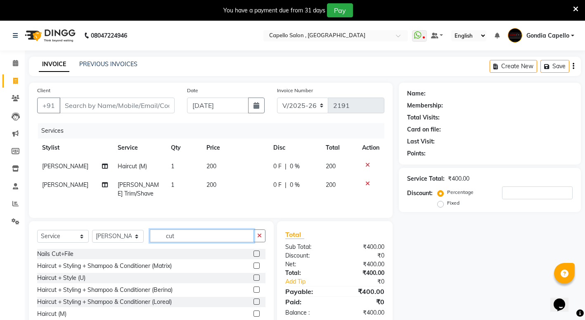
type input "cut"
click at [175, 164] on td "1" at bounding box center [184, 166] width 36 height 19
select select "58211"
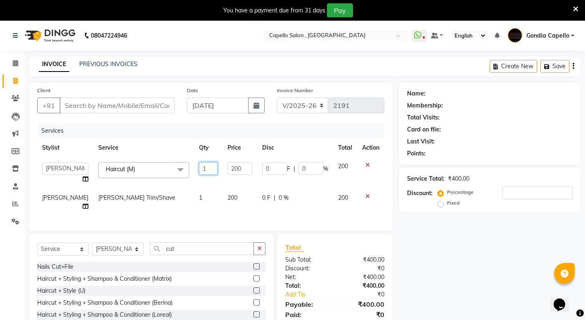
click at [202, 169] on input "1" at bounding box center [208, 168] width 19 height 13
type input "2"
click at [451, 256] on div "Name: Membership: Total Visits: Card on file: Last Visit: Points: Service Total…" at bounding box center [493, 219] width 188 height 273
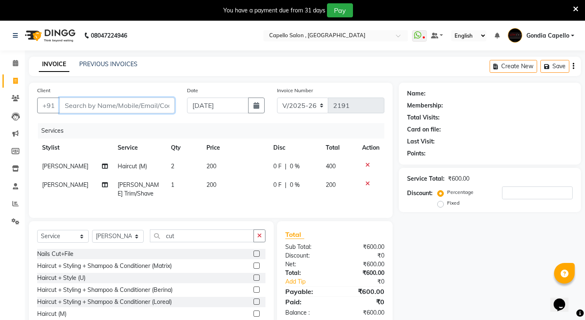
click at [109, 109] on input "Client" at bounding box center [116, 105] width 115 height 16
type input "9"
type input "0"
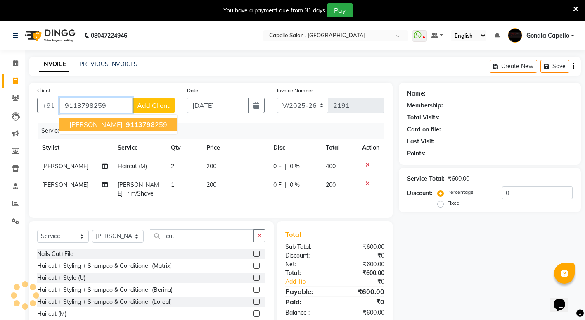
type input "9113798259"
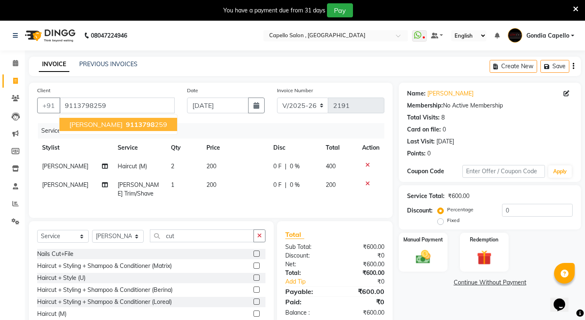
click at [93, 130] on button "SANU JHA 9113798 259" at bounding box center [118, 124] width 118 height 13
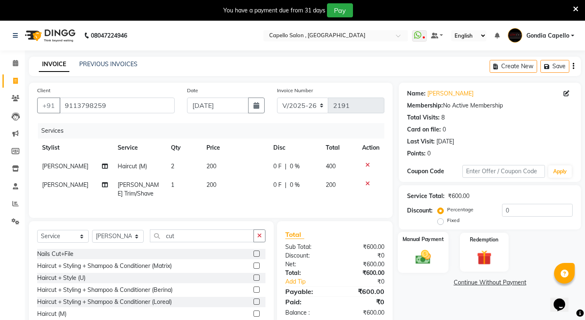
click at [425, 262] on img at bounding box center [423, 257] width 25 height 18
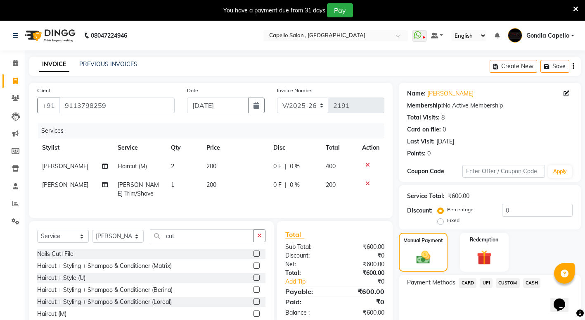
click at [486, 283] on span "UPI" at bounding box center [486, 282] width 13 height 9
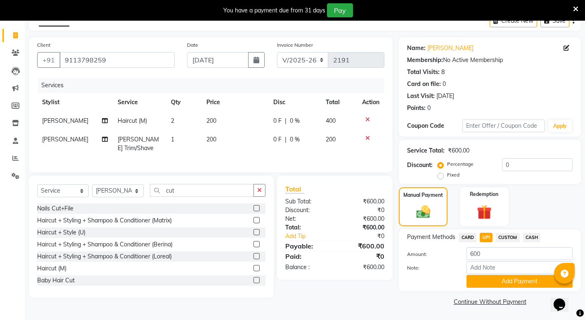
scroll to position [46, 0]
click at [505, 287] on button "Add Payment" at bounding box center [520, 280] width 106 height 13
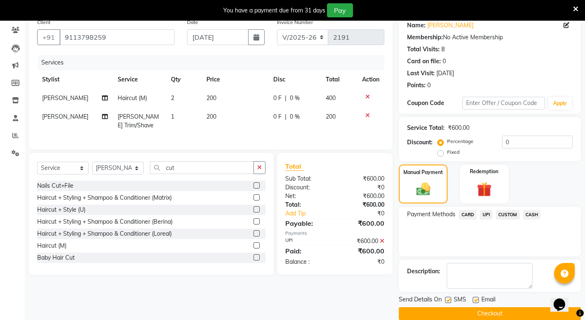
scroll to position [81, 0]
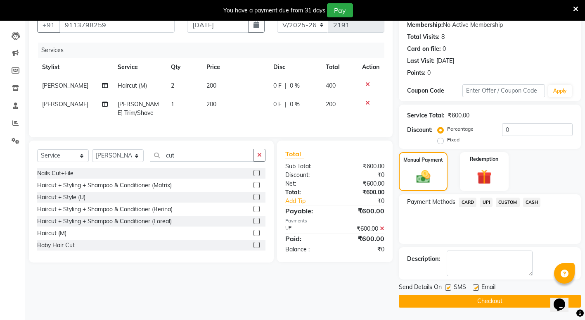
click at [487, 305] on button "Checkout" at bounding box center [490, 300] width 182 height 13
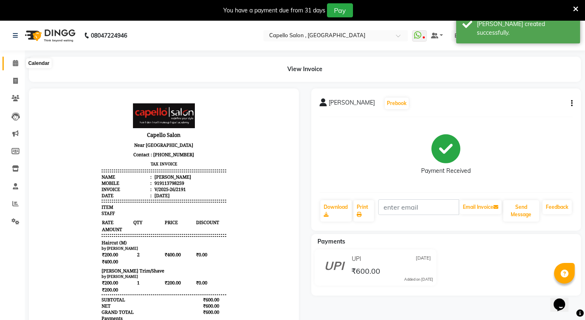
click at [16, 66] on span at bounding box center [15, 63] width 14 height 9
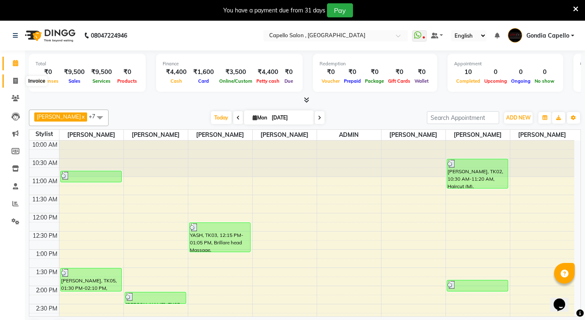
click at [17, 83] on icon at bounding box center [15, 81] width 5 height 6
select select "service"
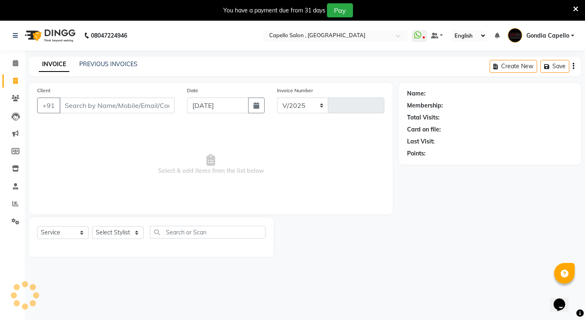
select select "853"
type input "2192"
click at [109, 237] on select "Select Stylist ADMIN [PERSON_NAME] [PERSON_NAME] [PERSON_NAME] Gondia [PERSON_N…" at bounding box center [118, 232] width 52 height 13
select select "16500"
click at [92, 226] on select "Select Stylist ADMIN [PERSON_NAME] [PERSON_NAME] [PERSON_NAME] Gondia [PERSON_N…" at bounding box center [118, 232] width 52 height 13
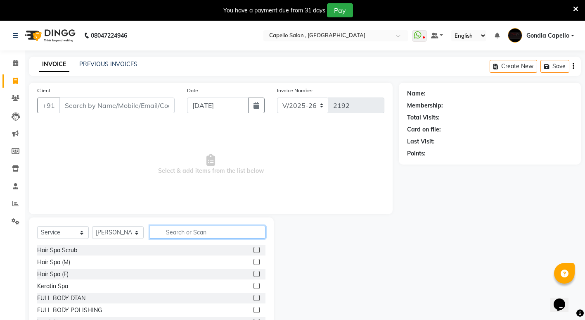
click at [206, 236] on input "text" at bounding box center [208, 231] width 116 height 13
click at [57, 234] on select "Select Service Product Membership Package Voucher Prepaid Gift Card" at bounding box center [63, 232] width 52 height 13
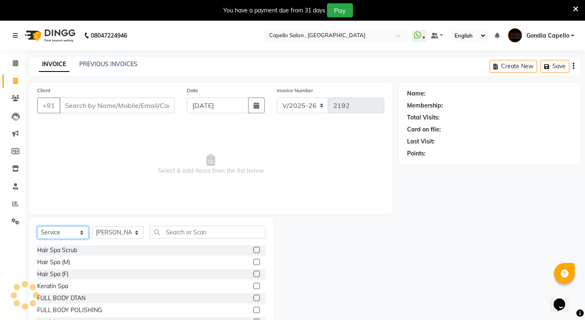
select select "product"
click at [37, 226] on select "Select Service Product Membership Package Voucher Prepaid Gift Card" at bounding box center [63, 232] width 52 height 13
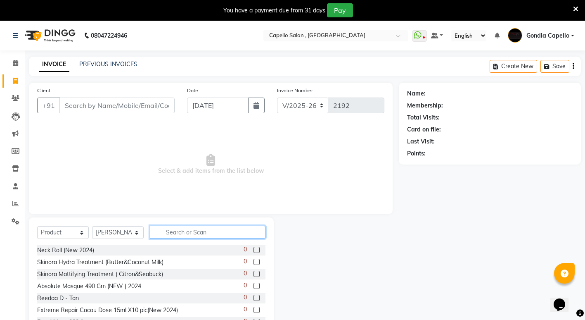
click at [192, 233] on input "text" at bounding box center [208, 231] width 116 height 13
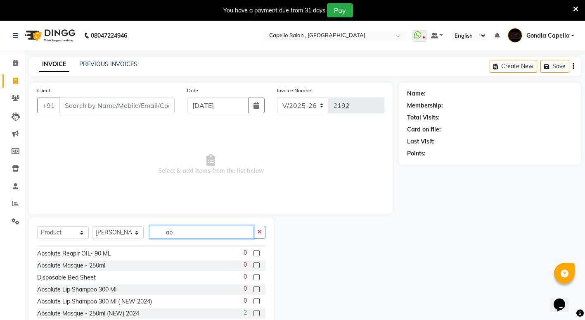
scroll to position [124, 0]
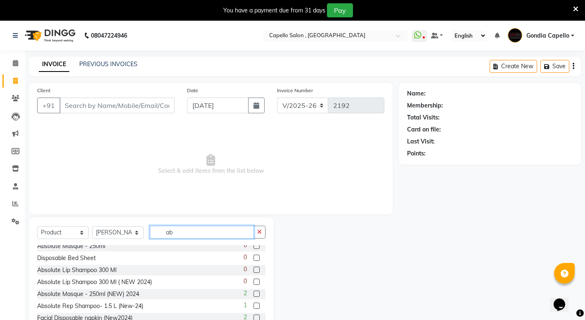
type input "ab"
click at [254, 295] on label at bounding box center [257, 293] width 6 height 6
click at [254, 295] on input "checkbox" at bounding box center [256, 293] width 5 height 5
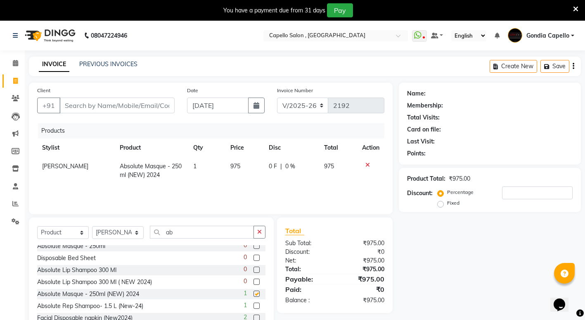
checkbox input "false"
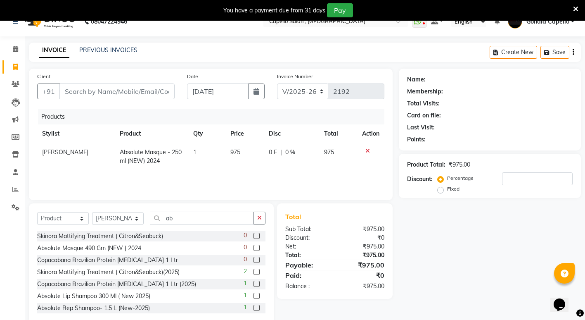
scroll to position [0, 0]
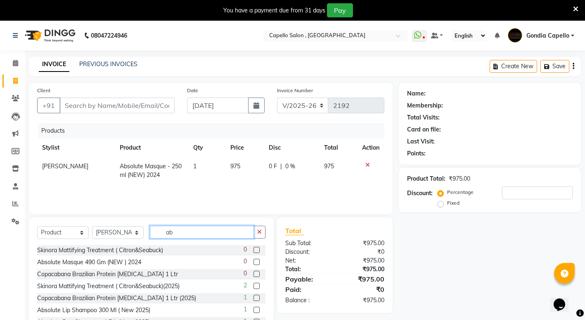
click at [190, 235] on input "ab" at bounding box center [202, 231] width 104 height 13
type input "abs"
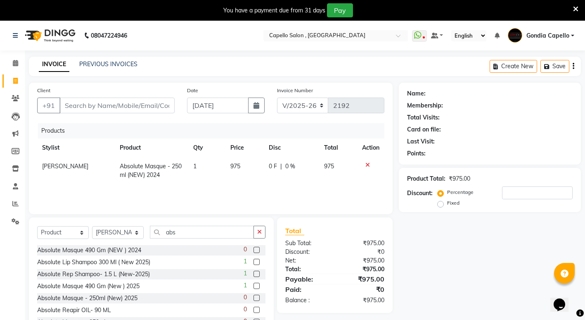
click at [254, 263] on label at bounding box center [257, 261] width 6 height 6
click at [254, 263] on input "checkbox" at bounding box center [256, 261] width 5 height 5
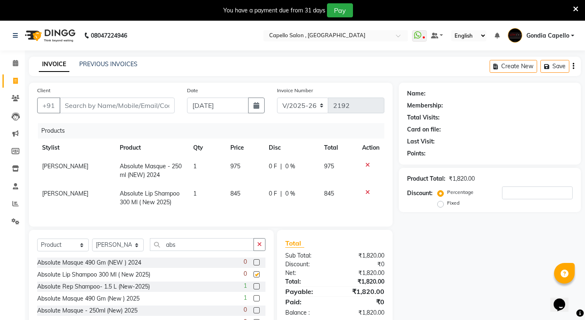
checkbox input "false"
click at [144, 114] on div "Client +91" at bounding box center [106, 103] width 150 height 34
click at [153, 101] on input "Client" at bounding box center [116, 105] width 115 height 16
type input "9"
type input "0"
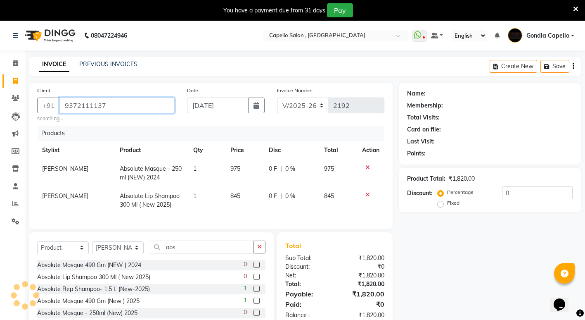
type input "9372111137"
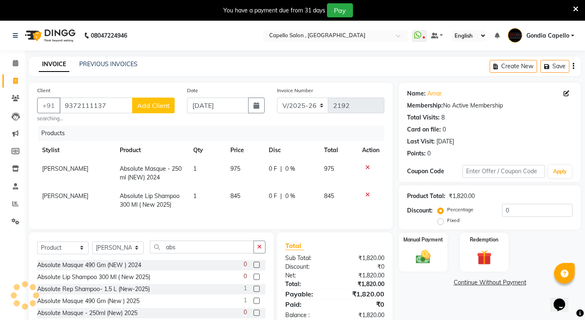
click at [446, 305] on div "Name: Amar Membership: No Active Membership Total Visits: 8 Card on file: 0 Las…" at bounding box center [493, 218] width 188 height 271
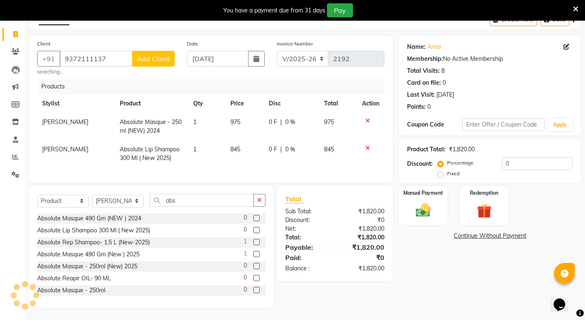
scroll to position [53, 0]
click at [46, 202] on select "Select Service Product Membership Package Voucher Prepaid Gift Card" at bounding box center [63, 200] width 52 height 13
select select "service"
click at [37, 194] on select "Select Service Product Membership Package Voucher Prepaid Gift Card" at bounding box center [63, 200] width 52 height 13
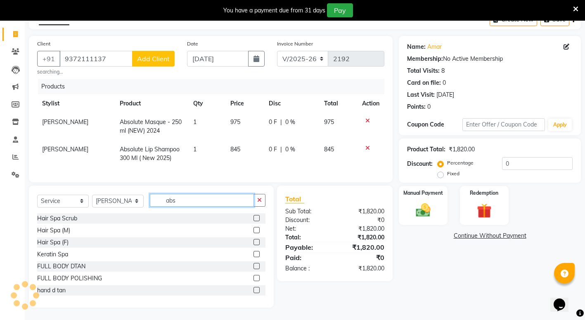
click at [197, 204] on input "abs" at bounding box center [202, 200] width 104 height 13
type input "a"
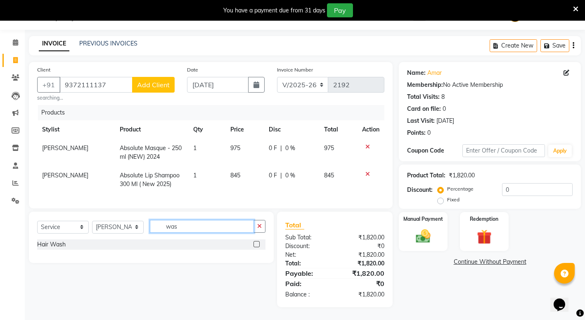
scroll to position [26, 0]
type input "was"
click at [256, 246] on label at bounding box center [257, 244] width 6 height 6
click at [256, 246] on input "checkbox" at bounding box center [256, 244] width 5 height 5
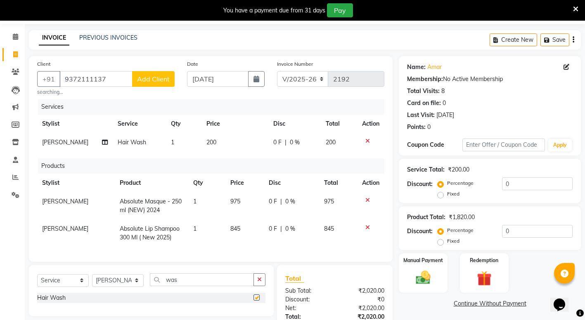
checkbox input "false"
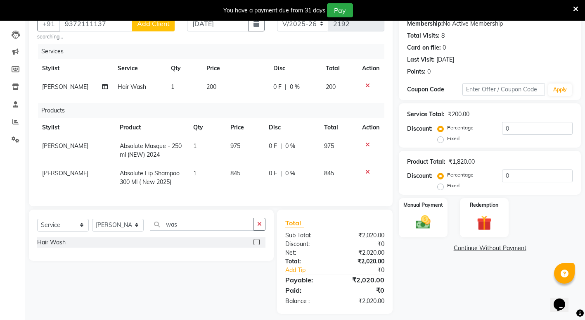
scroll to position [94, 0]
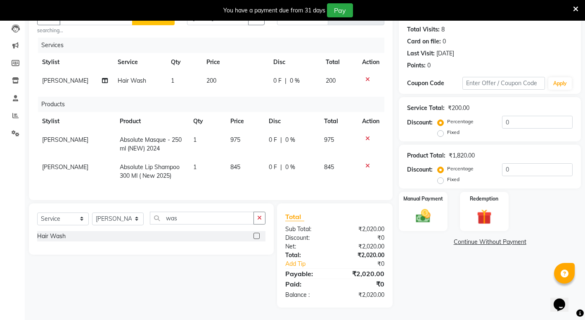
click at [225, 76] on td "200" at bounding box center [235, 80] width 67 height 19
select select "16500"
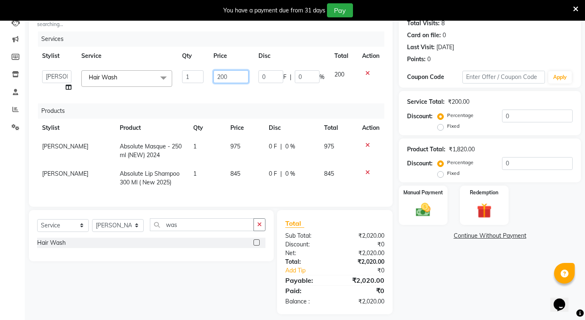
click at [239, 77] on input "200" at bounding box center [230, 76] width 35 height 13
type input "2"
type input "100"
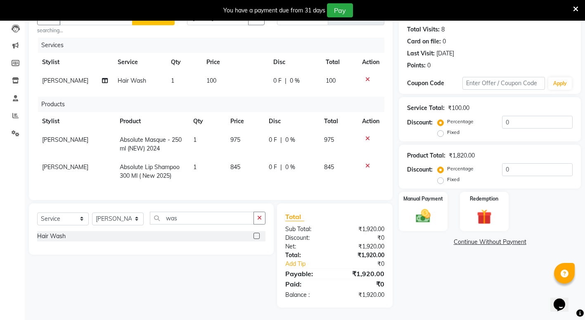
drag, startPoint x: 408, startPoint y: 256, endPoint x: 418, endPoint y: 262, distance: 11.1
click at [412, 257] on div "Name: Amar Membership: No Active Membership Total Visits: 8 Card on file: 0 Las…" at bounding box center [493, 151] width 188 height 313
drag, startPoint x: 422, startPoint y: 208, endPoint x: 425, endPoint y: 212, distance: 5.4
click at [422, 209] on img at bounding box center [423, 216] width 25 height 18
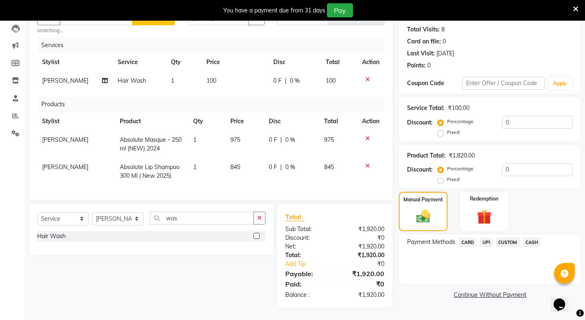
click at [484, 234] on div "Payment Methods CARD UPI CUSTOM CASH" at bounding box center [490, 259] width 182 height 50
drag, startPoint x: 484, startPoint y: 228, endPoint x: 489, endPoint y: 235, distance: 8.6
click at [489, 237] on span "UPI" at bounding box center [486, 241] width 13 height 9
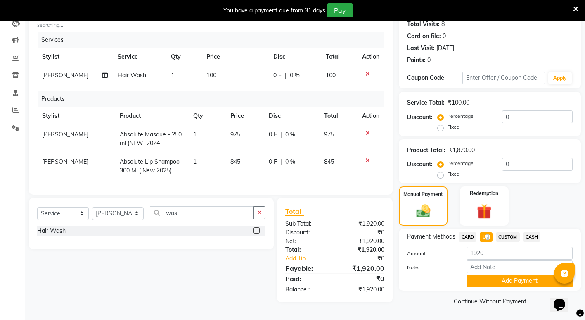
click at [489, 235] on span "UPI" at bounding box center [486, 236] width 13 height 9
click at [488, 235] on span "UPI" at bounding box center [486, 236] width 13 height 9
click at [215, 164] on td "1" at bounding box center [207, 165] width 38 height 27
select select "16500"
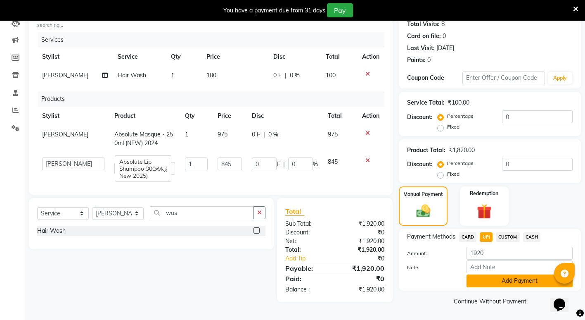
click at [499, 285] on button "Add Payment" at bounding box center [520, 280] width 106 height 13
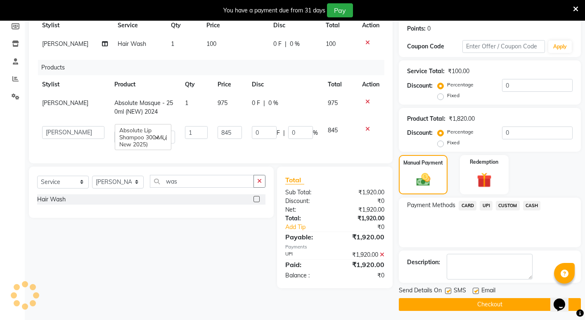
scroll to position [128, 0]
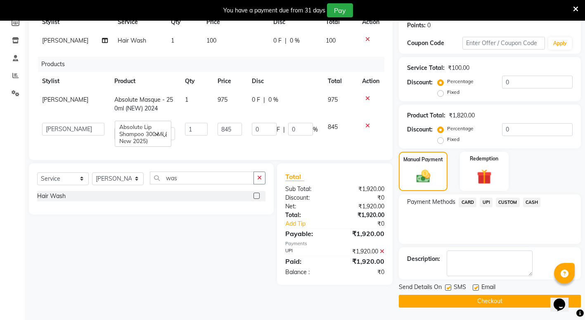
click at [485, 300] on button "Checkout" at bounding box center [490, 300] width 182 height 13
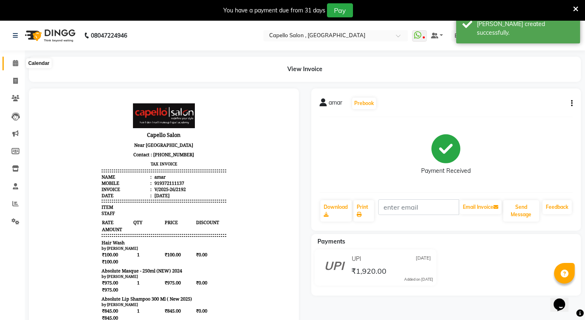
click at [14, 64] on icon at bounding box center [15, 63] width 5 height 6
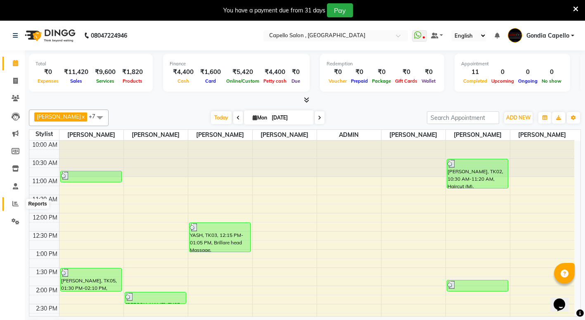
click at [16, 206] on span at bounding box center [15, 203] width 14 height 9
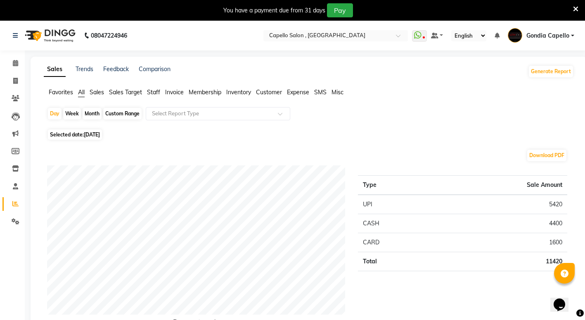
click at [154, 92] on span "Staff" at bounding box center [153, 91] width 13 height 7
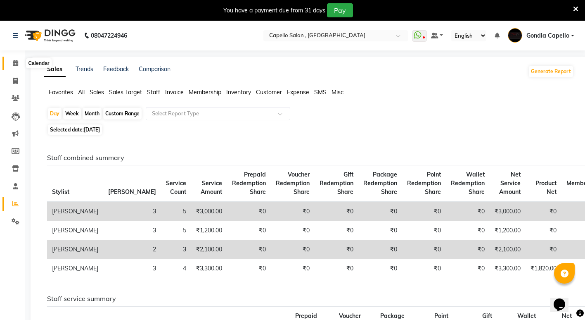
click at [14, 64] on icon at bounding box center [15, 63] width 5 height 6
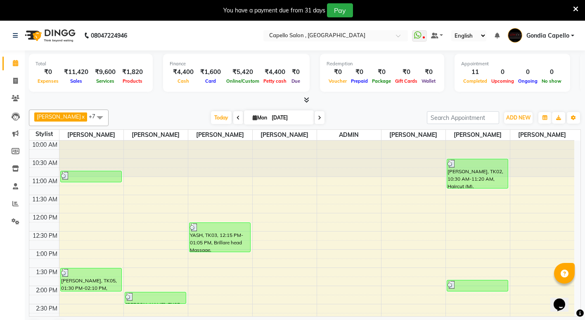
click at [30, 36] on body "08047224946 Select Location × Capello Salon , Gondia WhatsApp Status ✕ Status: …" at bounding box center [292, 181] width 585 height 320
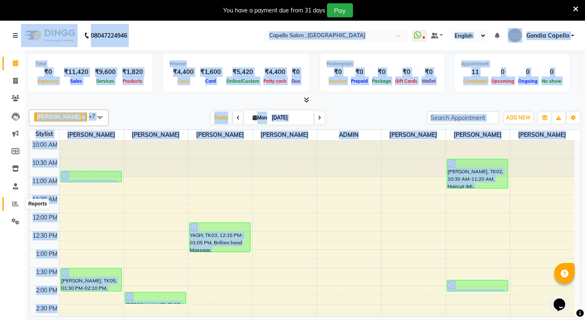
click at [13, 207] on span at bounding box center [15, 203] width 14 height 9
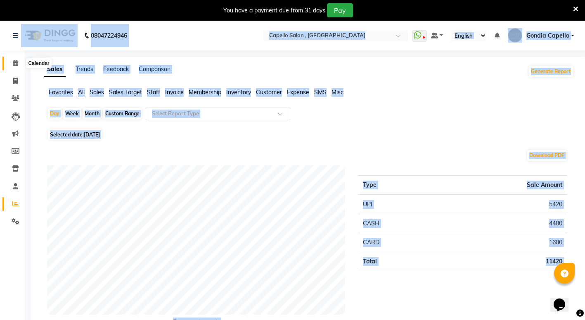
click at [15, 66] on span at bounding box center [15, 63] width 14 height 9
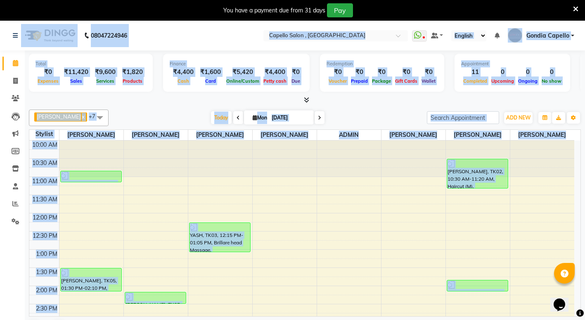
click at [2, 57] on link "Calendar" at bounding box center [12, 64] width 20 height 14
click at [186, 31] on nav "08047224946 Select Location × Capello Salon , Gondia WhatsApp Status ✕ Status: …" at bounding box center [292, 36] width 585 height 30
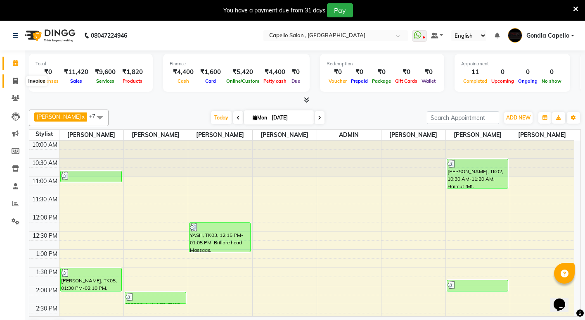
click at [15, 81] on icon at bounding box center [15, 81] width 5 height 6
select select "service"
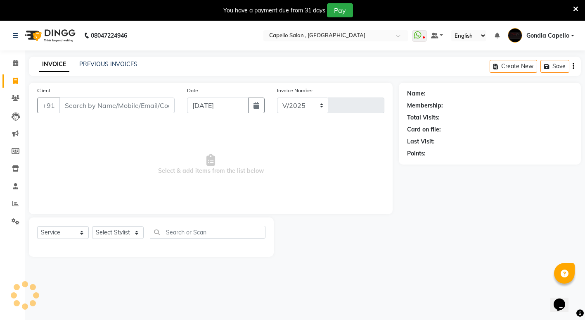
select select "853"
type input "2193"
click at [122, 232] on select "Select Stylist ADMIN [PERSON_NAME] [PERSON_NAME] [PERSON_NAME] Gondia [PERSON_N…" at bounding box center [118, 232] width 52 height 13
select select "66896"
click at [92, 226] on select "Select Stylist ADMIN [PERSON_NAME] [PERSON_NAME] [PERSON_NAME] Gondia [PERSON_N…" at bounding box center [118, 232] width 52 height 13
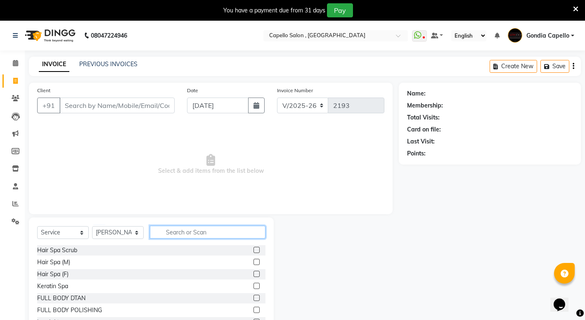
click at [176, 230] on input "text" at bounding box center [208, 231] width 116 height 13
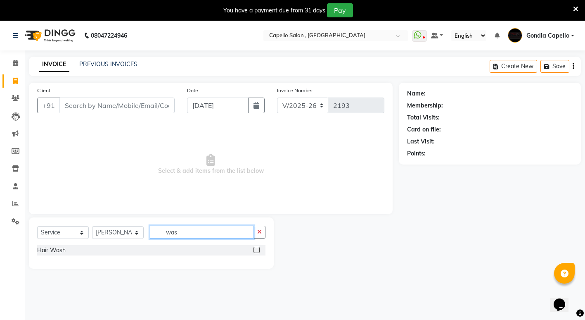
type input "was"
drag, startPoint x: 260, startPoint y: 249, endPoint x: 260, endPoint y: 254, distance: 4.5
click at [260, 251] on div at bounding box center [260, 250] width 12 height 10
click at [259, 256] on div "Hair Wash" at bounding box center [151, 251] width 228 height 12
click at [256, 252] on label at bounding box center [257, 250] width 6 height 6
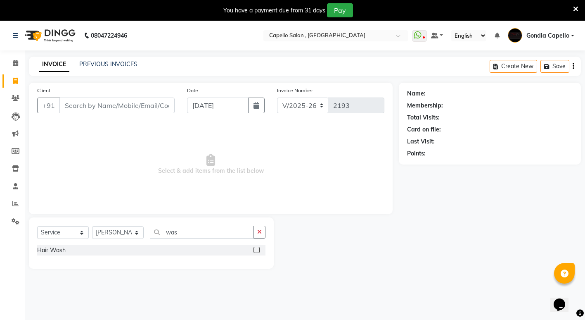
click at [256, 252] on input "checkbox" at bounding box center [256, 249] width 5 height 5
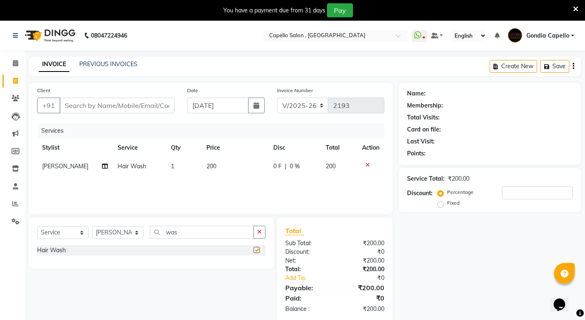
checkbox input "false"
click at [114, 108] on input "Client" at bounding box center [116, 105] width 115 height 16
click at [126, 107] on input "Client" at bounding box center [116, 105] width 115 height 16
click at [121, 106] on input "Client" at bounding box center [116, 105] width 115 height 16
type input "8"
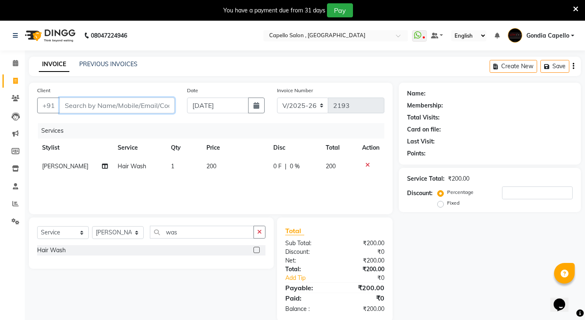
type input "0"
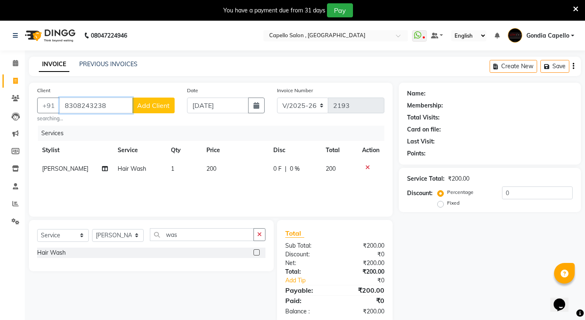
type input "8308243238"
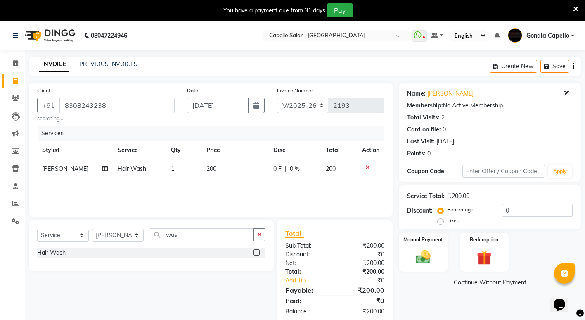
click at [413, 296] on div "Name: [PERSON_NAME] Membership: No Active Membership Total Visits: 2 Card on fi…" at bounding box center [493, 203] width 188 height 241
click at [424, 264] on img at bounding box center [423, 257] width 25 height 18
click at [531, 285] on span "CASH" at bounding box center [532, 282] width 18 height 9
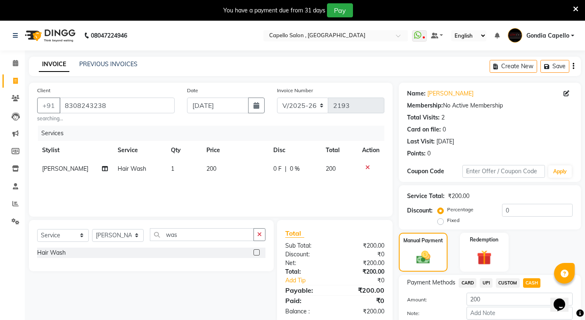
scroll to position [46, 0]
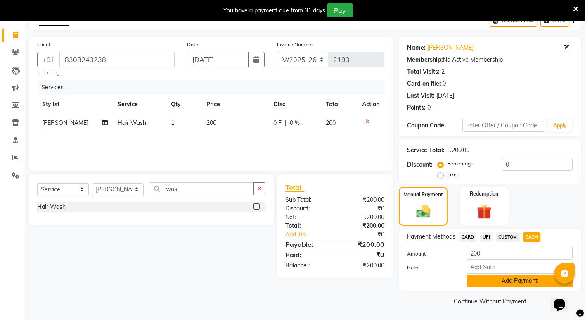
click at [511, 282] on button "Add Payment" at bounding box center [520, 280] width 106 height 13
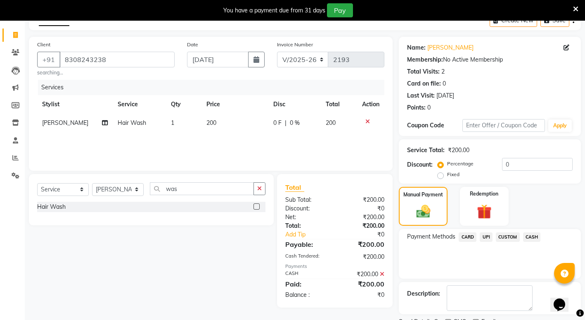
scroll to position [81, 0]
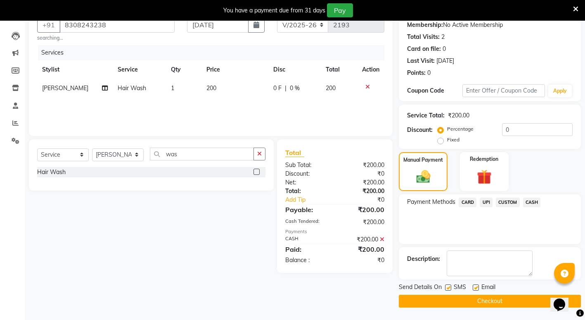
click at [488, 305] on button "Checkout" at bounding box center [490, 300] width 182 height 13
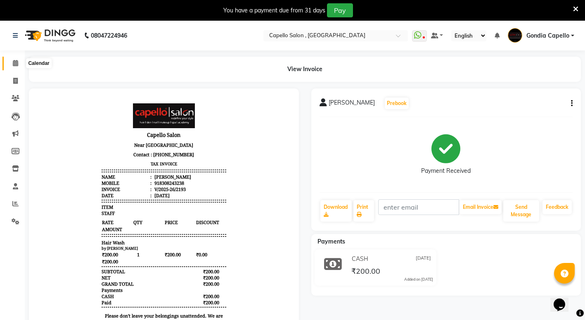
click at [14, 66] on span at bounding box center [15, 63] width 14 height 9
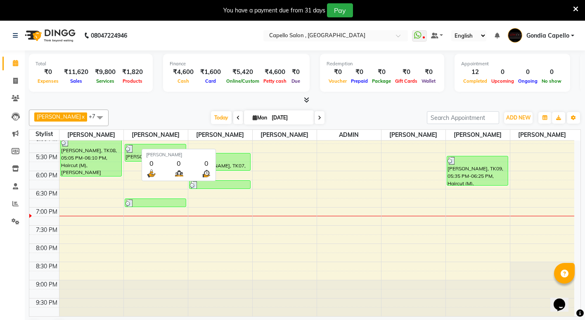
scroll to position [269, 0]
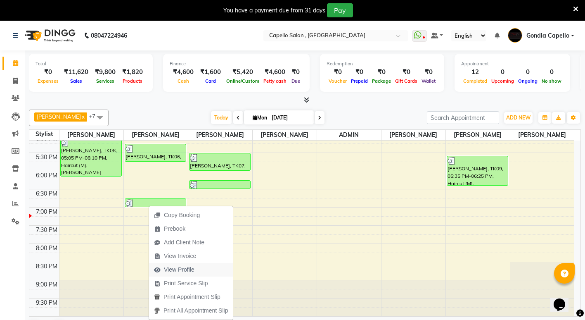
click at [181, 271] on span "View Profile" at bounding box center [179, 269] width 31 height 9
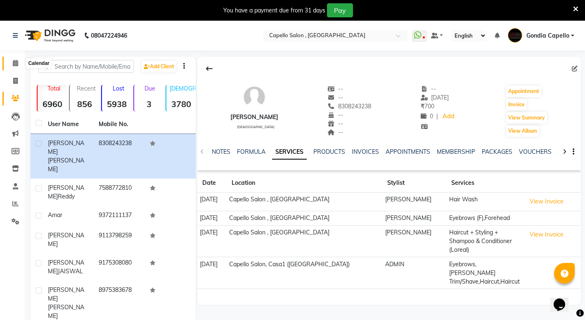
click at [14, 65] on icon at bounding box center [15, 63] width 5 height 6
